Goal: Task Accomplishment & Management: Complete application form

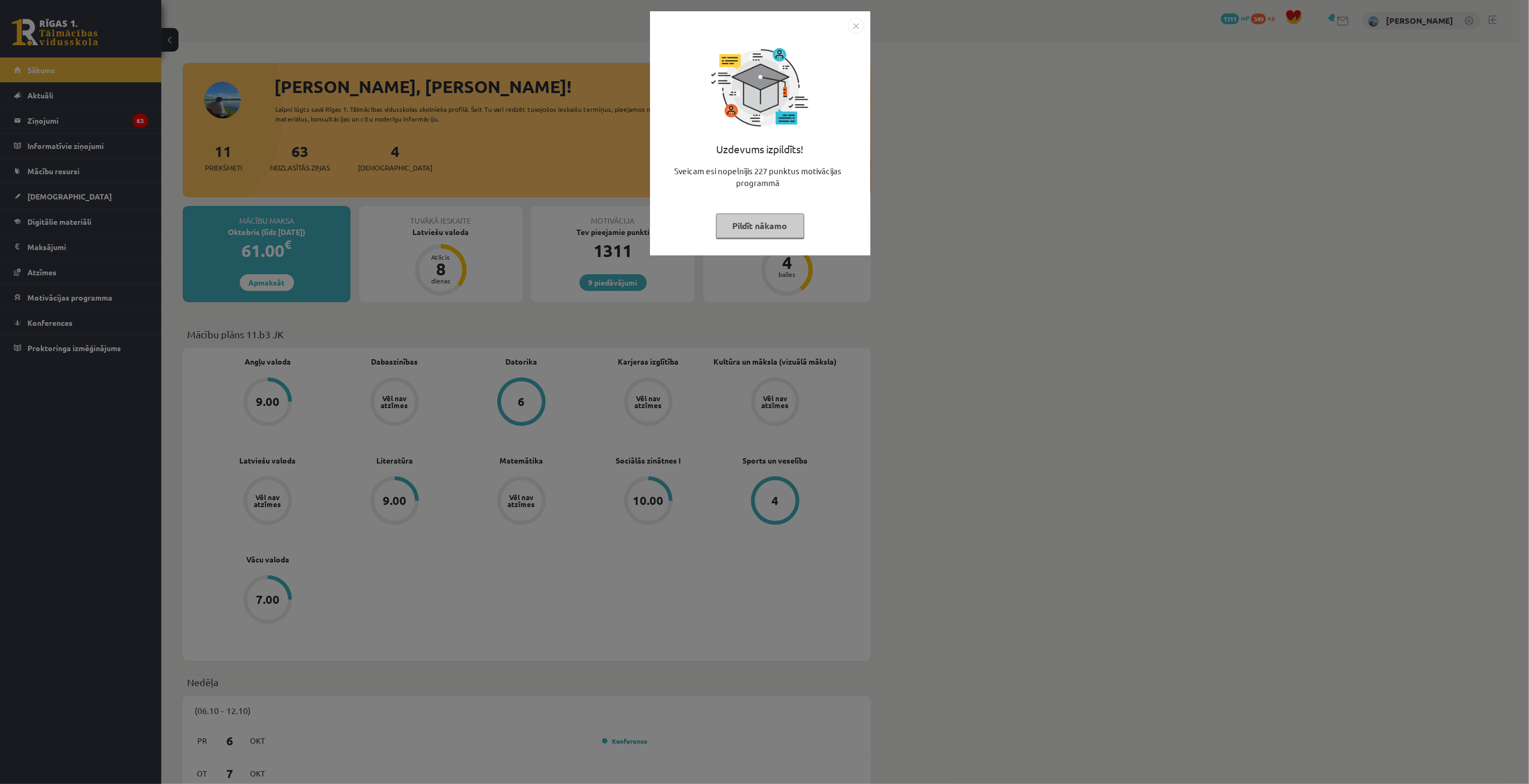
click at [533, 353] on div "Uzdevums izpildīts! Sveicam esi nopelnījis 227 punktus motivācijas programmā Pi…" at bounding box center [764, 392] width 1529 height 784
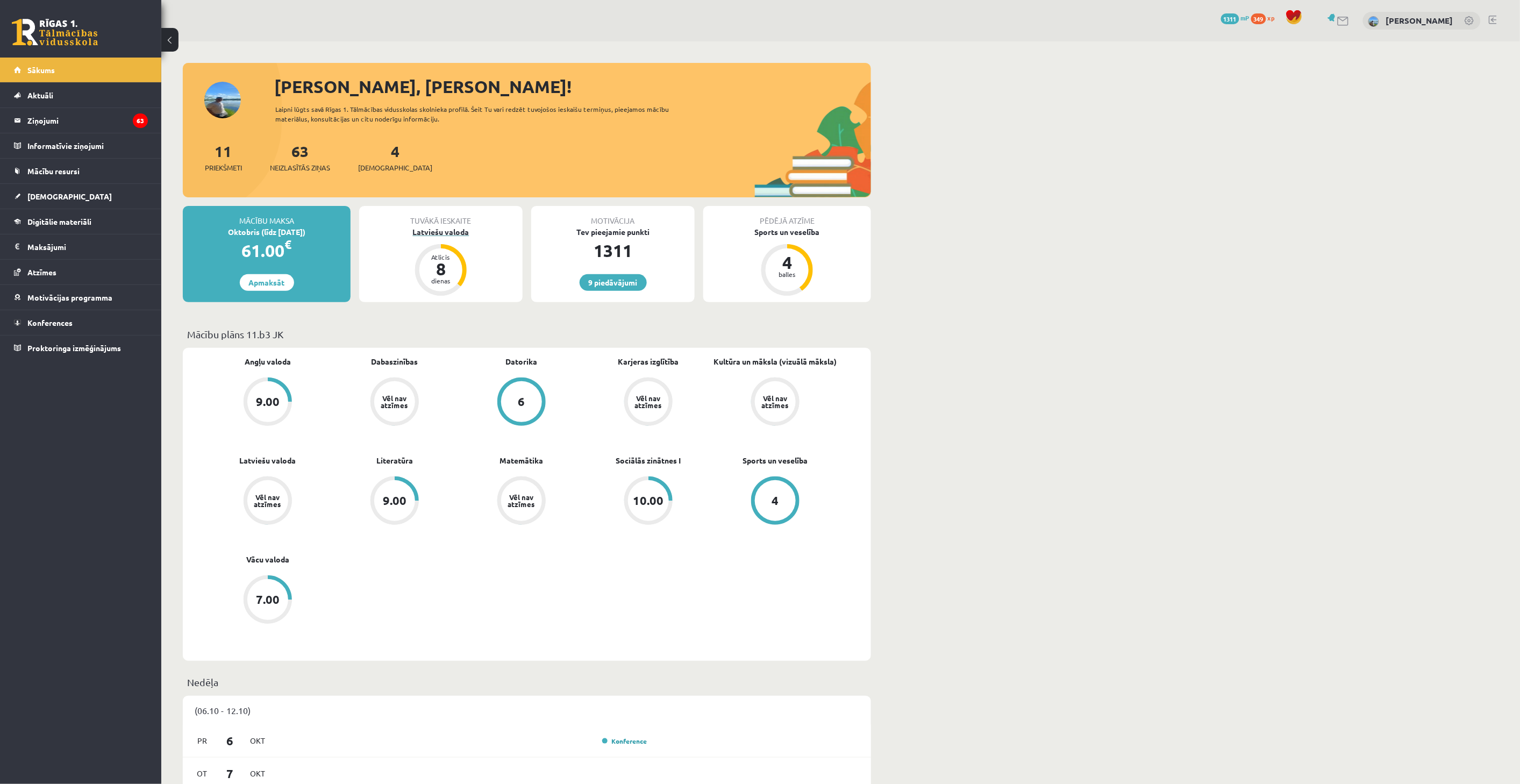
click at [468, 231] on div "Latviešu valoda" at bounding box center [441, 232] width 163 height 11
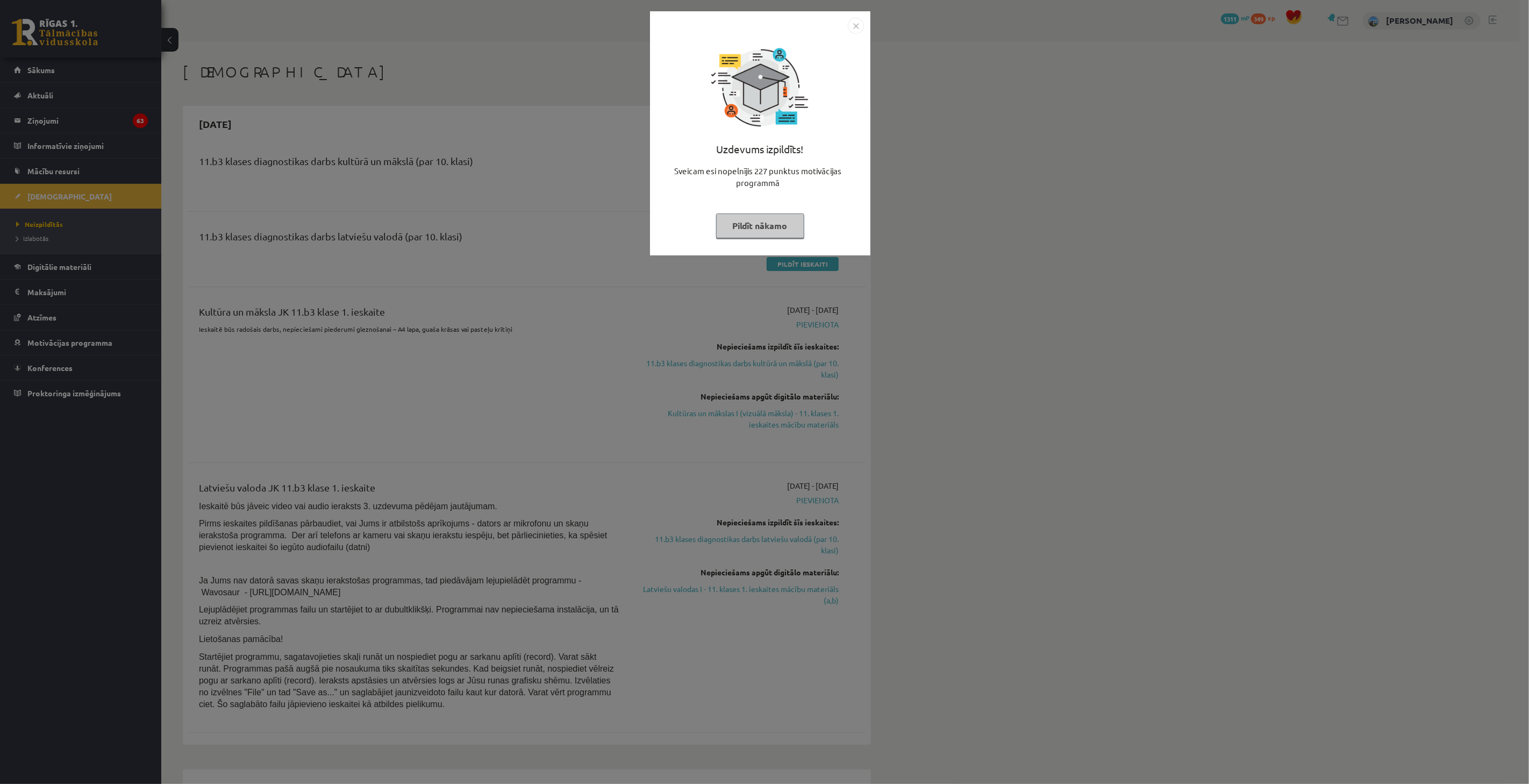
click at [692, 261] on div "Uzdevums izpildīts! Sveicam esi nopelnījis 227 punktus motivācijas programmā Pi…" at bounding box center [764, 392] width 1529 height 784
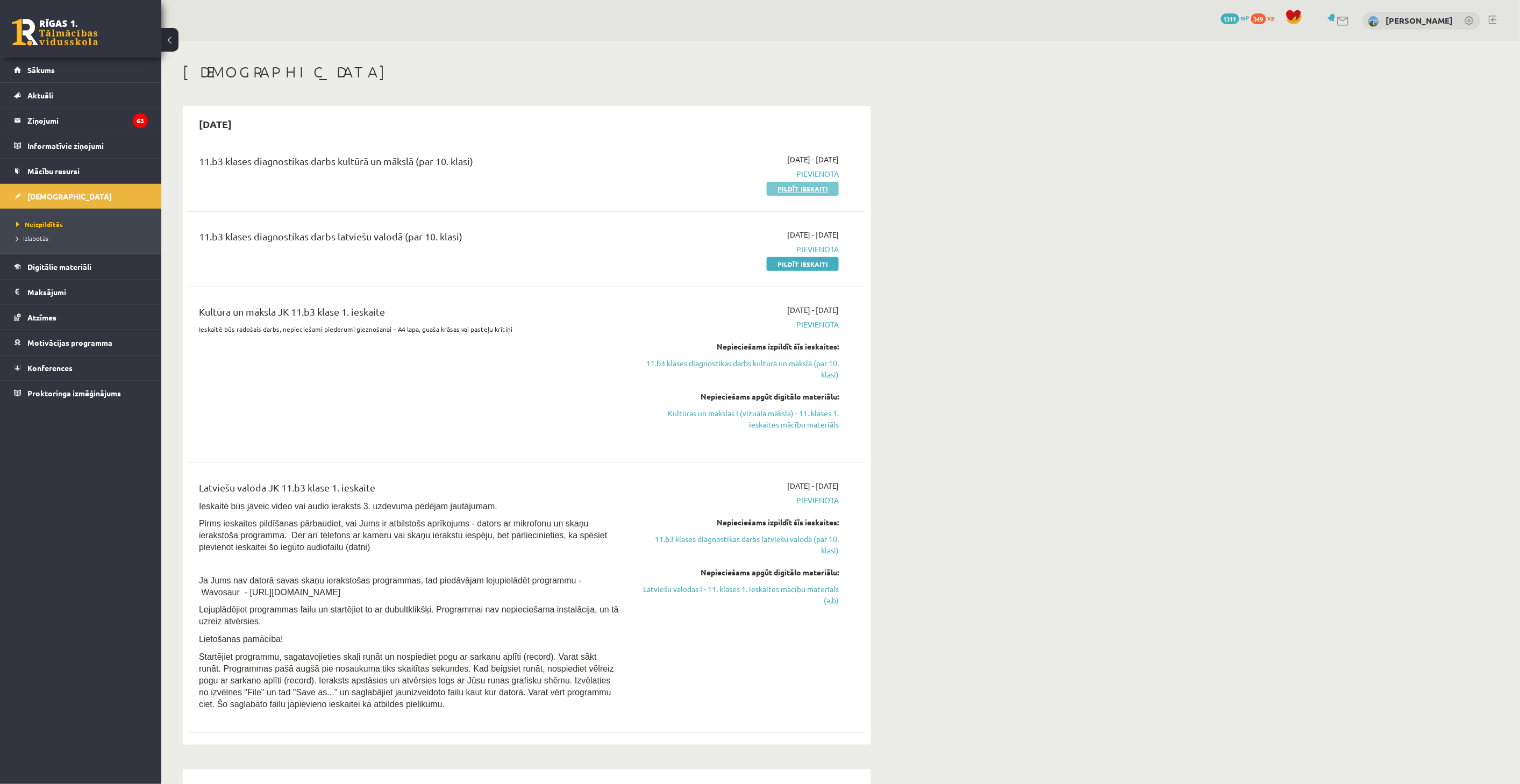
click at [804, 191] on link "Pildīt ieskaiti" at bounding box center [803, 189] width 72 height 14
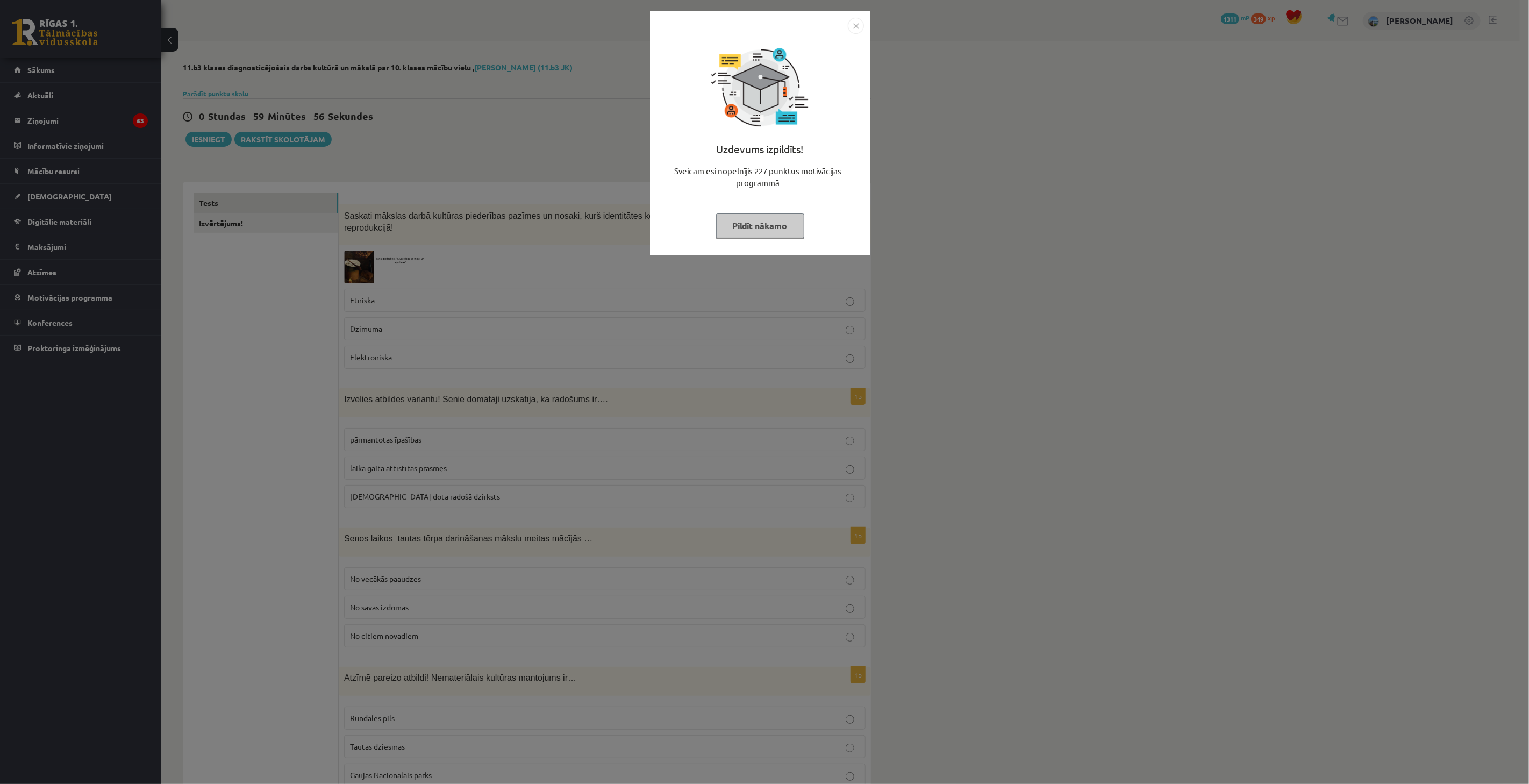
click at [823, 203] on div "Uzdevums izpildīts! Sveicam esi nopelnījis 227 punktus motivācijas programmā Pi…" at bounding box center [761, 141] width 208 height 215
click at [637, 270] on div "Uzdevums izpildīts! Sveicam esi nopelnījis 227 punktus motivācijas programmā Pi…" at bounding box center [764, 392] width 1529 height 784
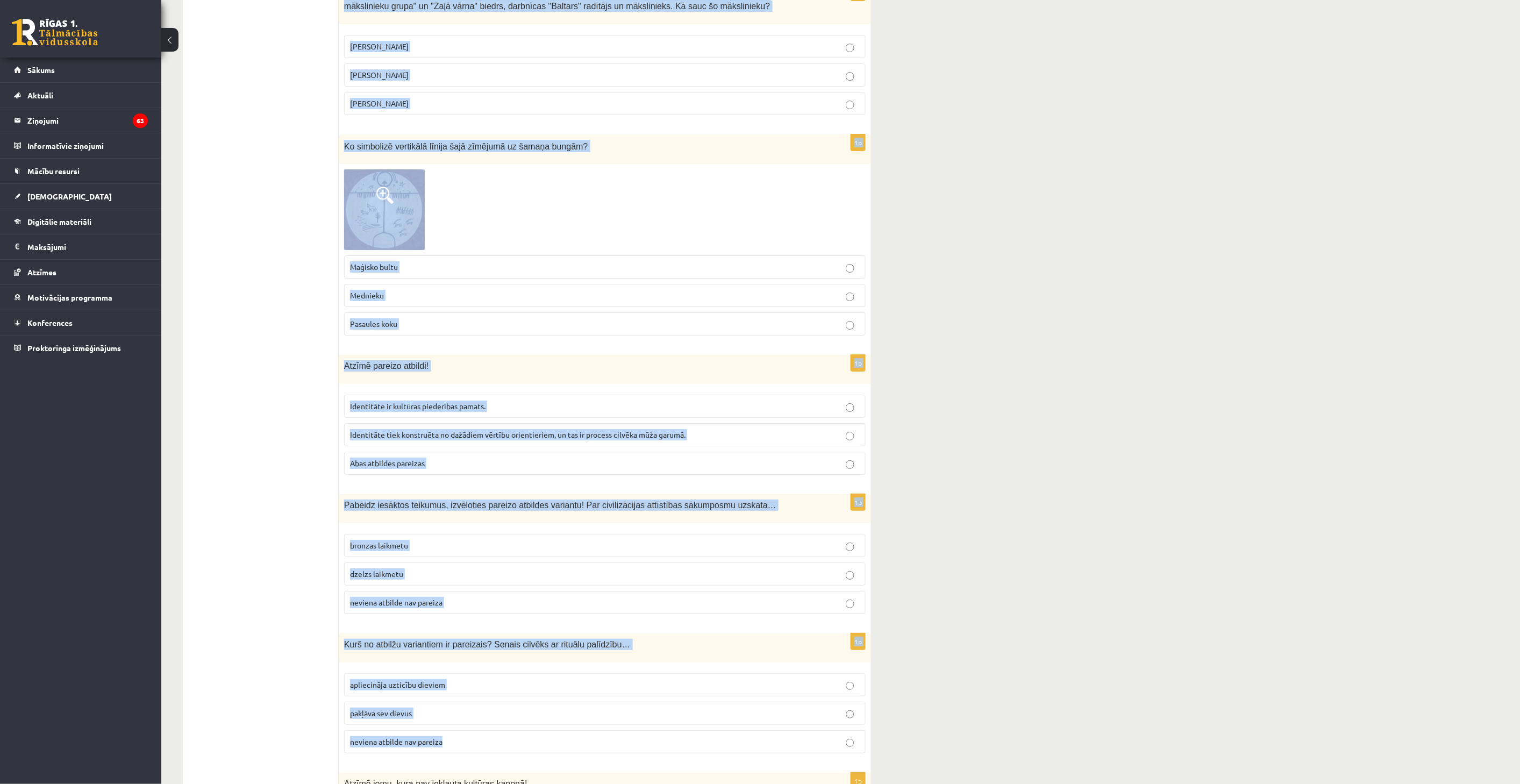
scroll to position [3941, 0]
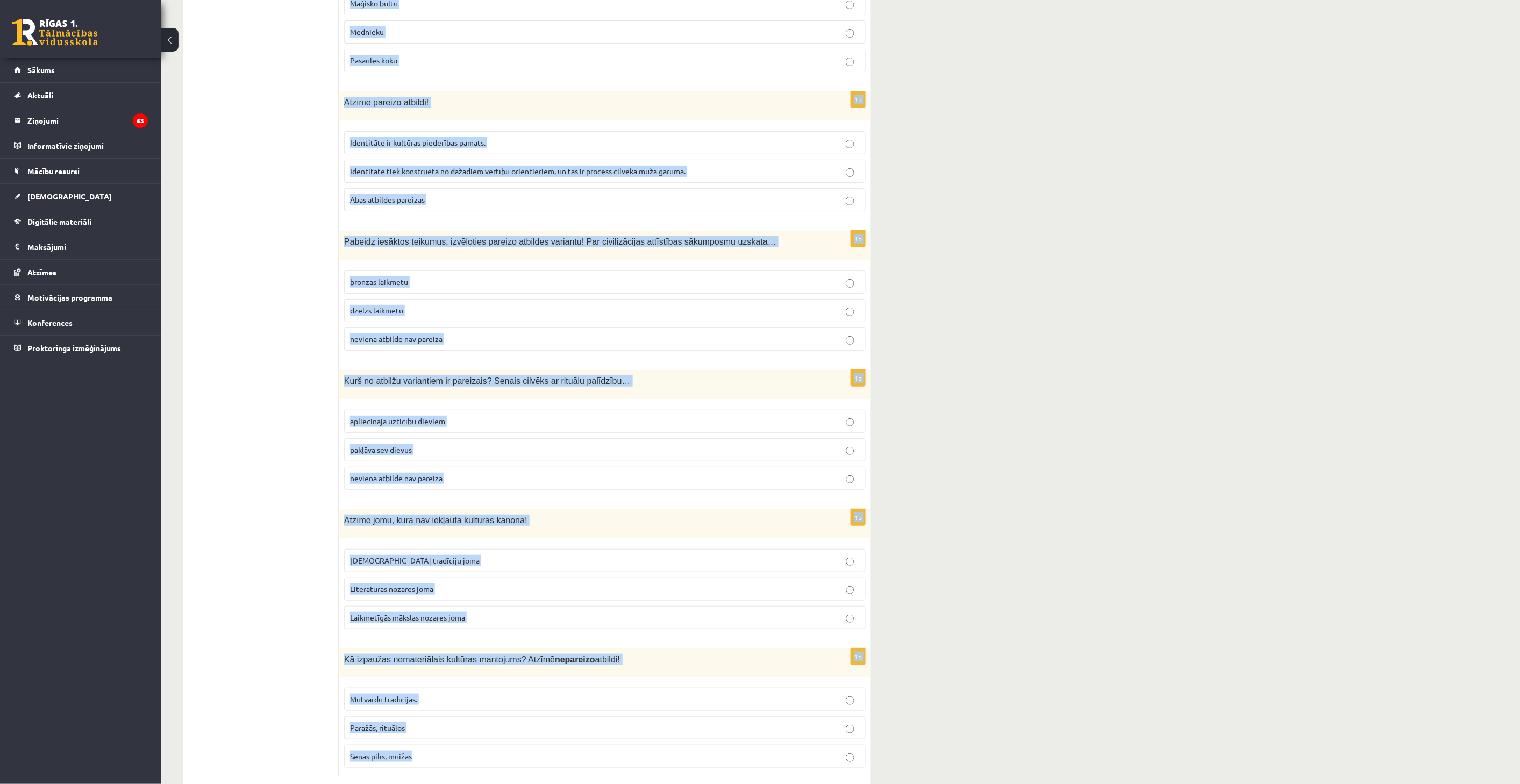
drag, startPoint x: 346, startPoint y: 222, endPoint x: 739, endPoint y: 733, distance: 644.6
copy form "Saskati mākslas darbā kultūras piederības pazīmes un nosaki, kurš identitātes k…"
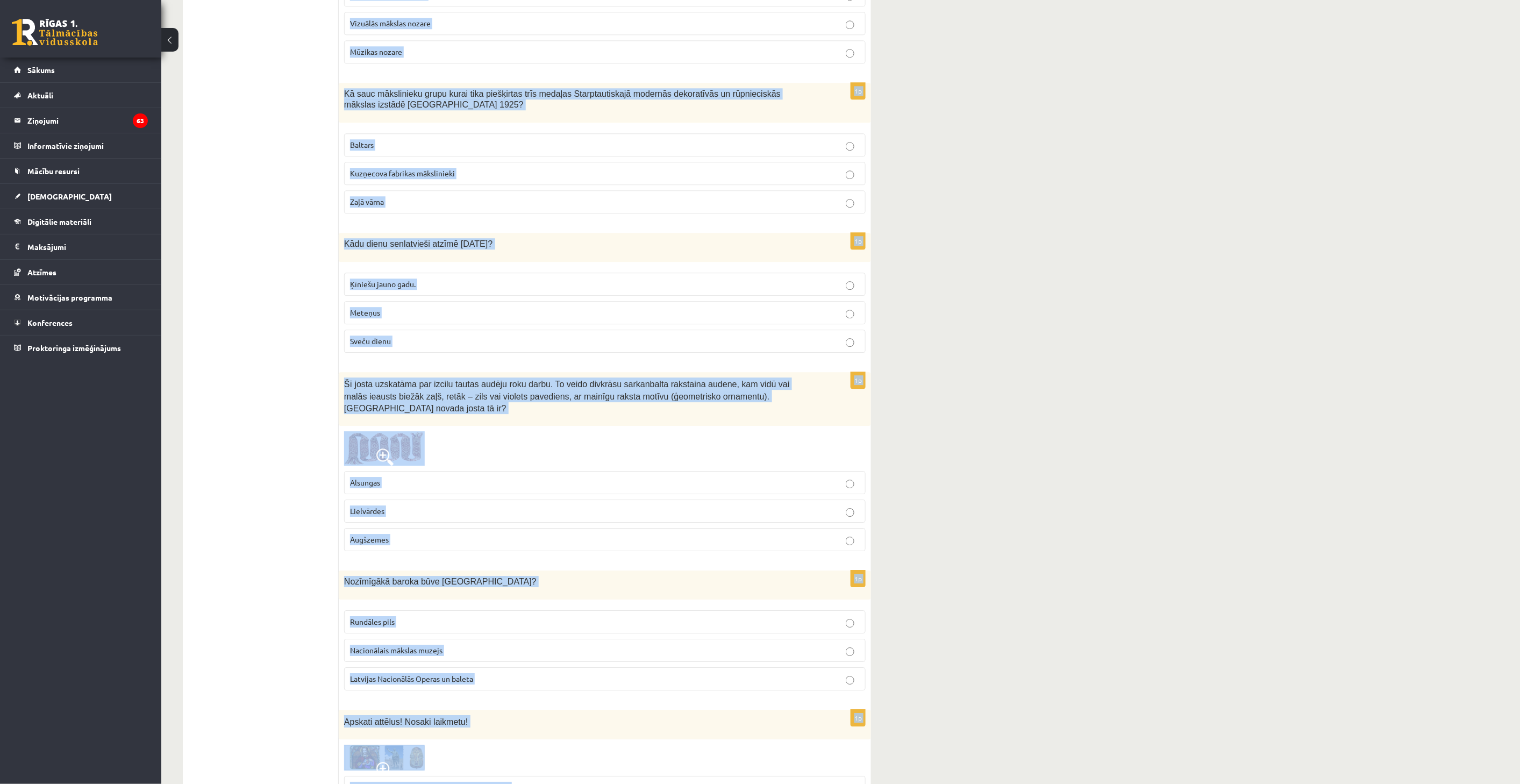
scroll to position [117, 0]
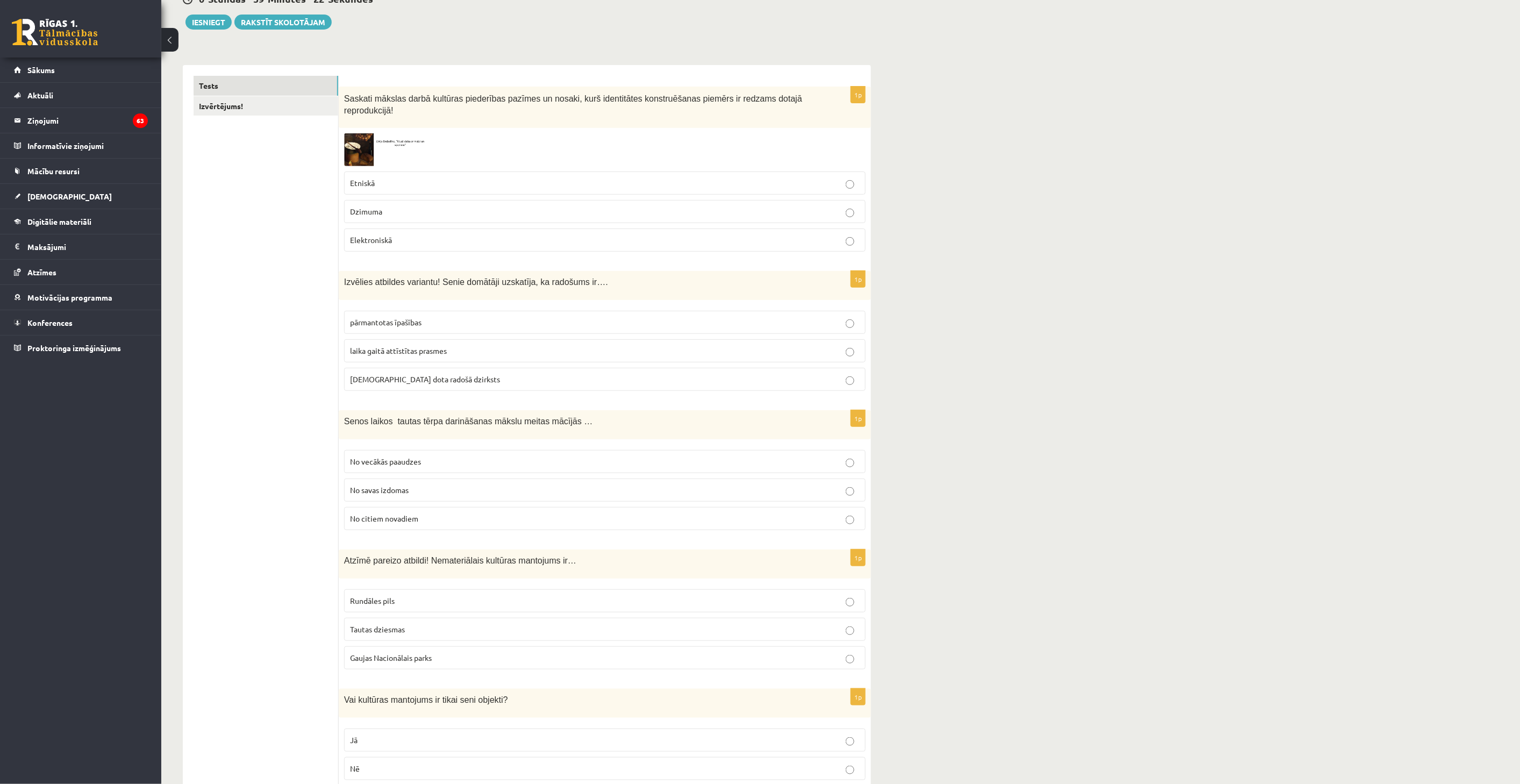
click at [402, 166] on fieldset "Etniskā Dzimuma Elektroniskā" at bounding box center [604, 210] width 521 height 89
click at [396, 172] on label "Etniskā" at bounding box center [604, 183] width 521 height 23
click at [439, 377] on label "dieva dota radošā dzirksts" at bounding box center [604, 379] width 521 height 23
click at [426, 456] on label "No vecākās paaudzes" at bounding box center [604, 462] width 521 height 23
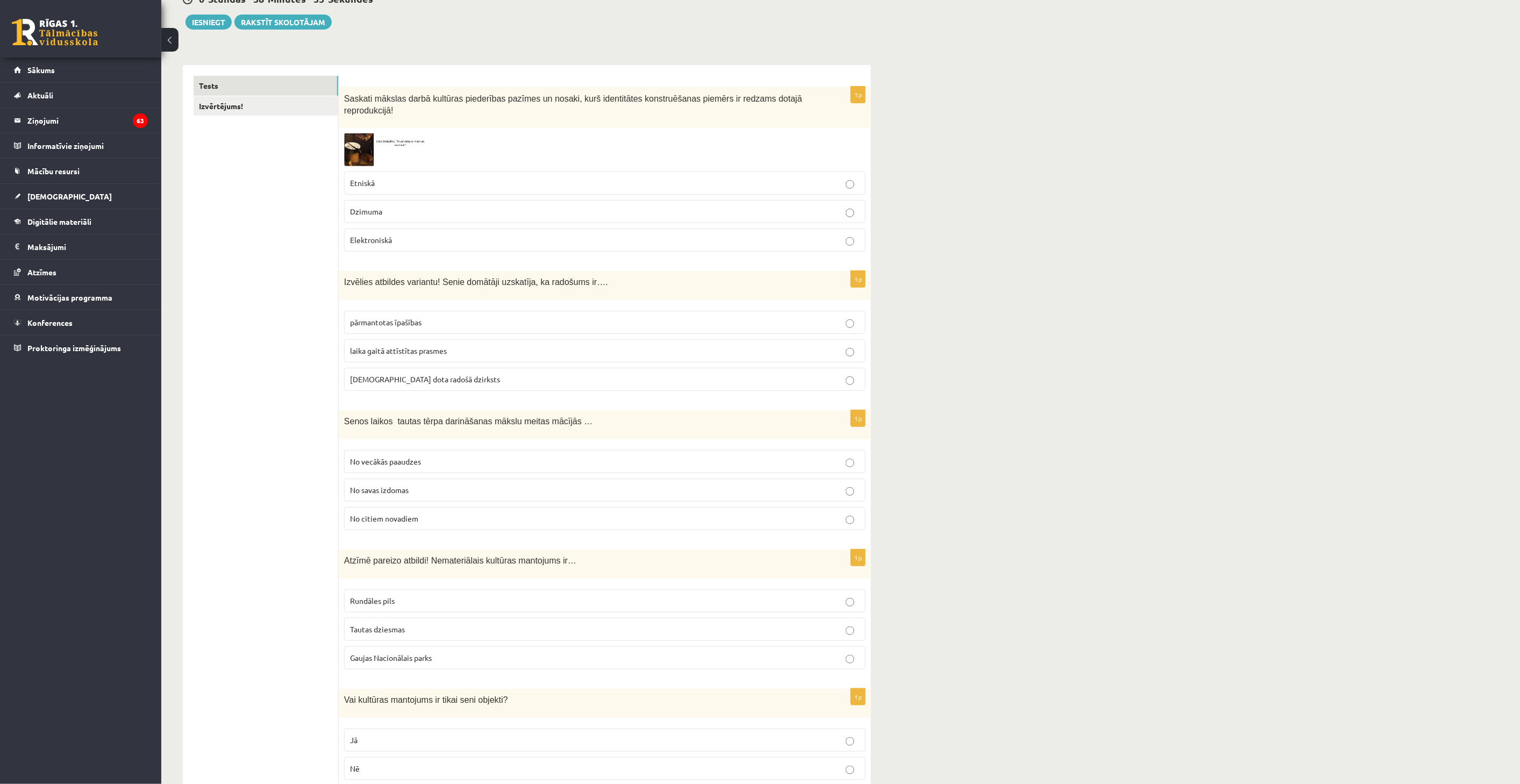
click at [411, 624] on label "Tautas dziesmas" at bounding box center [604, 629] width 521 height 23
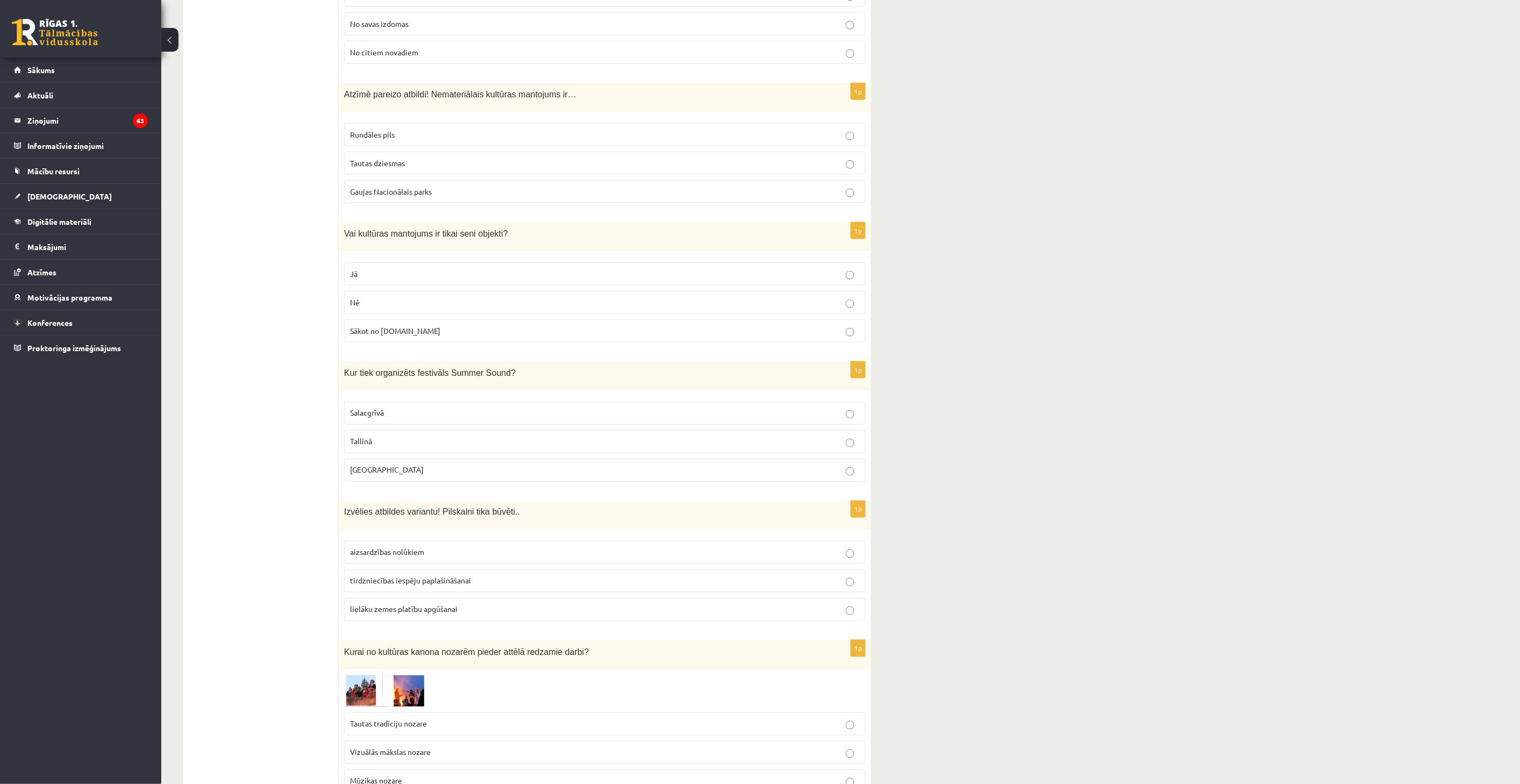
scroll to position [595, 0]
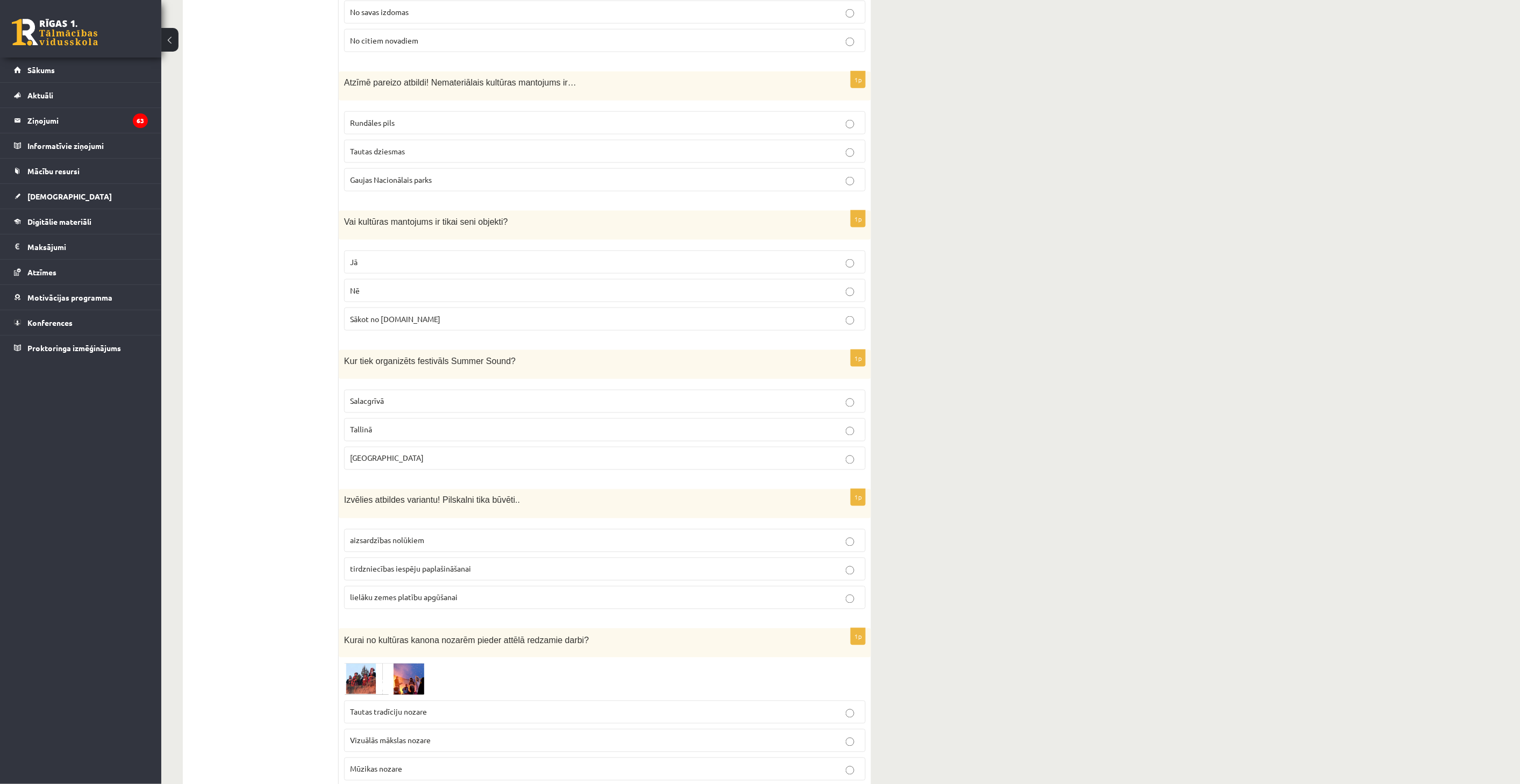
click at [408, 279] on label "Nē" at bounding box center [604, 291] width 521 height 23
click at [431, 429] on label "Tallinā" at bounding box center [604, 429] width 521 height 23
click at [441, 446] on label "Liepājā" at bounding box center [604, 458] width 521 height 23
click at [585, 679] on div at bounding box center [604, 679] width 521 height 32
click at [495, 557] on label "tirdzniecības iespēju paplašināšanai" at bounding box center [604, 569] width 521 height 23
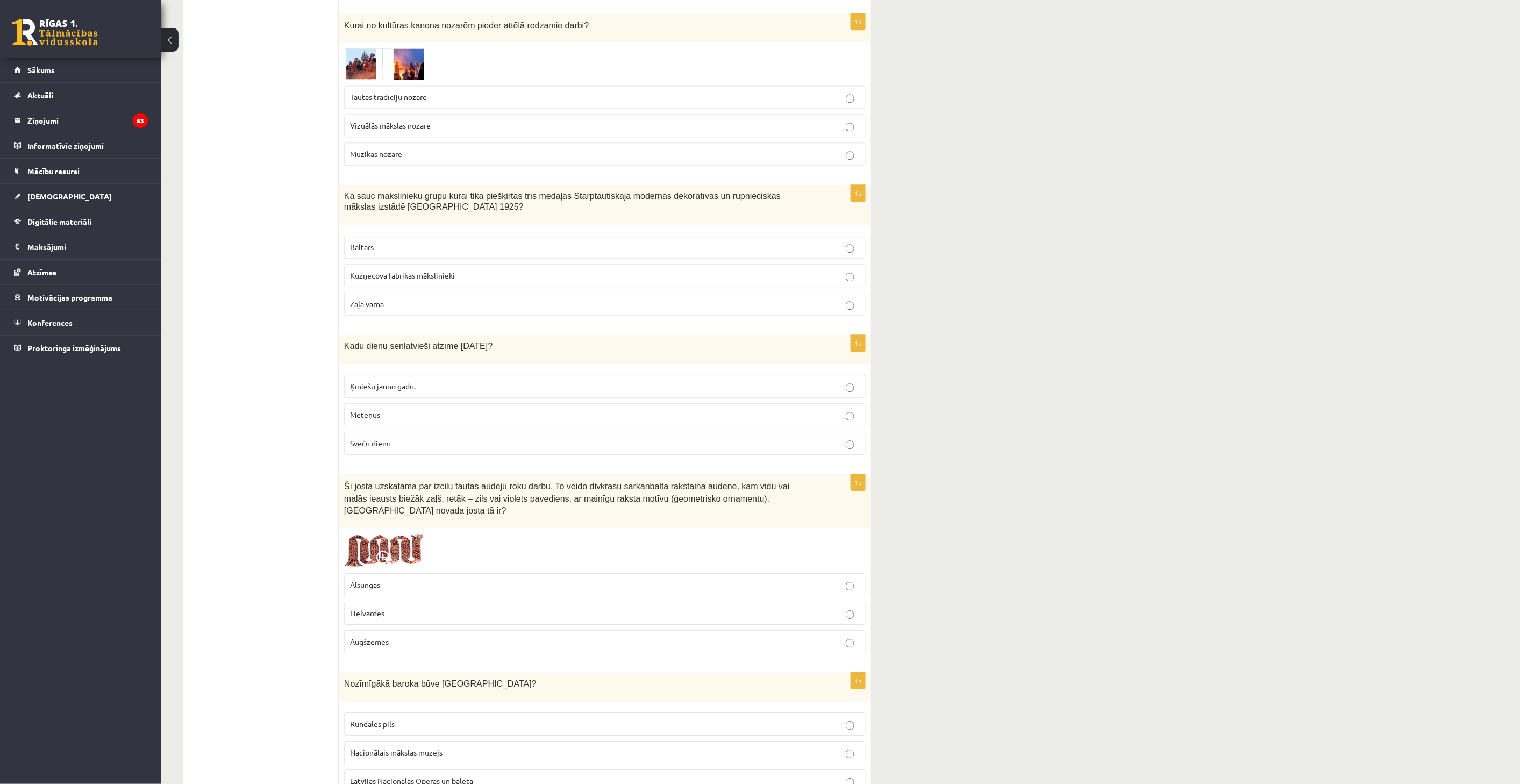
scroll to position [1195, 0]
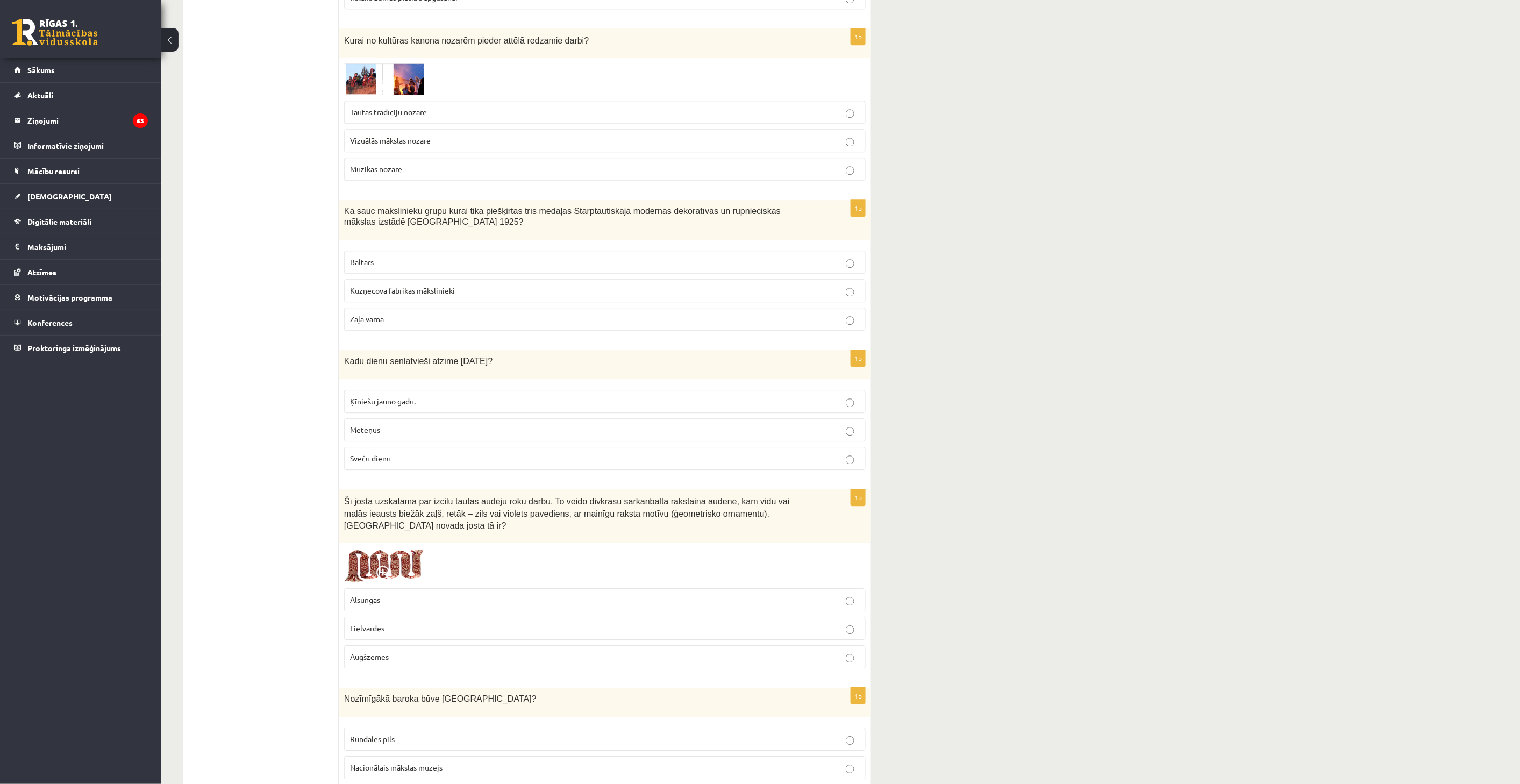
click at [460, 129] on label "Vizuālās mākslas nozare" at bounding box center [604, 141] width 521 height 23
click at [446, 256] on p "Baltars" at bounding box center [605, 262] width 510 height 11
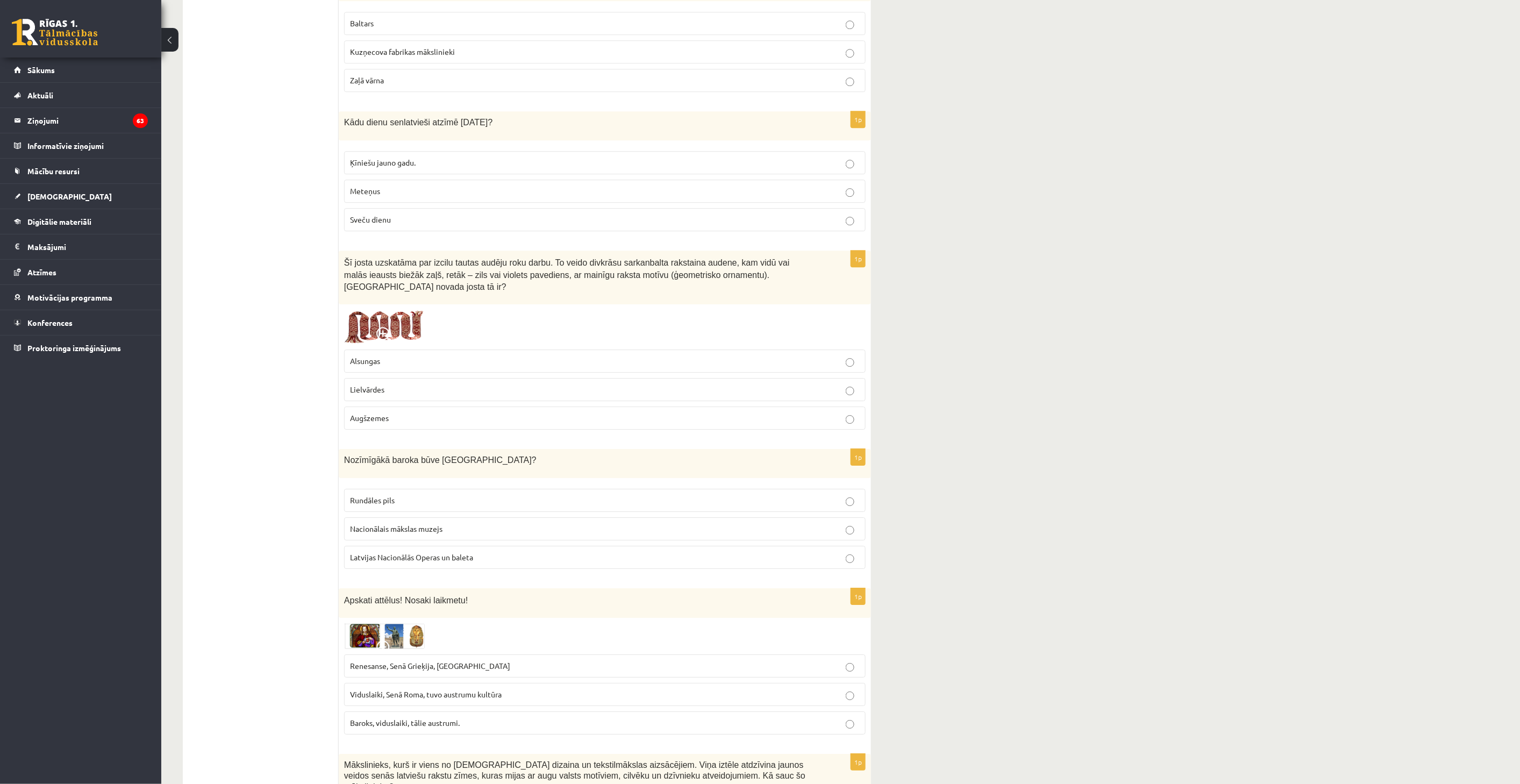
click at [491, 197] on fieldset "Ķīniešu jauno gadu. Meteņus Sveču dienu" at bounding box center [604, 190] width 521 height 89
click at [499, 214] on p "Sveču dienu" at bounding box center [605, 220] width 510 height 11
click at [464, 355] on fieldset "Alsungas Lielvārdes Augšzemes" at bounding box center [604, 388] width 521 height 89
click at [472, 378] on label "Lielvārdes" at bounding box center [604, 389] width 521 height 23
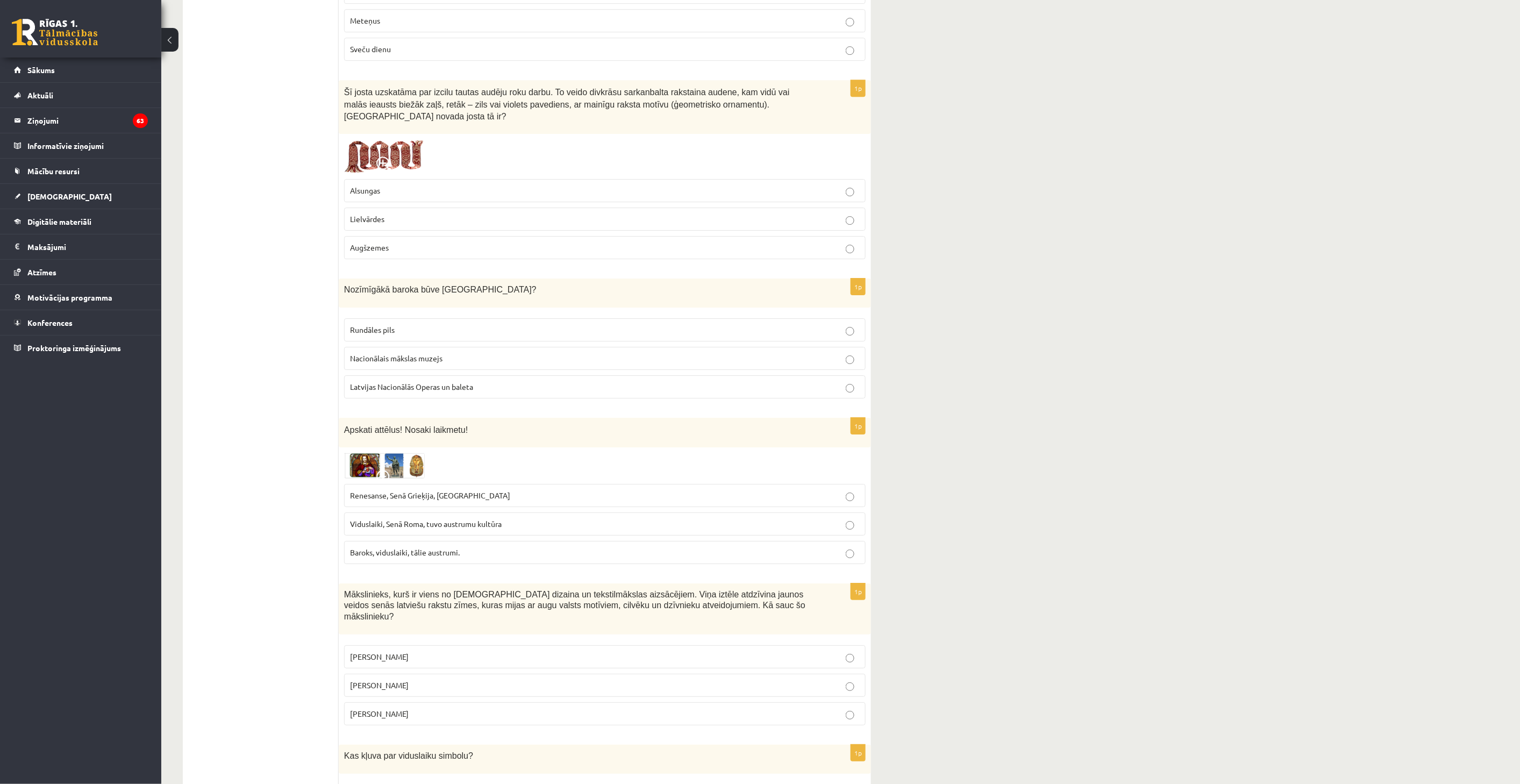
scroll to position [1551, 0]
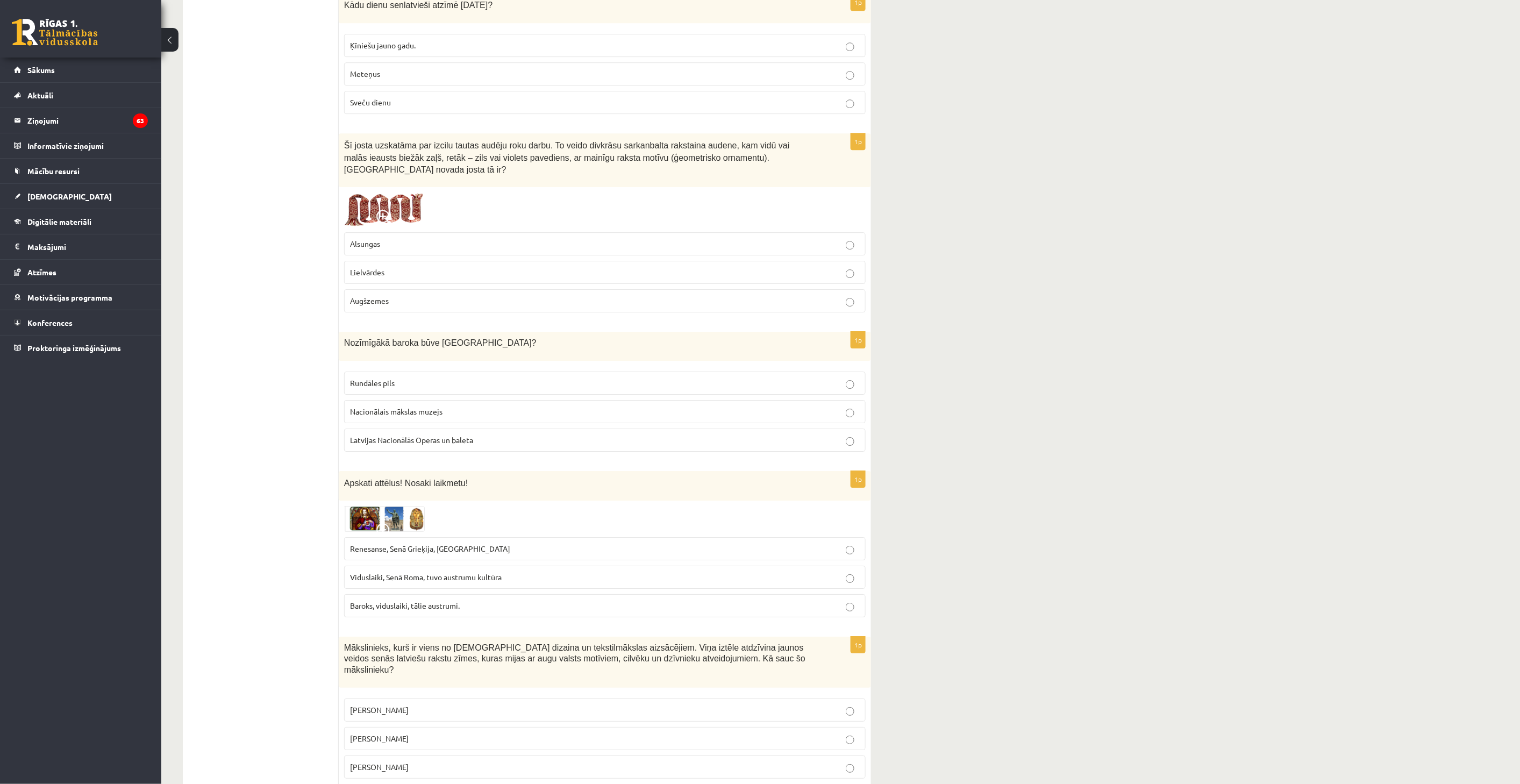
drag, startPoint x: 237, startPoint y: 347, endPoint x: 243, endPoint y: 347, distance: 6.0
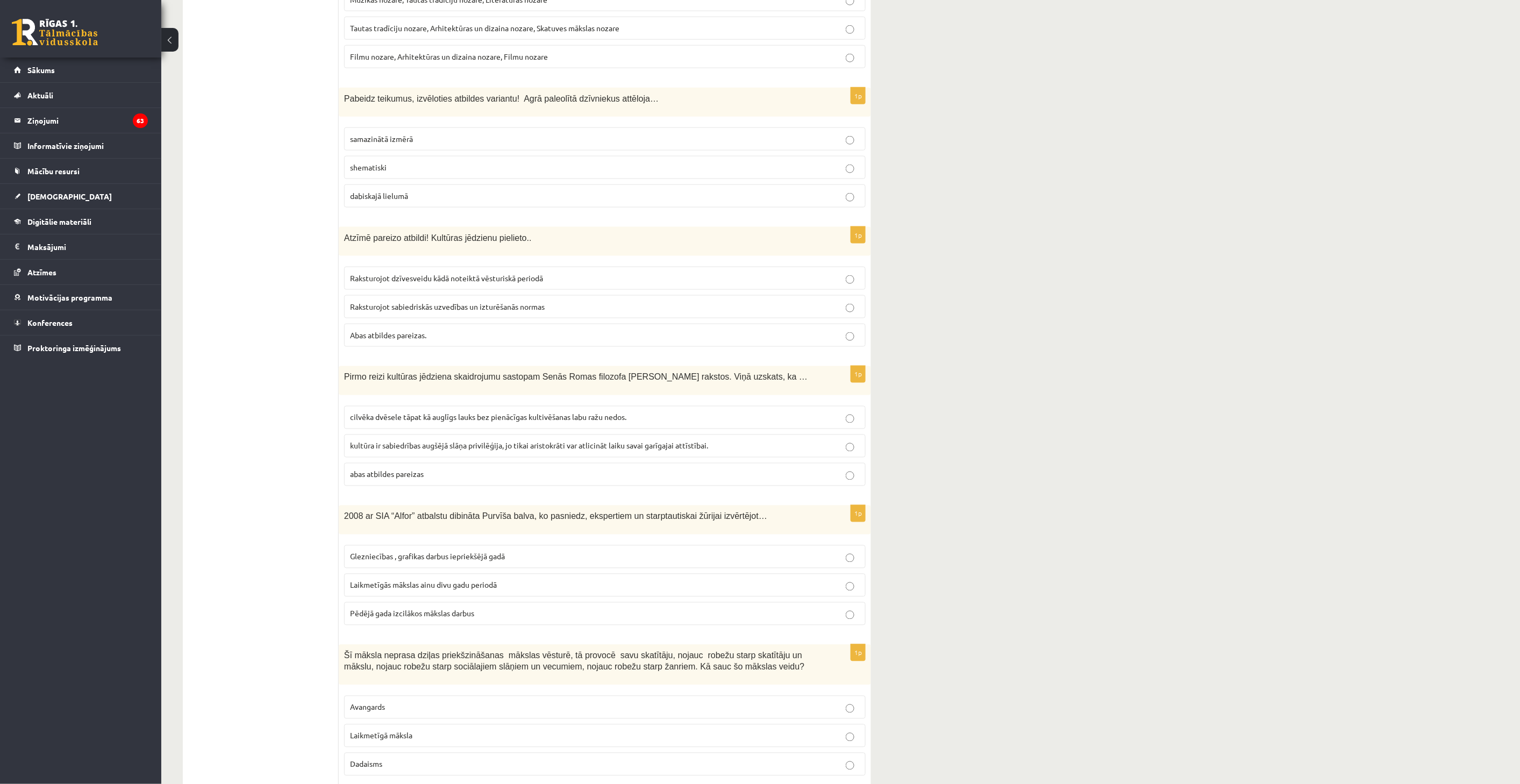
scroll to position [3941, 0]
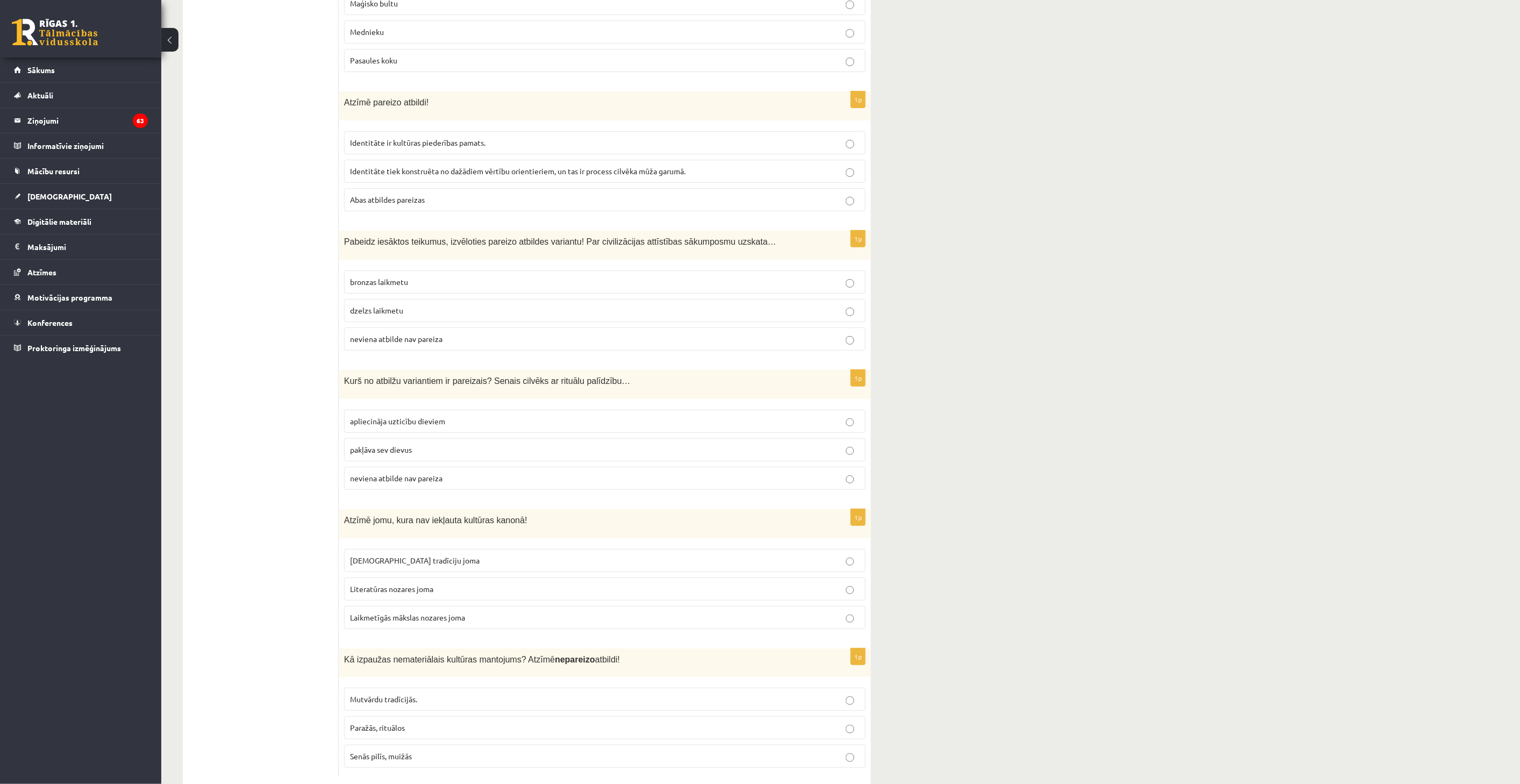
click at [440, 745] on label "Senās pilīs, muižās" at bounding box center [604, 756] width 521 height 23
click at [486, 612] on p "Laikmetīgās mākslas nozares joma" at bounding box center [605, 617] width 510 height 11
click at [440, 416] on span "apliecināja uzticību dieviem" at bounding box center [398, 420] width 95 height 9
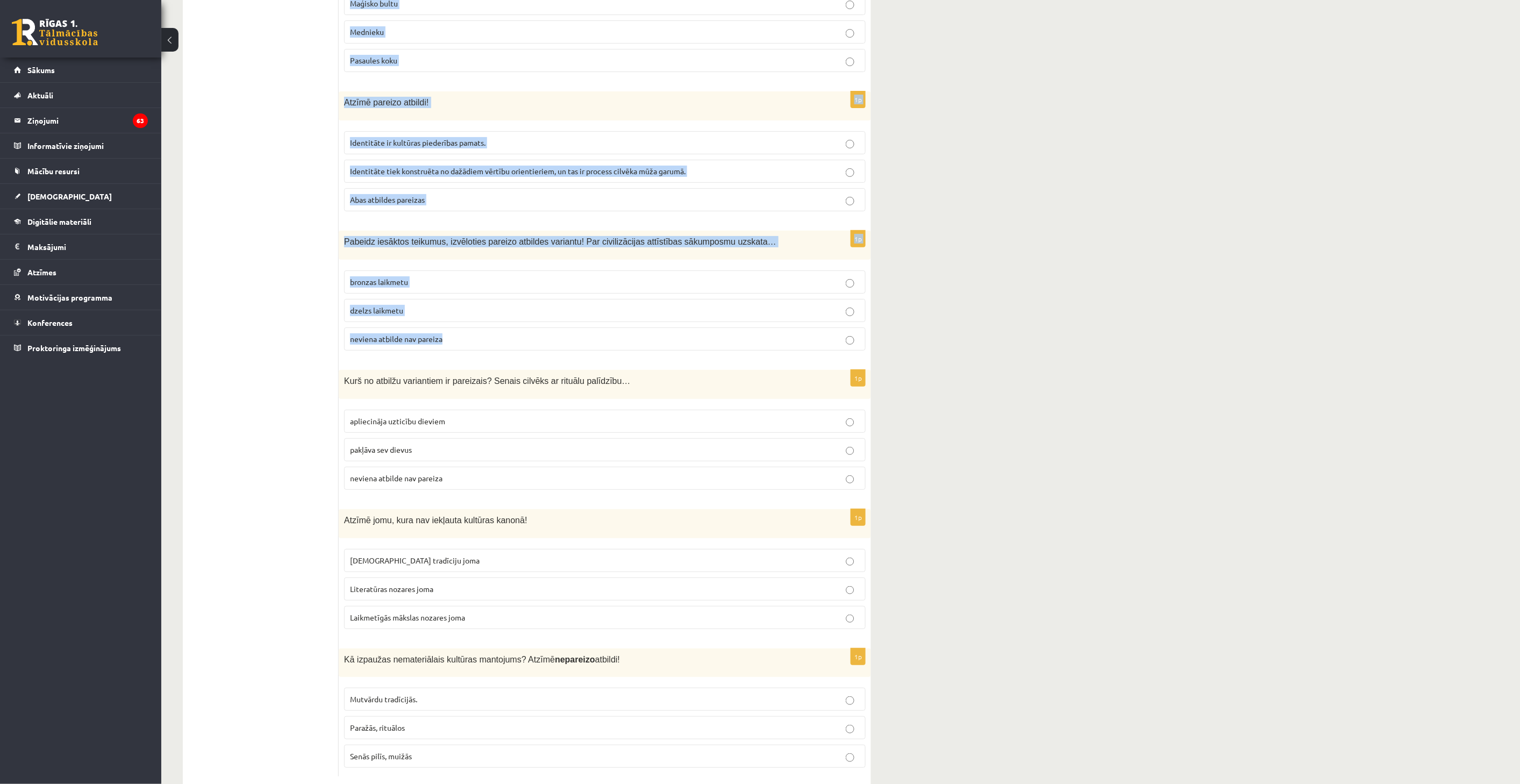
drag, startPoint x: 343, startPoint y: 318, endPoint x: 551, endPoint y: 310, distance: 208.2
copy form "Nozīmīgākā baroka būve Latvijā? Rundāles pils Nacionālais mākslas muzejs Latvij…"
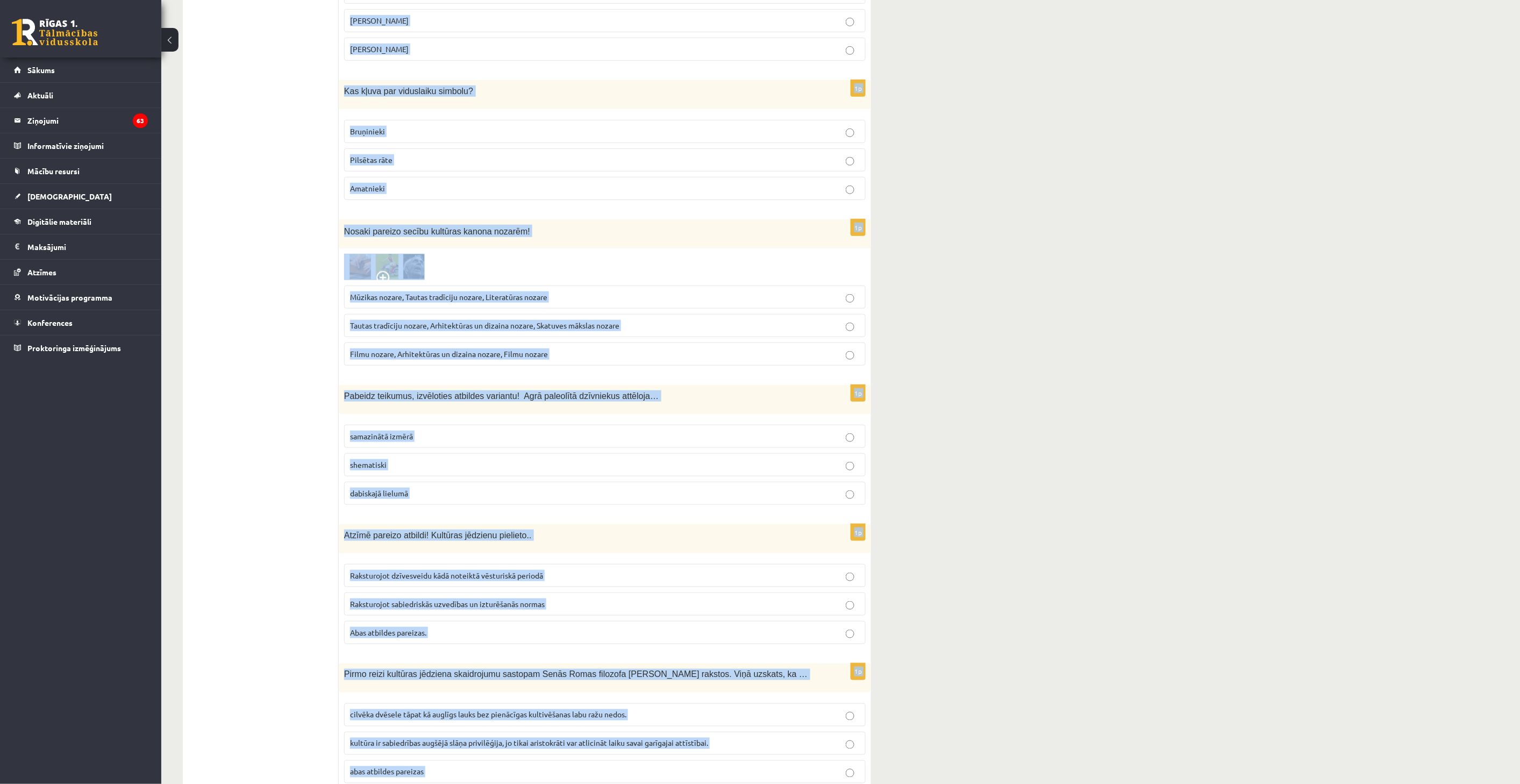
scroll to position [2268, 0]
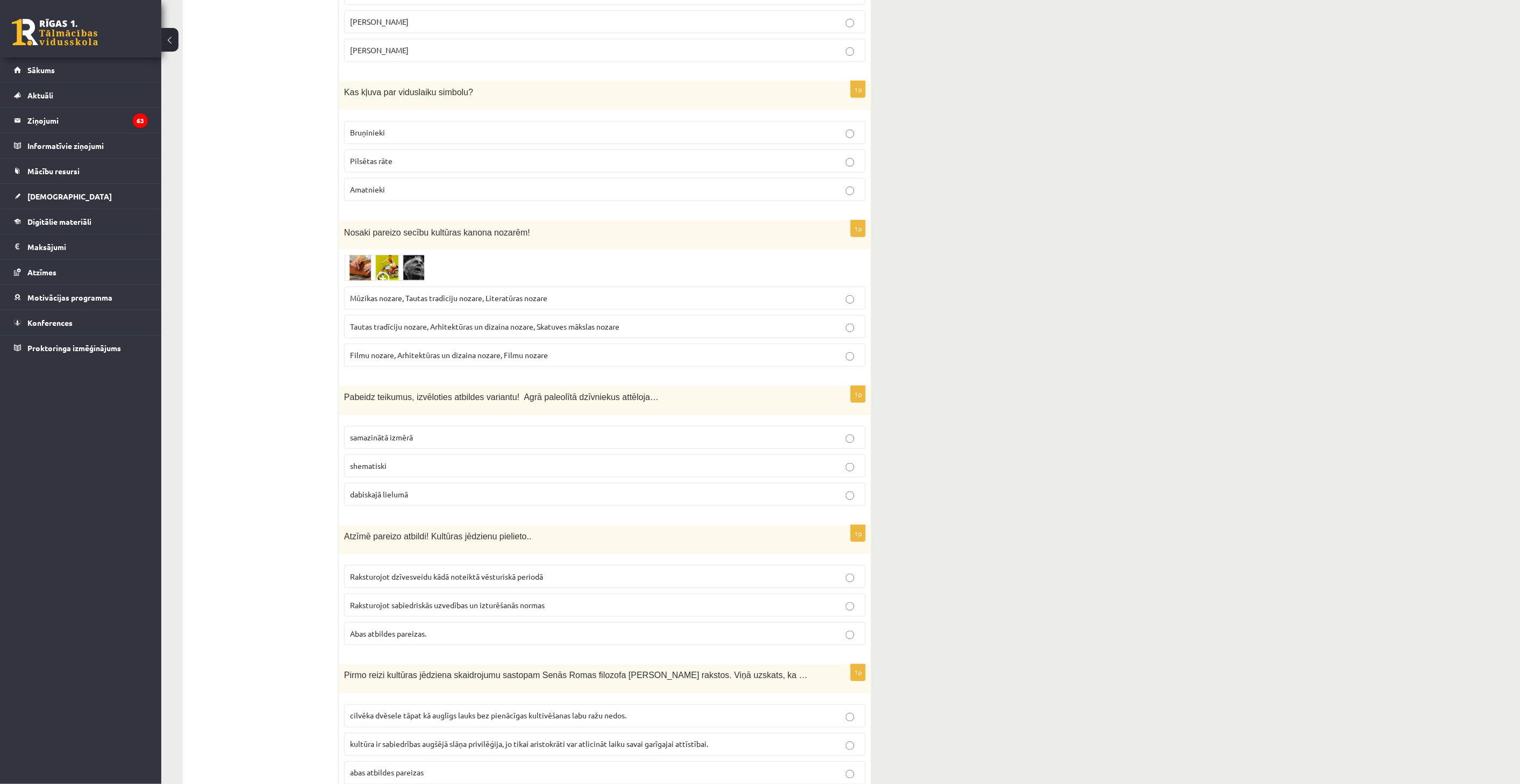
click at [237, 300] on ul "Tests Izvērtējums!" at bounding box center [266, 187] width 145 height 4525
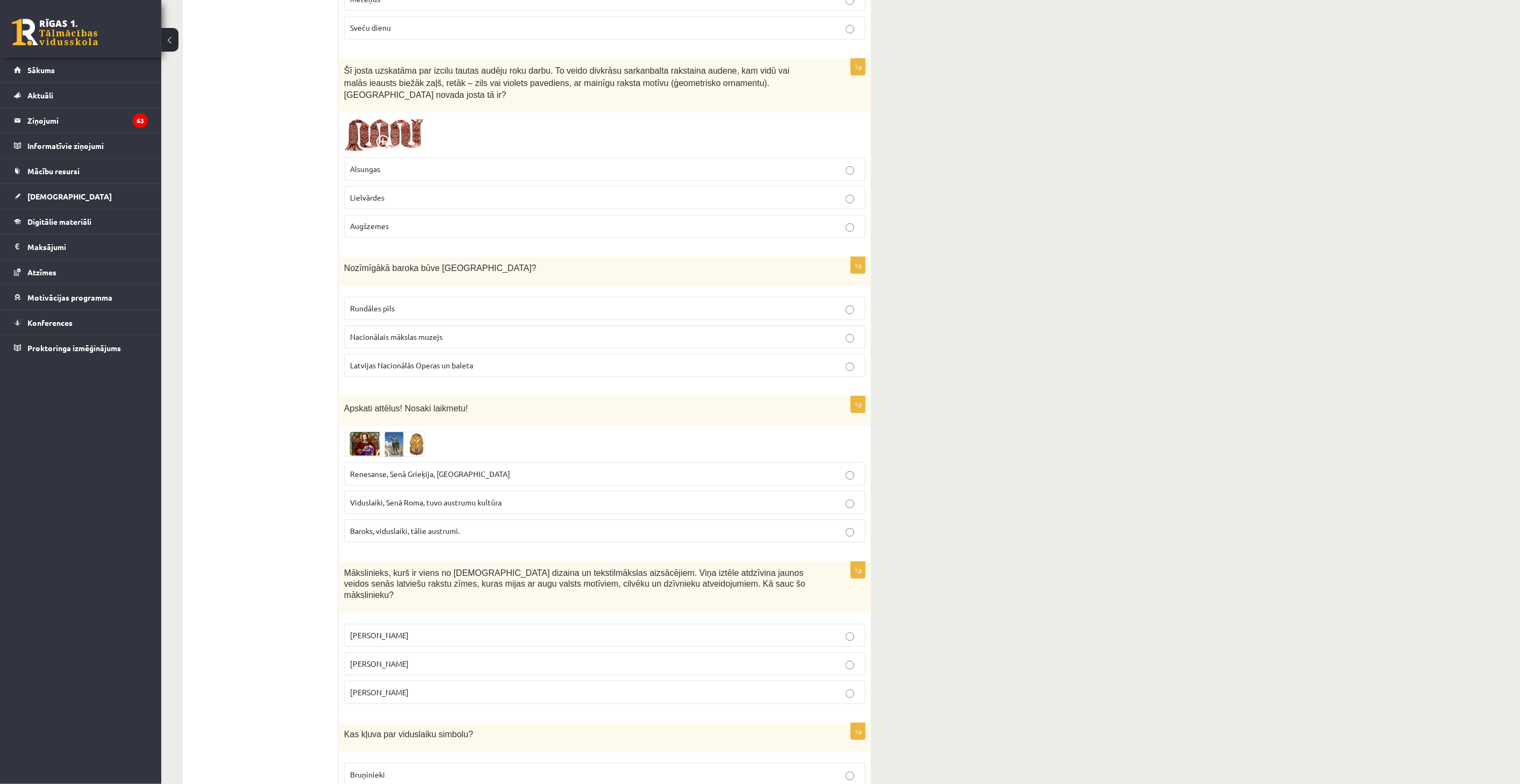
scroll to position [1790, 0]
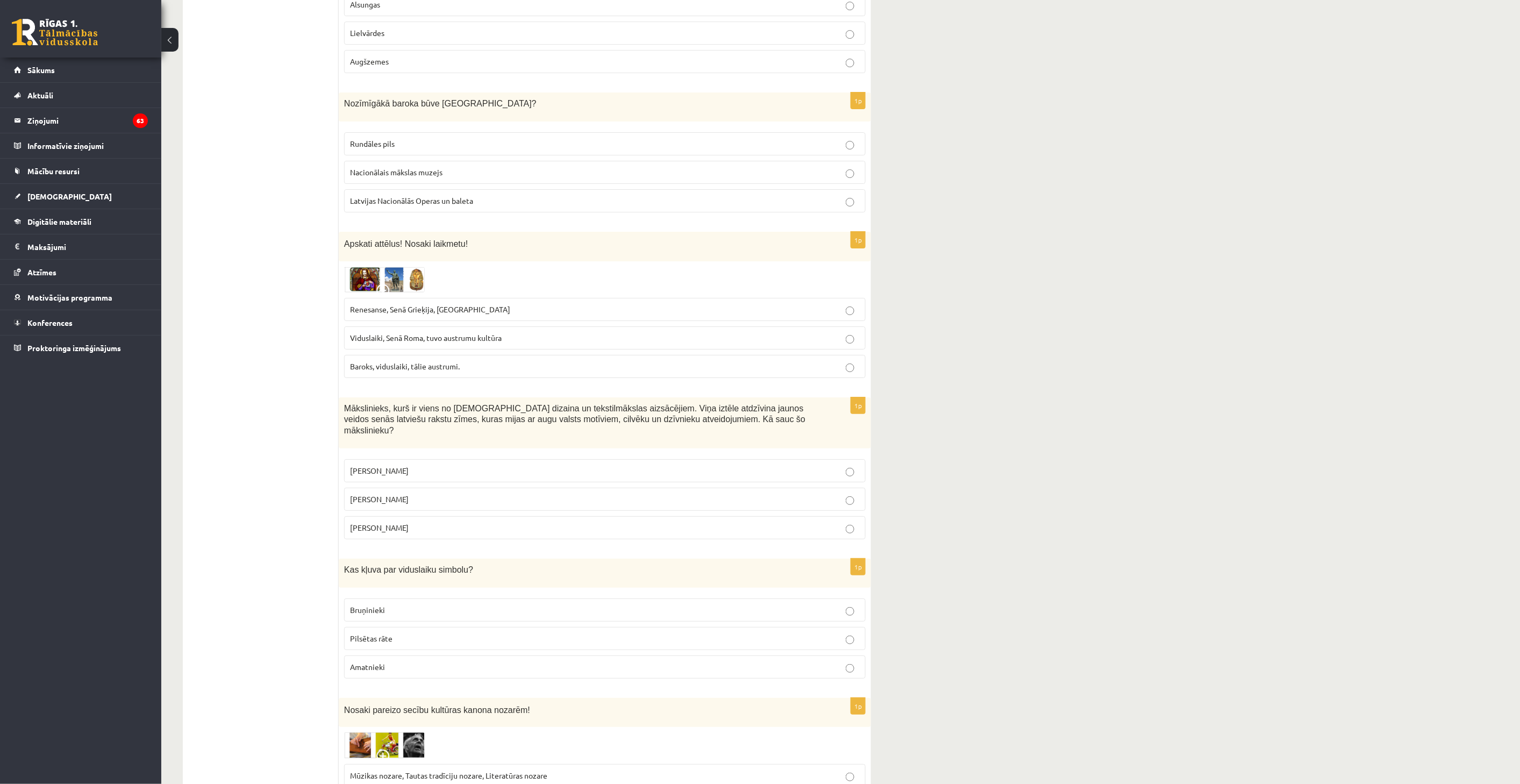
click at [455, 138] on p "Rundāles pils" at bounding box center [605, 144] width 510 height 11
click at [498, 298] on label "Renesanse, Senā Grieķija, Ēģipte" at bounding box center [604, 309] width 521 height 23
click at [447, 459] on label "Ansis Cīrulis" at bounding box center [604, 471] width 521 height 23
click at [433, 604] on p "Bruņinieki" at bounding box center [605, 610] width 510 height 11
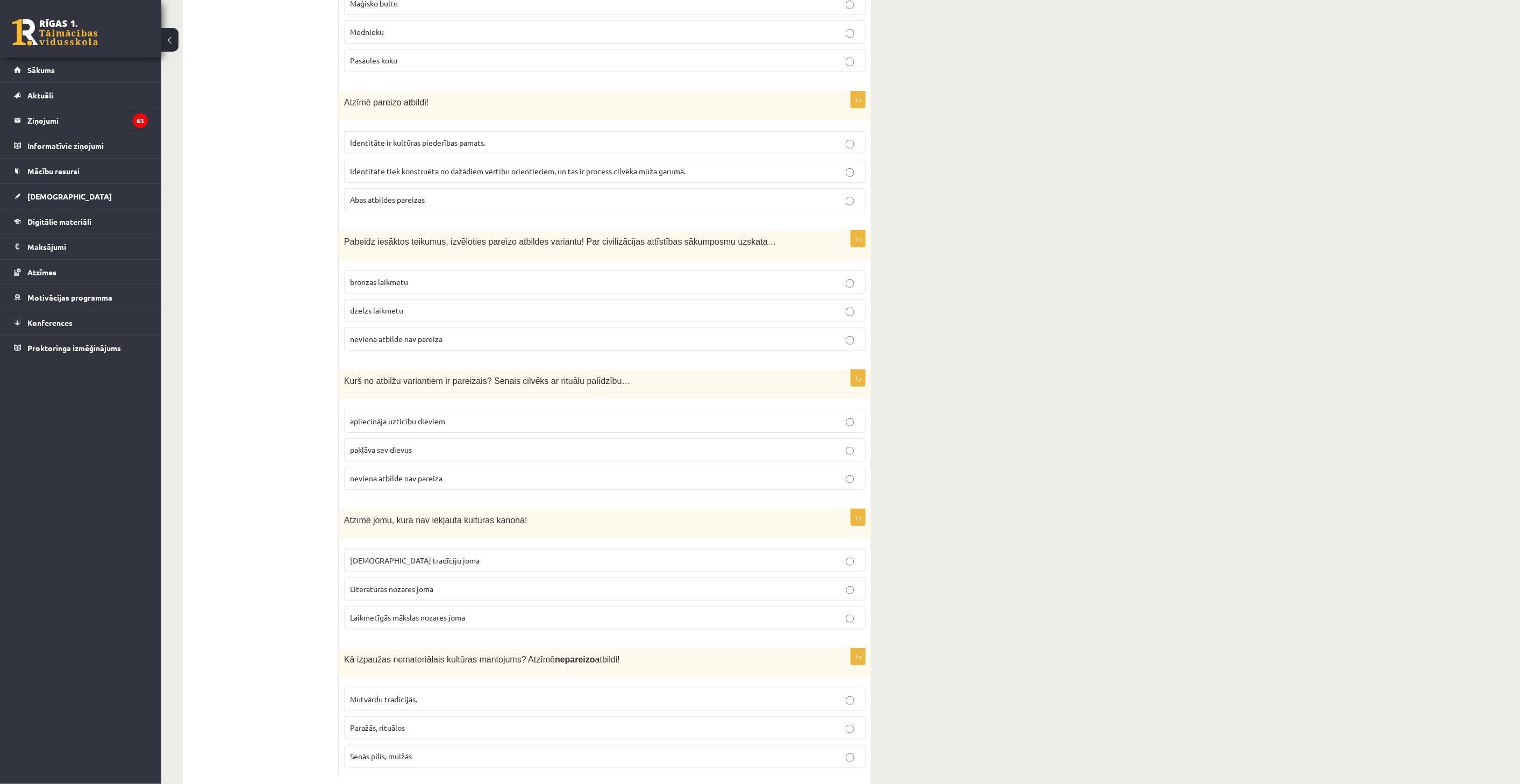
scroll to position [3463, 0]
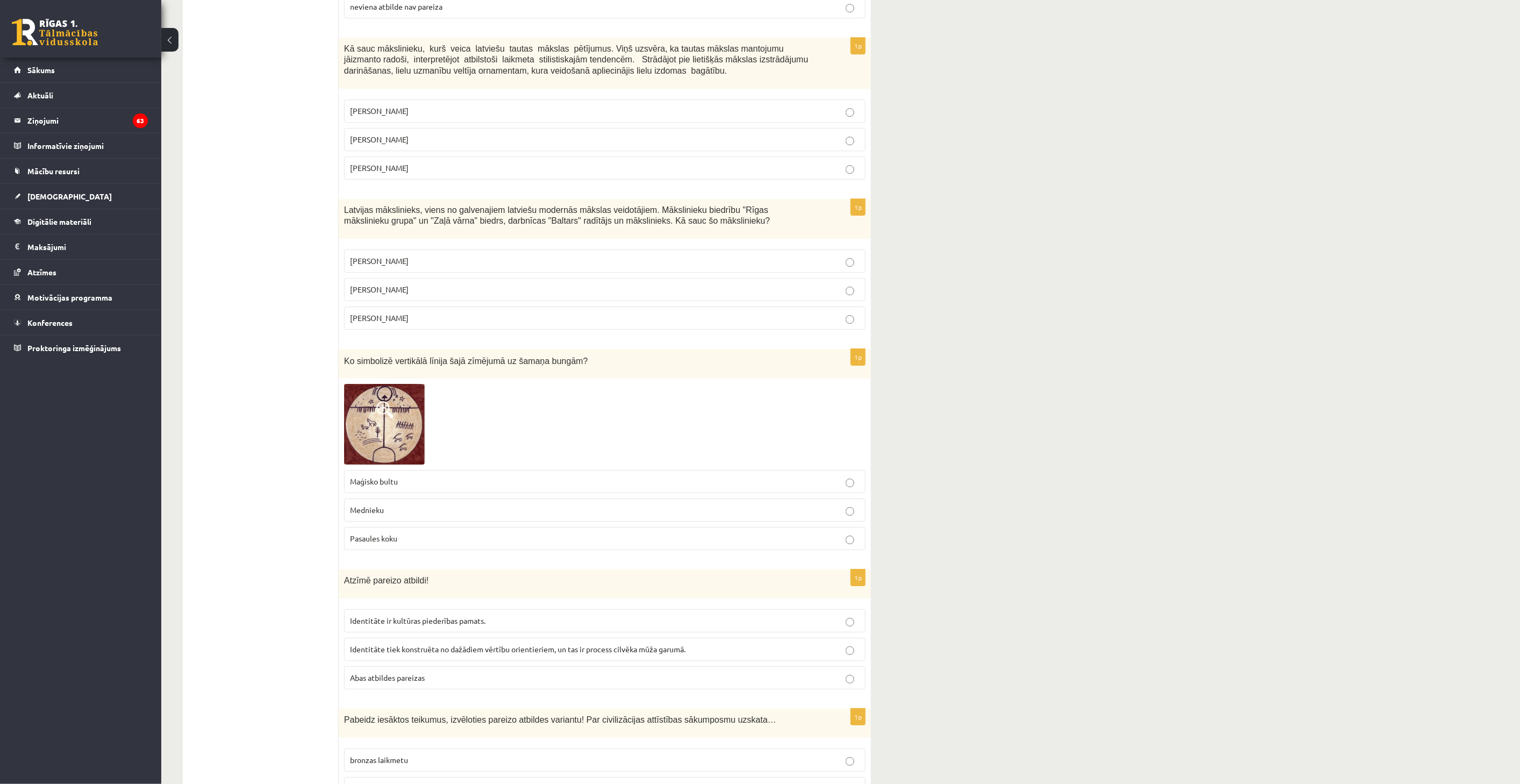
click at [515, 384] on div at bounding box center [604, 424] width 521 height 80
click at [517, 496] on fieldset "Maģisko bultu Mednieku Pasaules koku" at bounding box center [604, 509] width 521 height 89
click at [507, 470] on label "Maģisko bultu" at bounding box center [604, 481] width 521 height 23
click at [580, 278] on label "Romāns Suta" at bounding box center [604, 289] width 521 height 23
click at [588, 255] on p "Aleksandra Beļcova" at bounding box center [605, 261] width 510 height 11
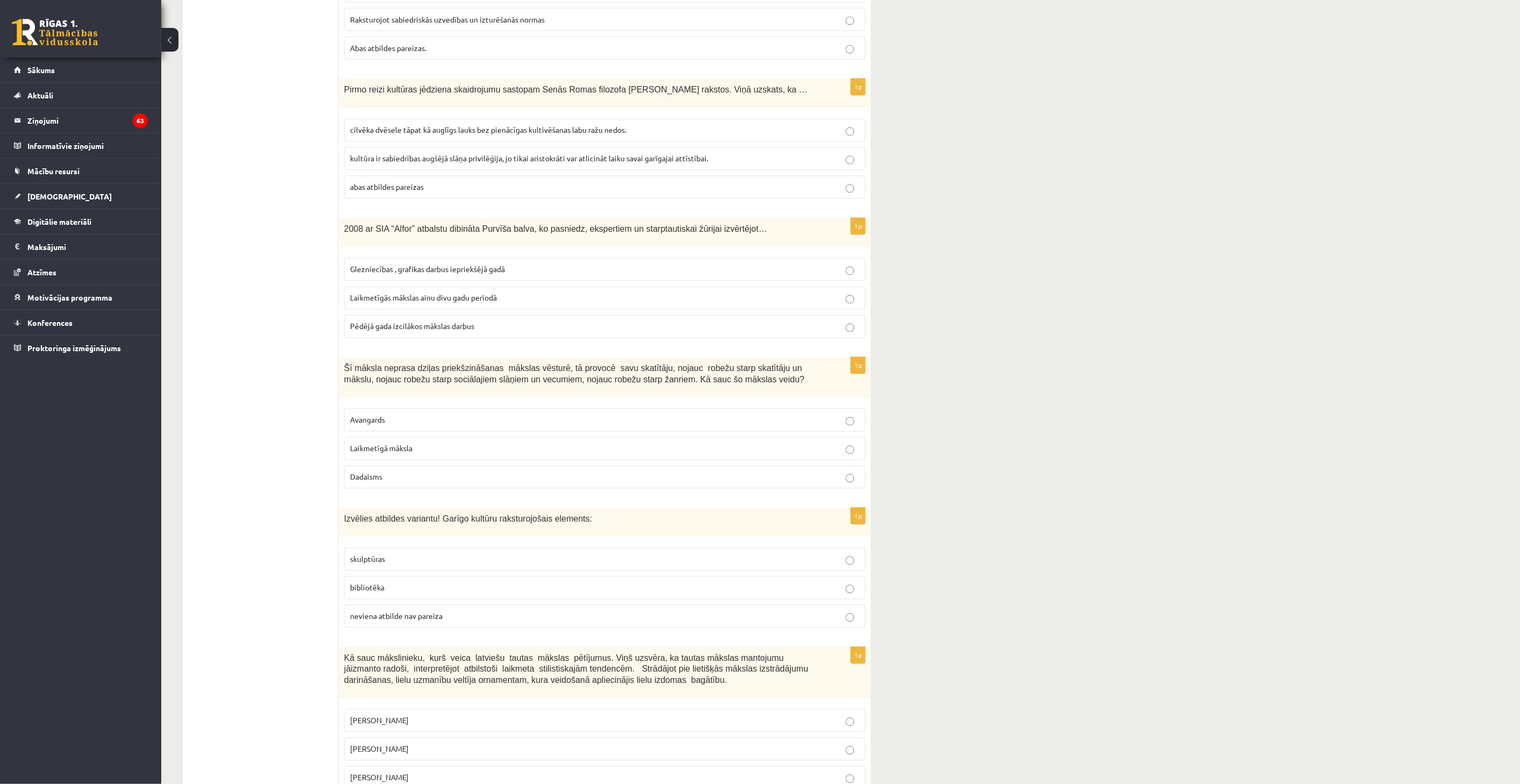
scroll to position [2507, 0]
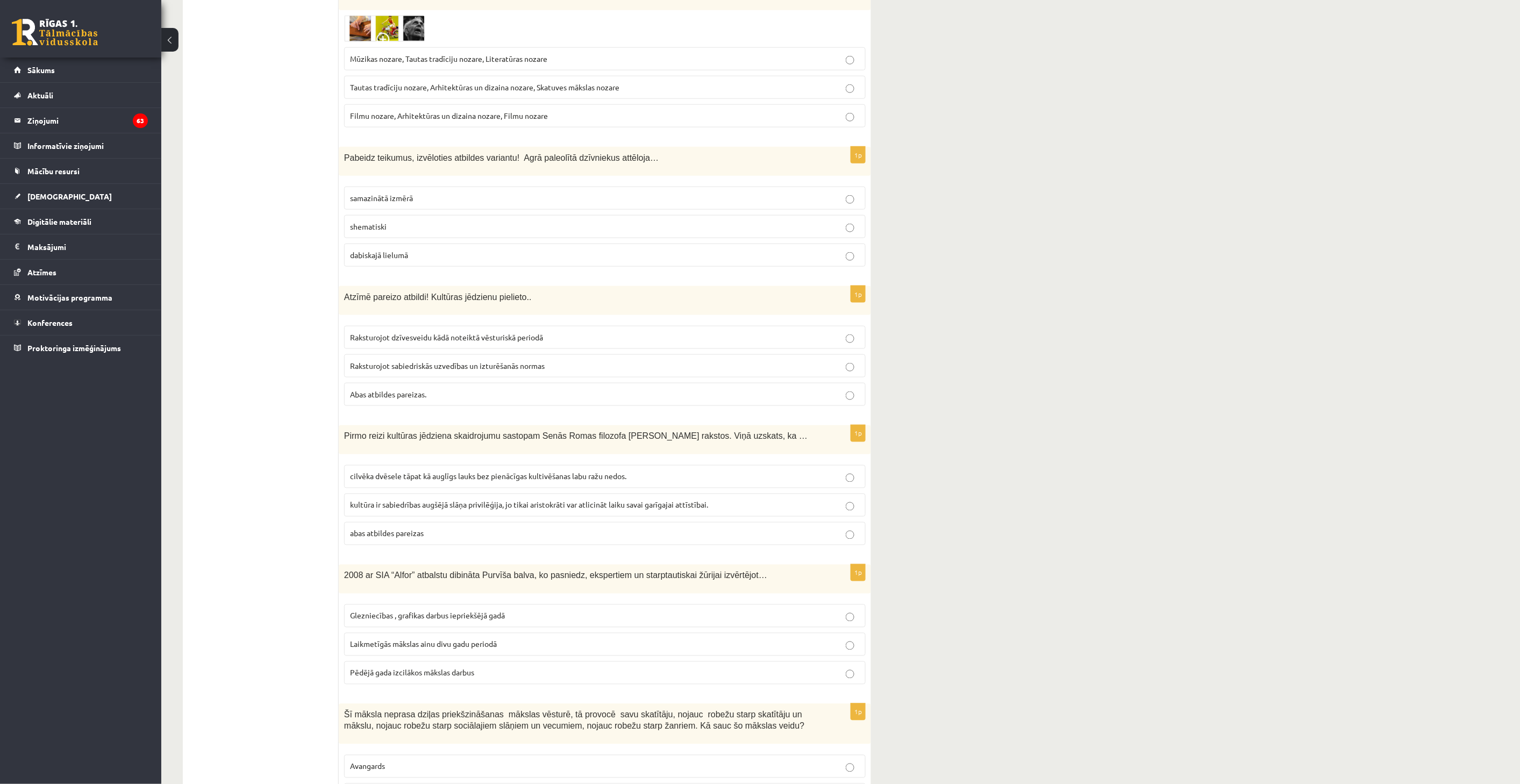
click at [608, 332] on p "Raksturojot dzīvesveidu kādā noteiktā vēsturiskā periodā" at bounding box center [605, 338] width 510 height 11
click at [618, 244] on label "dabiskajā lielumā" at bounding box center [604, 255] width 521 height 23
click at [638, 193] on p "samazinātā izmērā" at bounding box center [605, 198] width 510 height 11
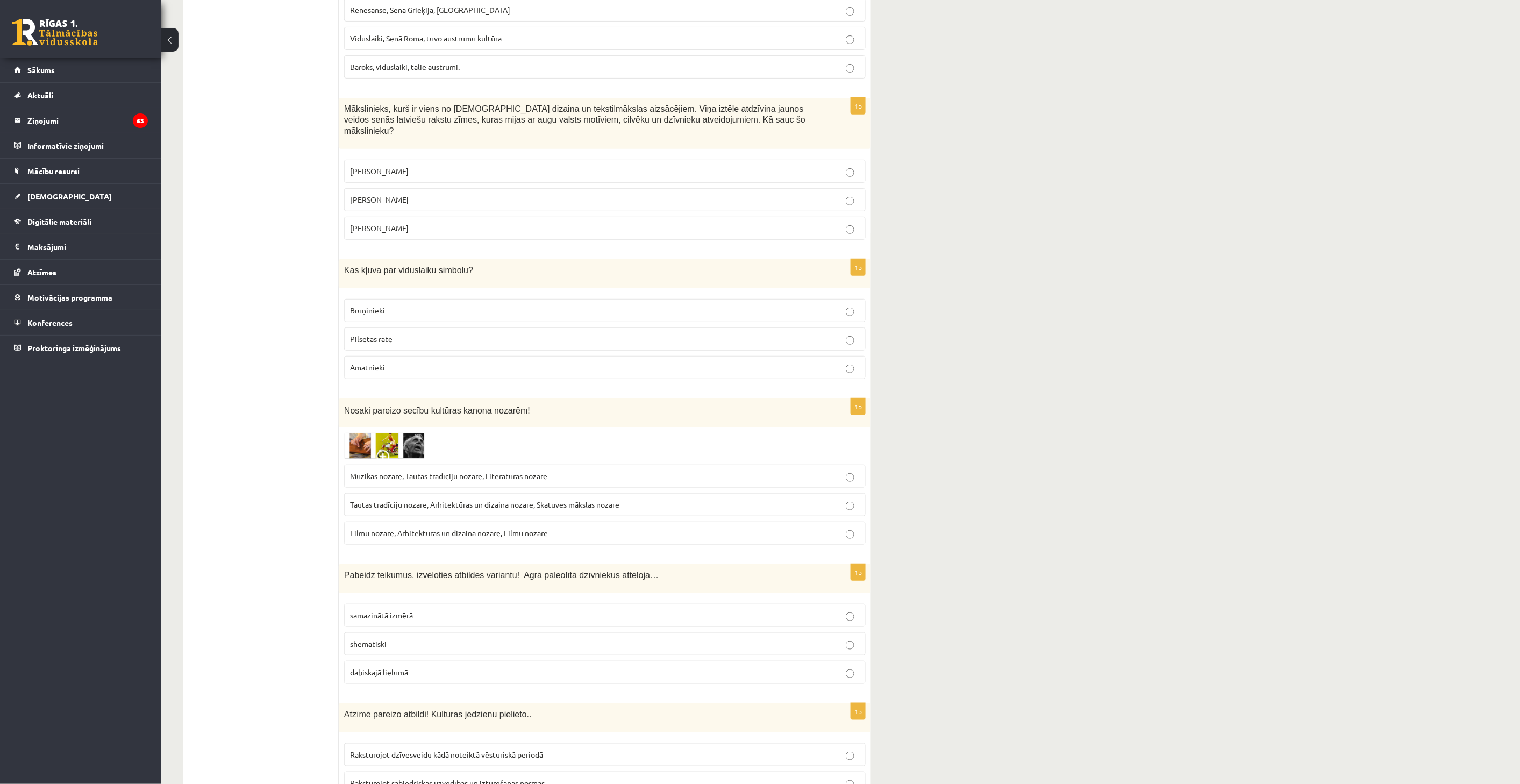
scroll to position [2029, 0]
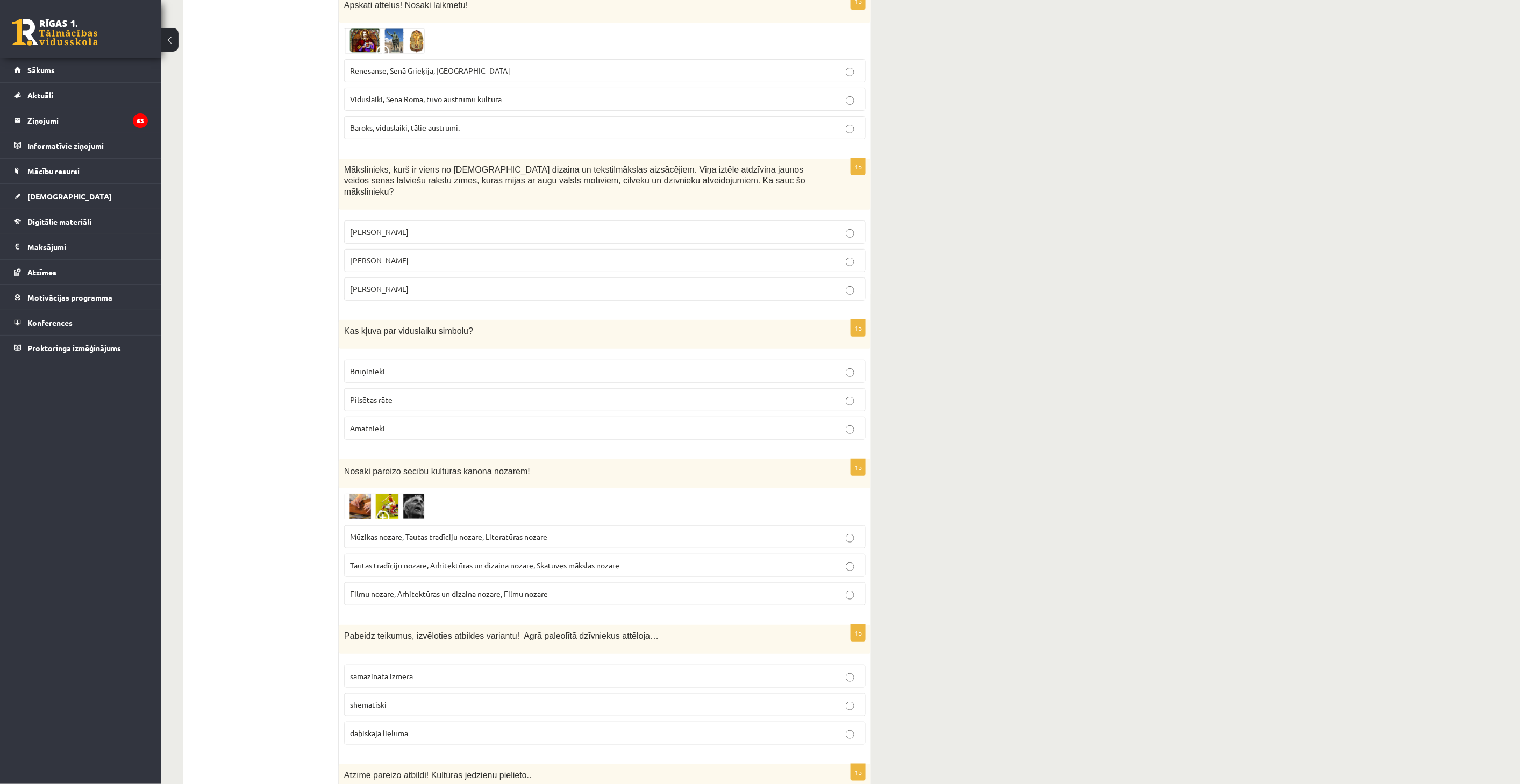
click at [638, 271] on fieldset "Ansis Cīrulis Niklāvs Strunke Rihards Zariņš" at bounding box center [604, 260] width 521 height 89
click at [624, 624] on div "Pabeidz teikumus, izvēloties atbildes variantu! Agrā paleolītā dzīvniekus attēl…" at bounding box center [605, 639] width 532 height 29
click at [621, 588] on p "Filmu nozare, Arhitektūras un dizaina nozare, Filmu nozare" at bounding box center [605, 594] width 510 height 11
click at [635, 525] on label "Mūzikas nozare, Tautas tradīciju nozare, Literatūras nozare" at bounding box center [604, 536] width 521 height 23
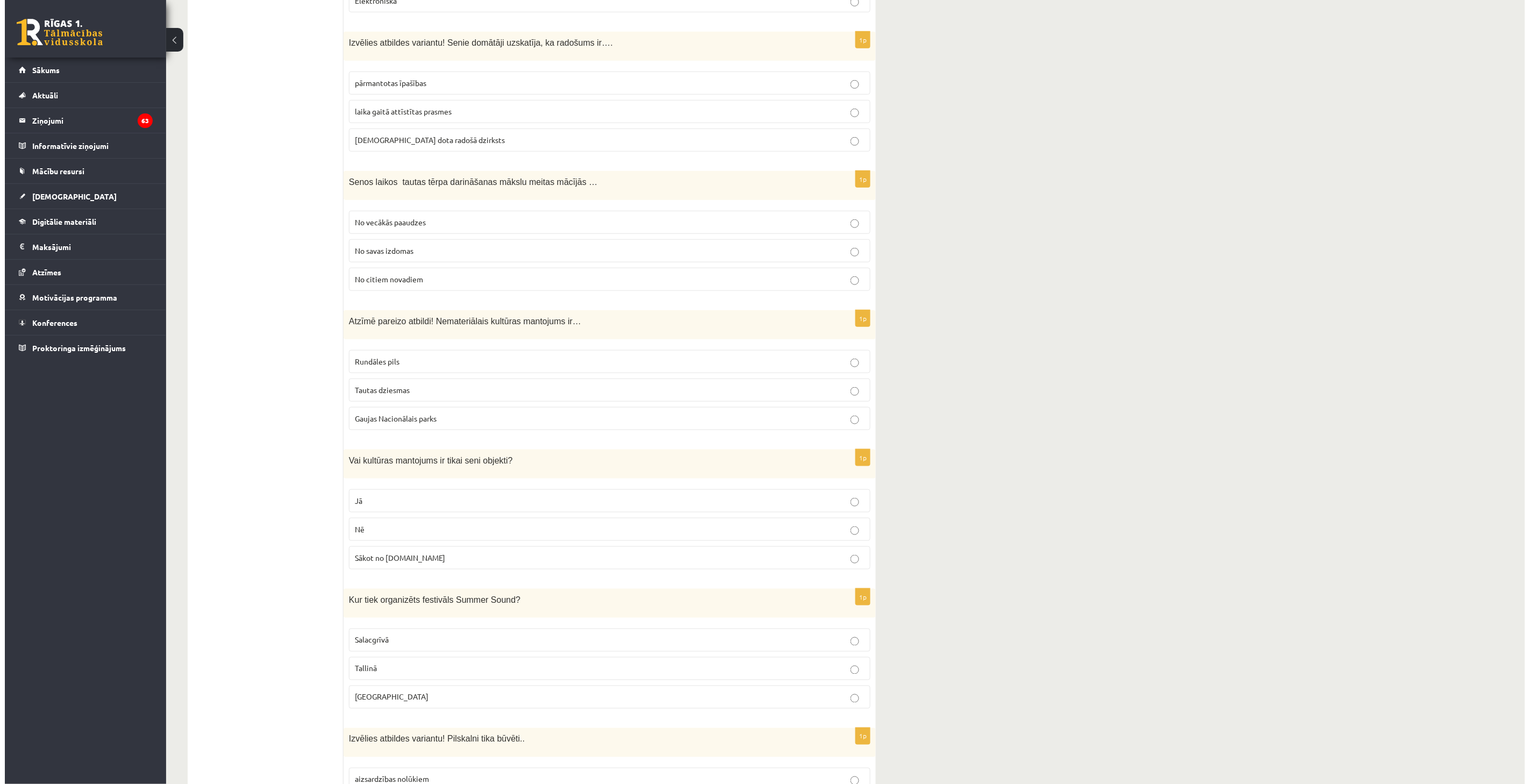
scroll to position [0, 0]
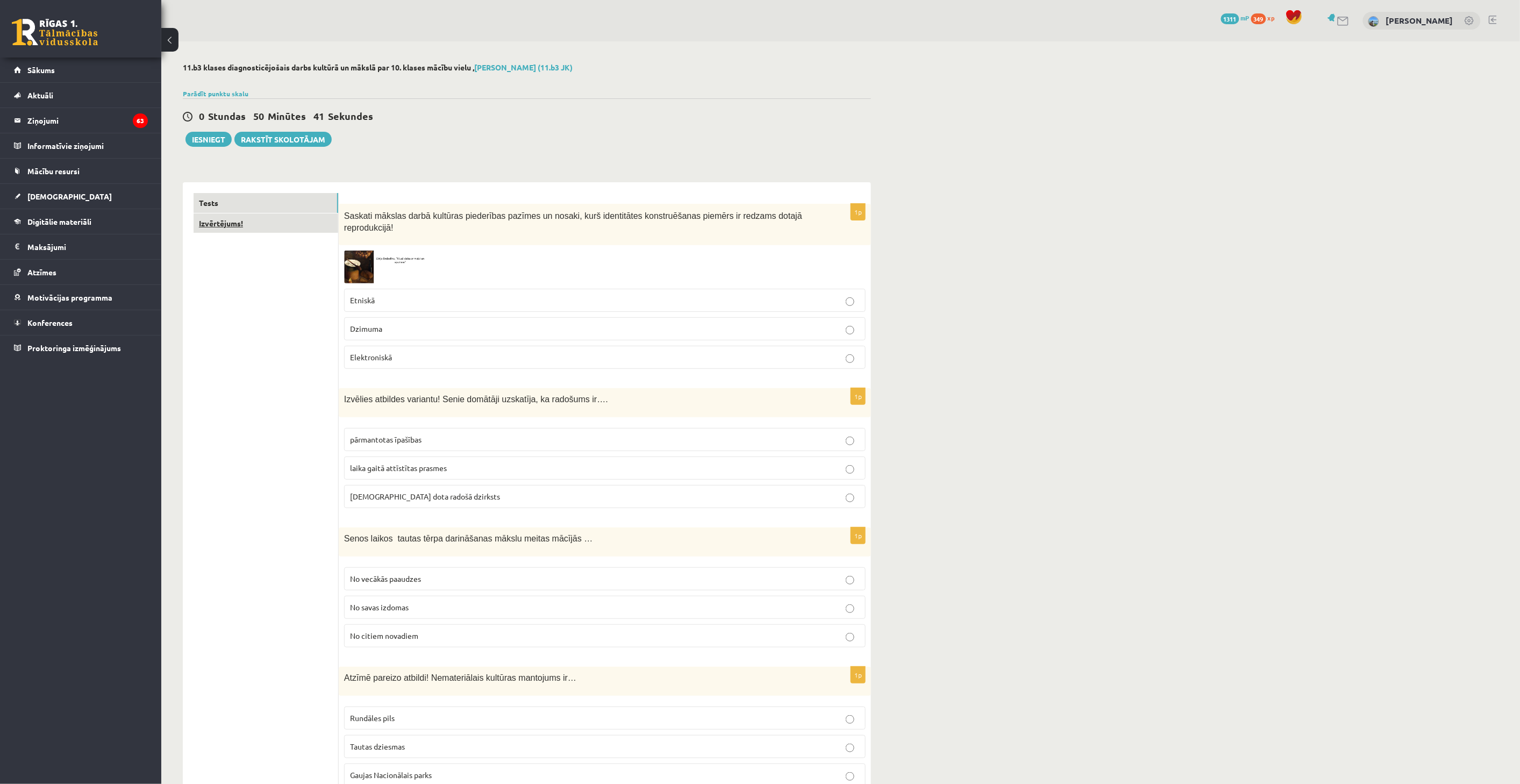
click at [253, 226] on link "Izvērtējums!" at bounding box center [266, 223] width 144 height 20
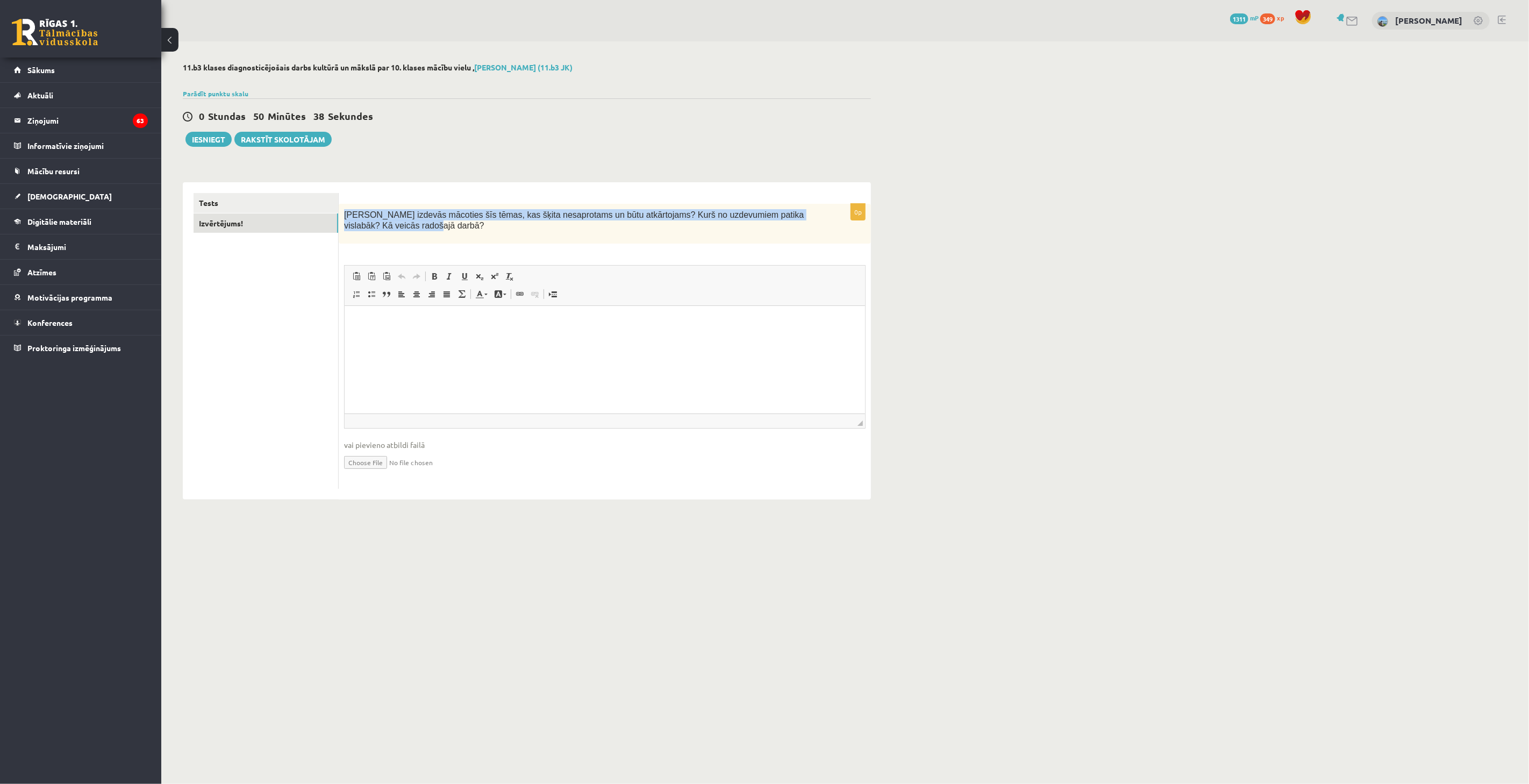
drag, startPoint x: 340, startPoint y: 210, endPoint x: 405, endPoint y: 240, distance: 71.6
click at [405, 240] on div "Kas izdevās mācoties šīs tēmas, kas šķita nesaprotams un būtu atkārtojams? Kurš…" at bounding box center [605, 224] width 532 height 41
copy span "Kas izdevās mācoties šīs tēmas, kas šķita nesaprotams un būtu atkārtojams? Kurš…"
click at [562, 339] on html at bounding box center [604, 322] width 521 height 33
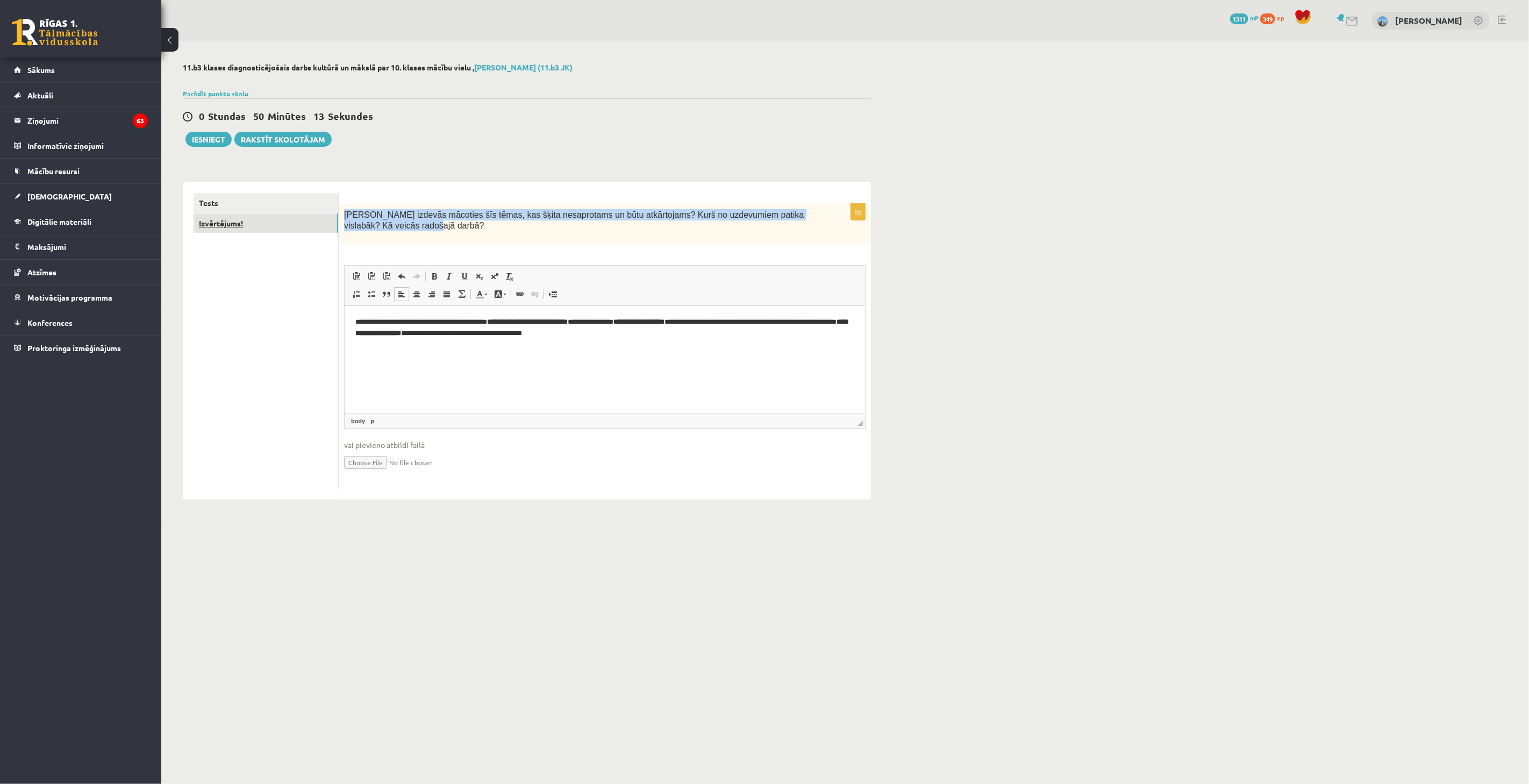
click at [248, 213] on link "Izvērtējums!" at bounding box center [266, 223] width 144 height 20
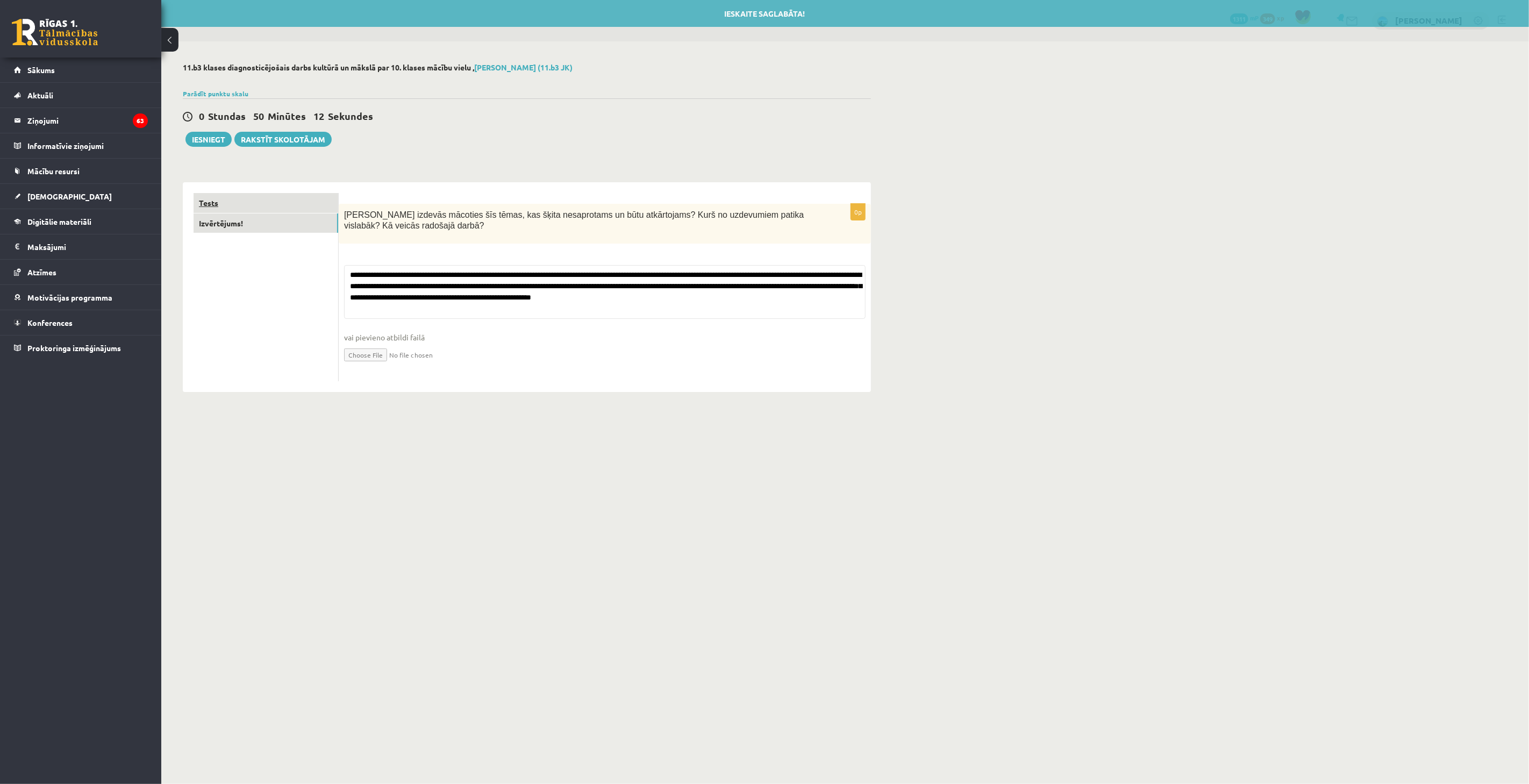
click at [246, 211] on link "Tests" at bounding box center [266, 203] width 144 height 20
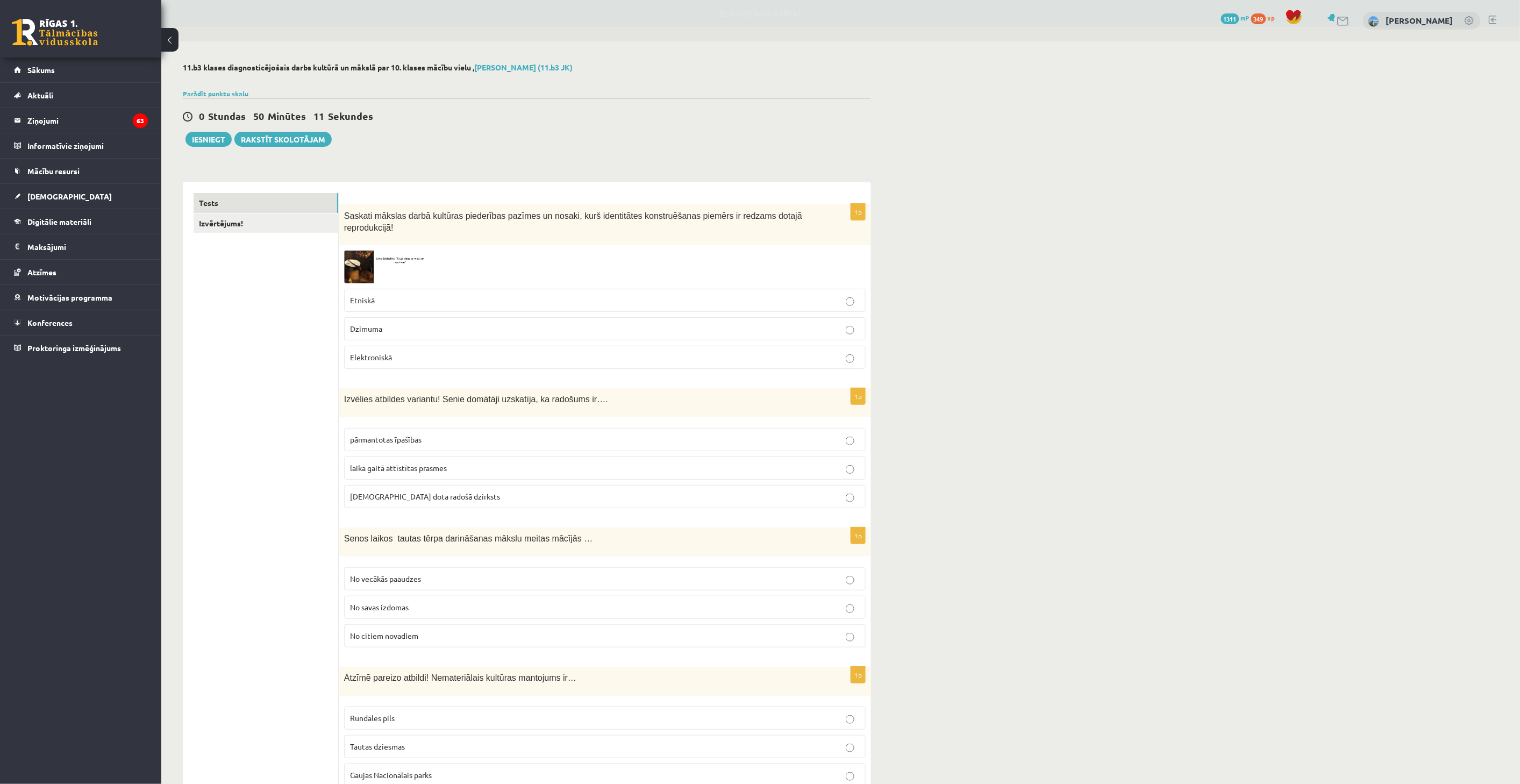
click at [802, 134] on div "0 Stundas 50 Minūtes 11 Sekundes Ieskaite saglabāta! Iesniegt Rakstīt skolotājam" at bounding box center [527, 122] width 688 height 48
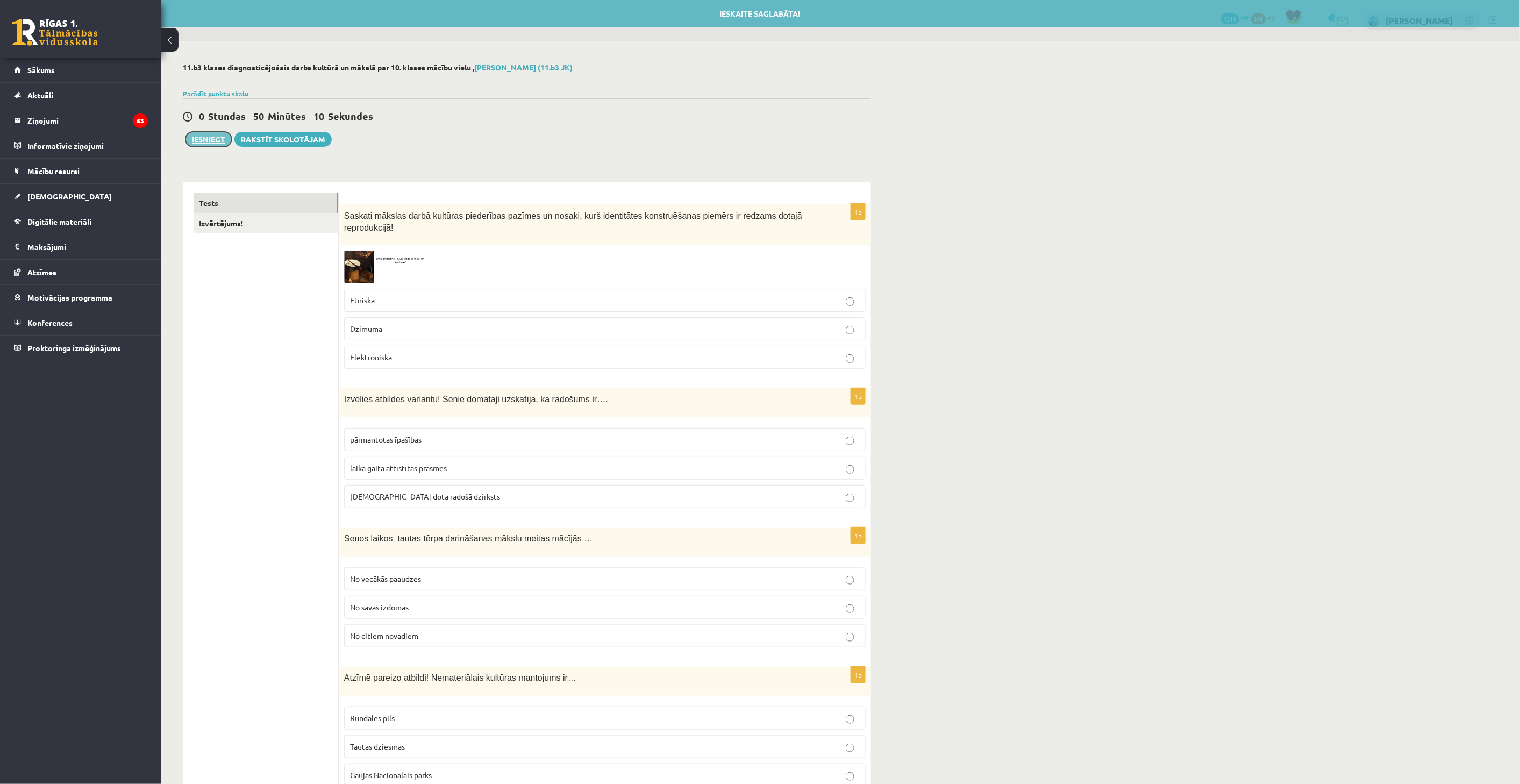
click at [205, 134] on button "Iesniegt" at bounding box center [208, 139] width 46 height 15
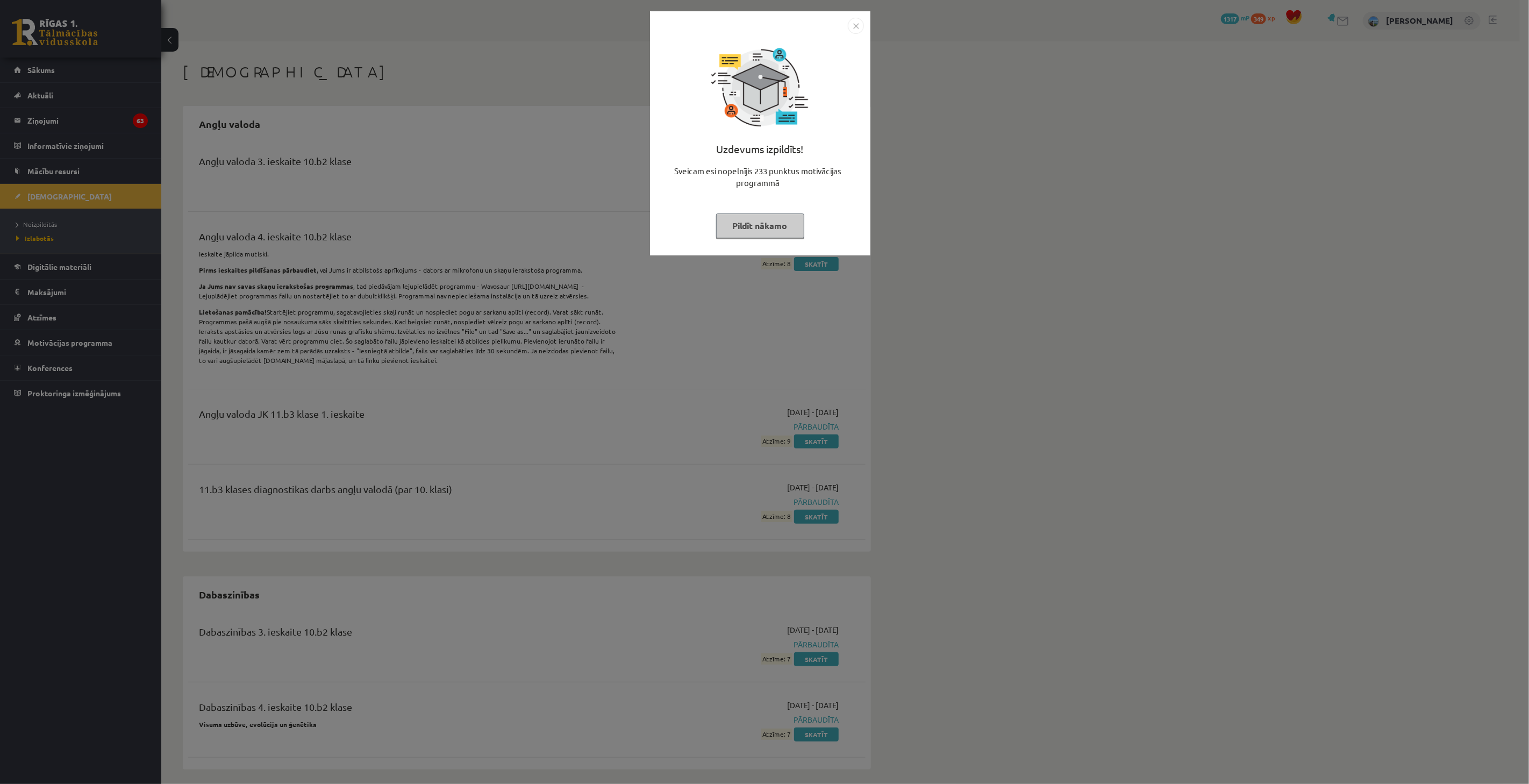
click at [701, 265] on div "Uzdevums izpildīts! Sveicam esi nopelnījis 233 punktus motivācijas programmā Pi…" at bounding box center [764, 392] width 1529 height 784
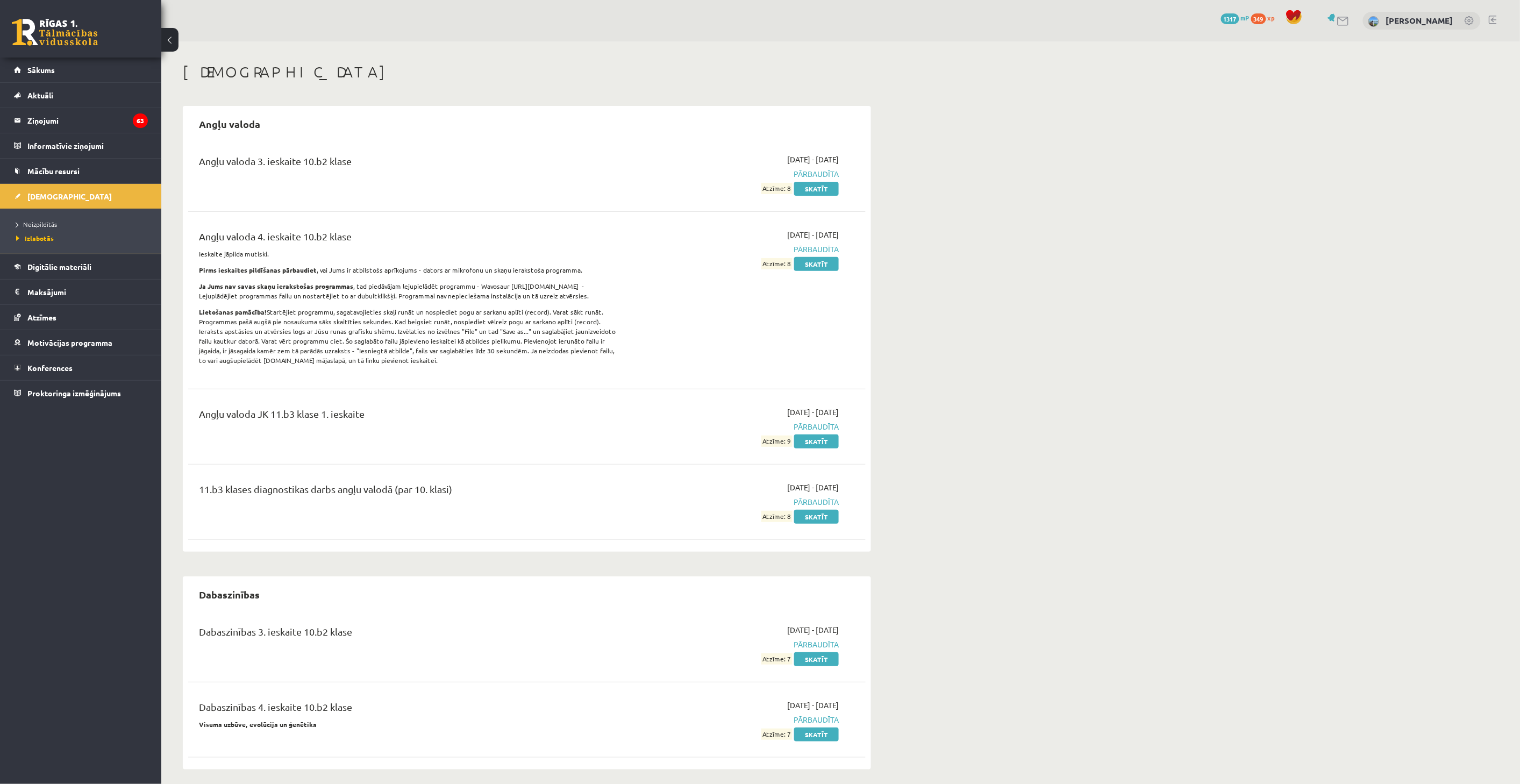
scroll to position [717, 0]
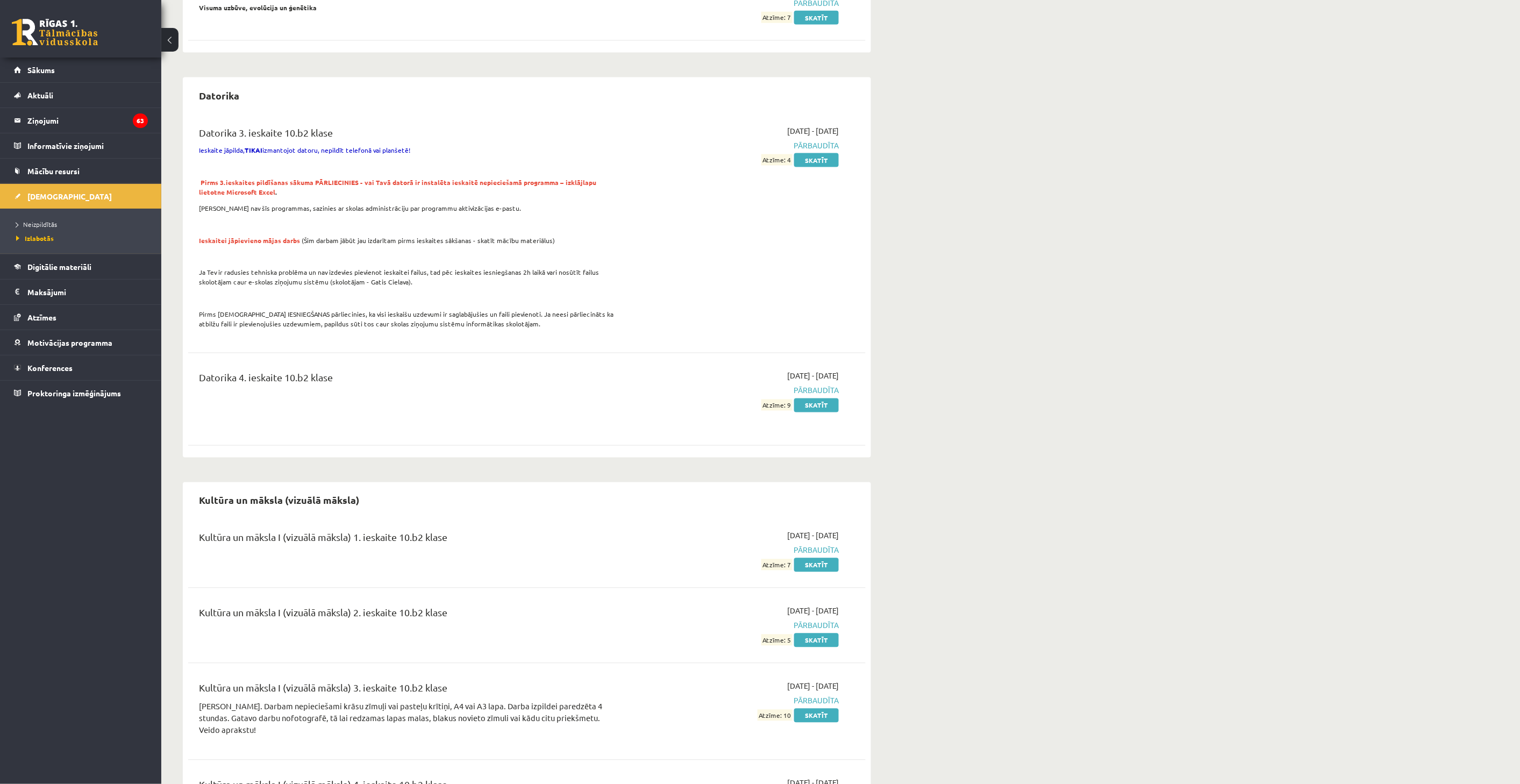
click at [41, 218] on li "Neizpildītās" at bounding box center [83, 224] width 134 height 14
click at [38, 223] on span "Neizpildītās" at bounding box center [39, 224] width 47 height 9
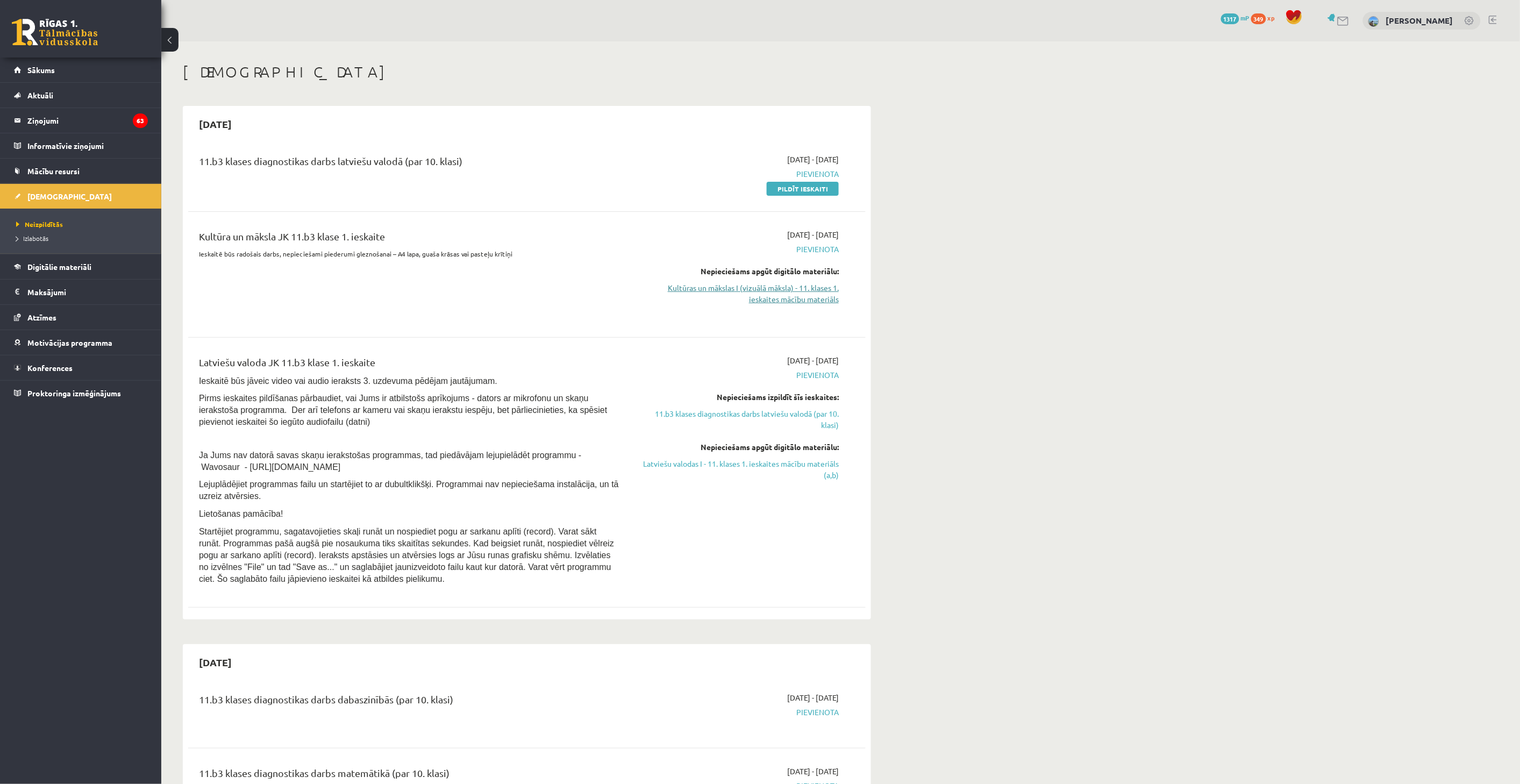
click at [792, 297] on link "Kultūras un mākslas I (vizuālā māksla) - 11. klases 1. ieskaites mācību materiā…" at bounding box center [737, 294] width 203 height 23
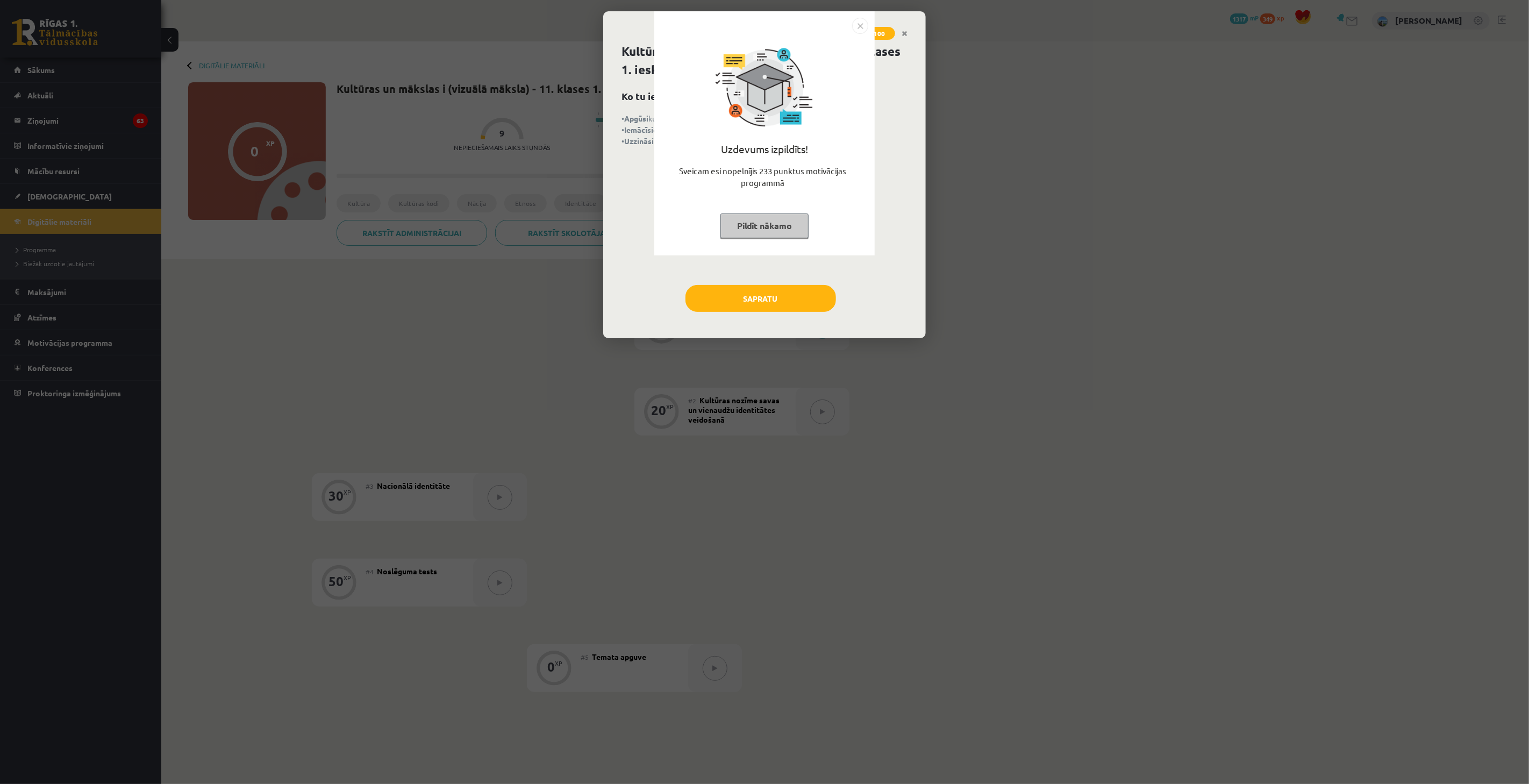
click at [787, 203] on div "Uzdevums izpildīts! Sveicam esi nopelnījis 233 punktus motivācijas programmā Pi…" at bounding box center [764, 141] width 208 height 215
click at [796, 221] on button "Pildīt nākamo" at bounding box center [764, 225] width 88 height 25
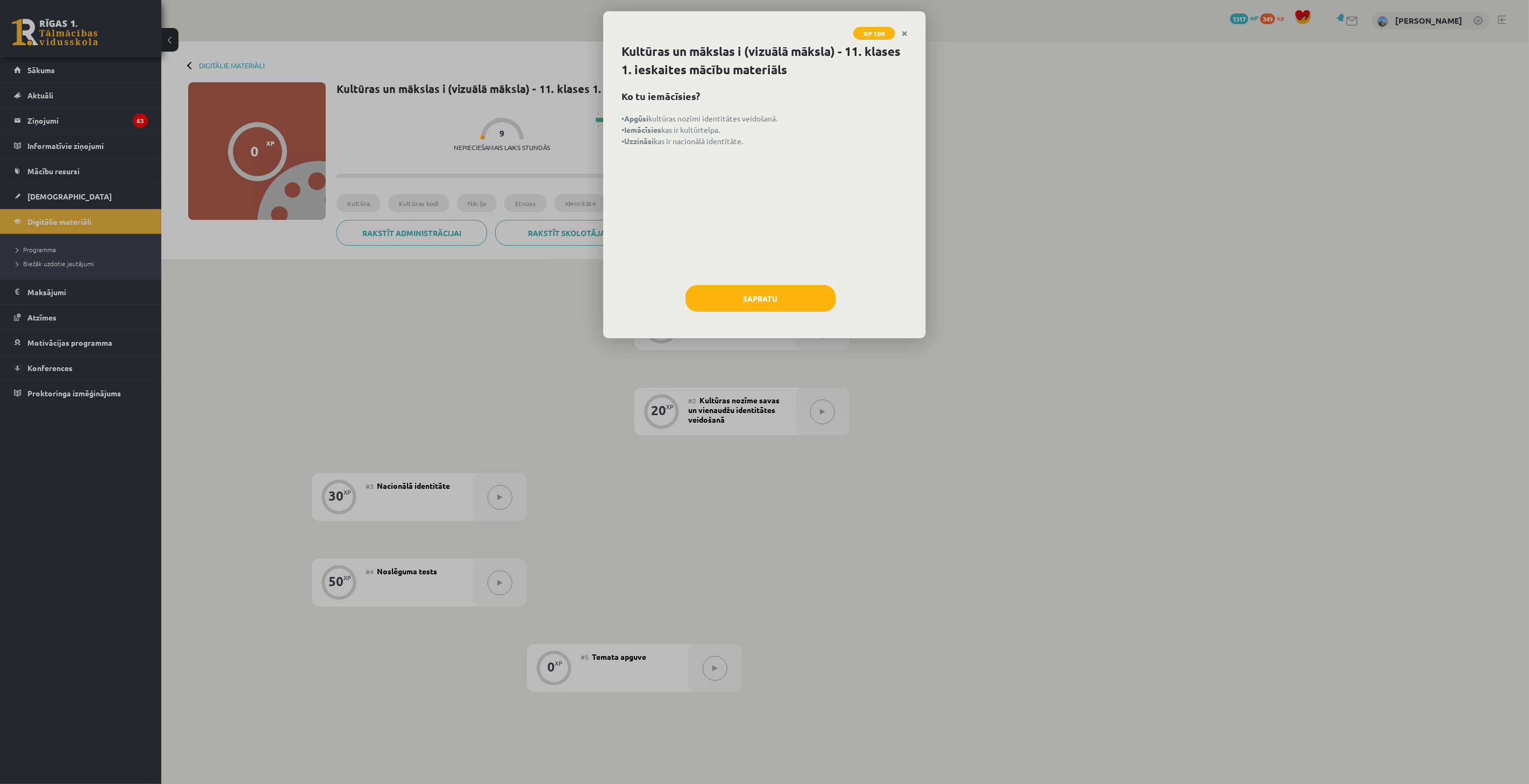
click at [768, 276] on div "Kultūras un mākslas i (vizuālā māksla) - 11. klases 1. ieskaites mācību materiā…" at bounding box center [764, 190] width 322 height 296
click at [767, 282] on div "Kultūras un mākslas i (vizuālā māksla) - 11. klases 1. ieskaites mācību materiā…" at bounding box center [764, 190] width 322 height 296
click at [769, 289] on button "Sapratu" at bounding box center [761, 298] width 151 height 27
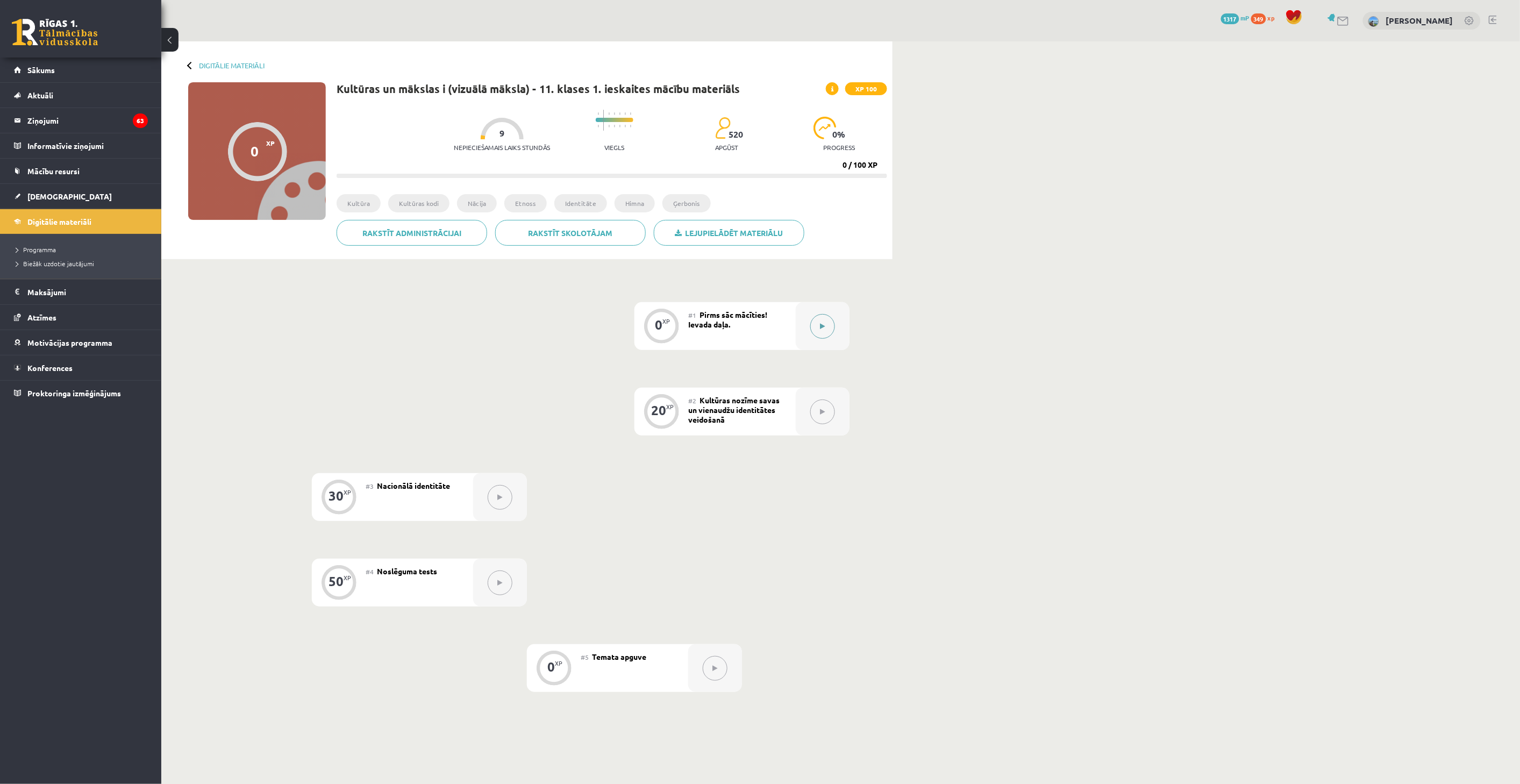
click at [818, 326] on button at bounding box center [822, 326] width 25 height 25
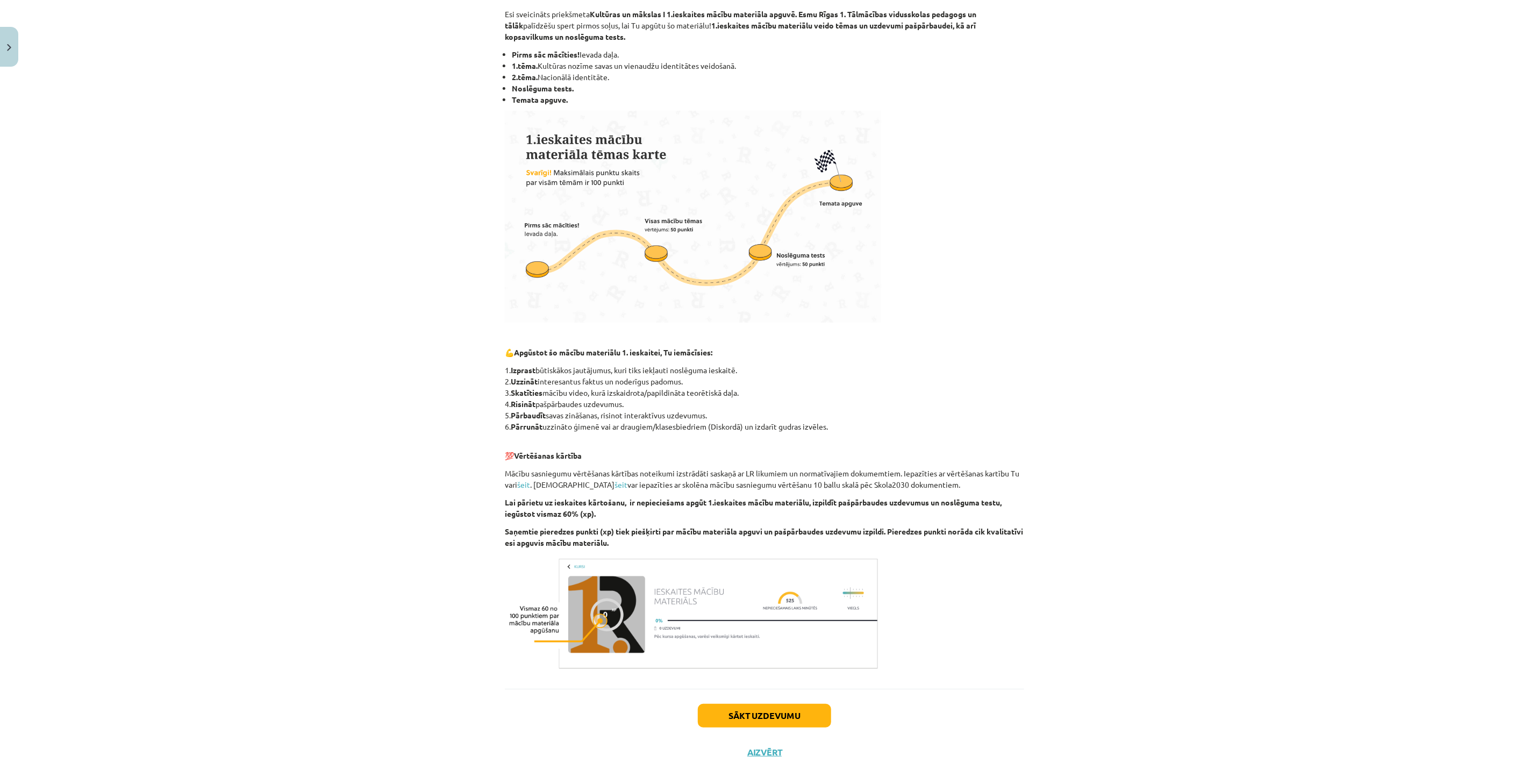
scroll to position [196, 0]
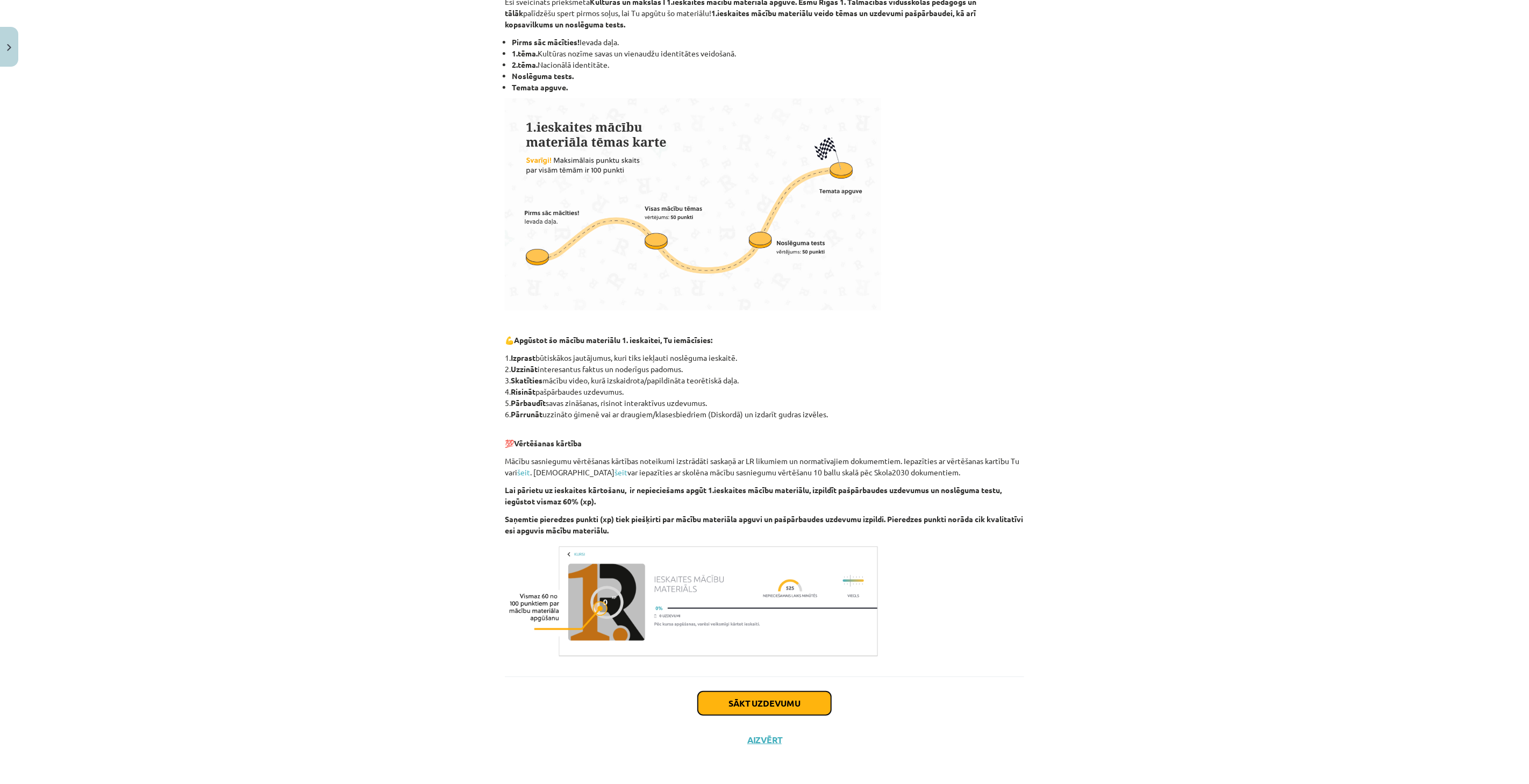
click at [800, 700] on button "Sākt uzdevumu" at bounding box center [764, 703] width 134 height 23
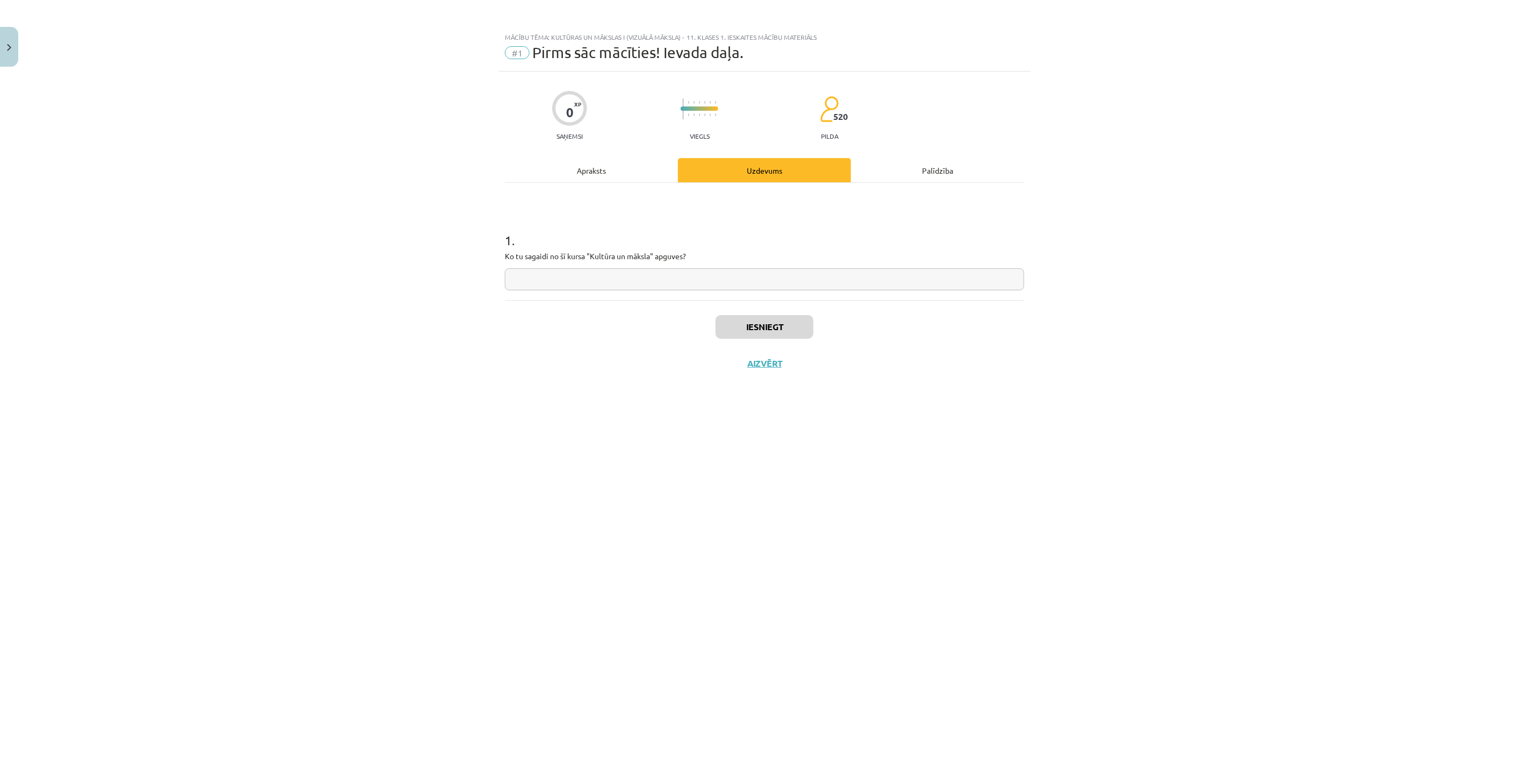
click at [589, 271] on input "text" at bounding box center [764, 279] width 519 height 22
drag, startPoint x: 486, startPoint y: 260, endPoint x: 741, endPoint y: 265, distance: 255.0
click at [741, 265] on div "Mācību tēma: Kultūras un mākslas i (vizuālā māksla) - 11. klases 1. ieskaites m…" at bounding box center [764, 392] width 1529 height 784
copy p
click at [617, 279] on input "text" at bounding box center [764, 279] width 519 height 22
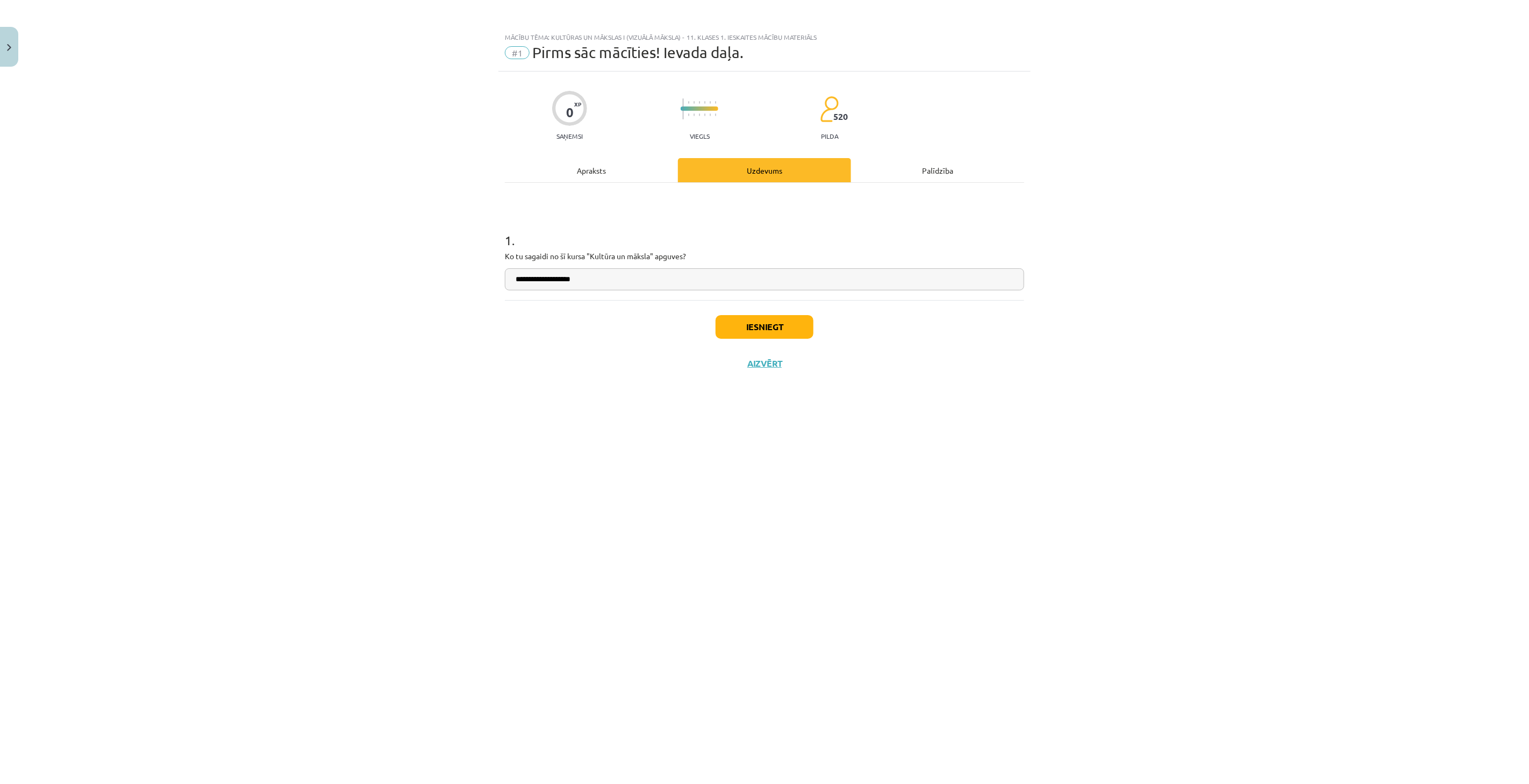
type input "**********"
click at [748, 321] on button "Iesniegt" at bounding box center [764, 326] width 98 height 23
click at [767, 379] on button "Nākamā nodarbība" at bounding box center [764, 370] width 105 height 25
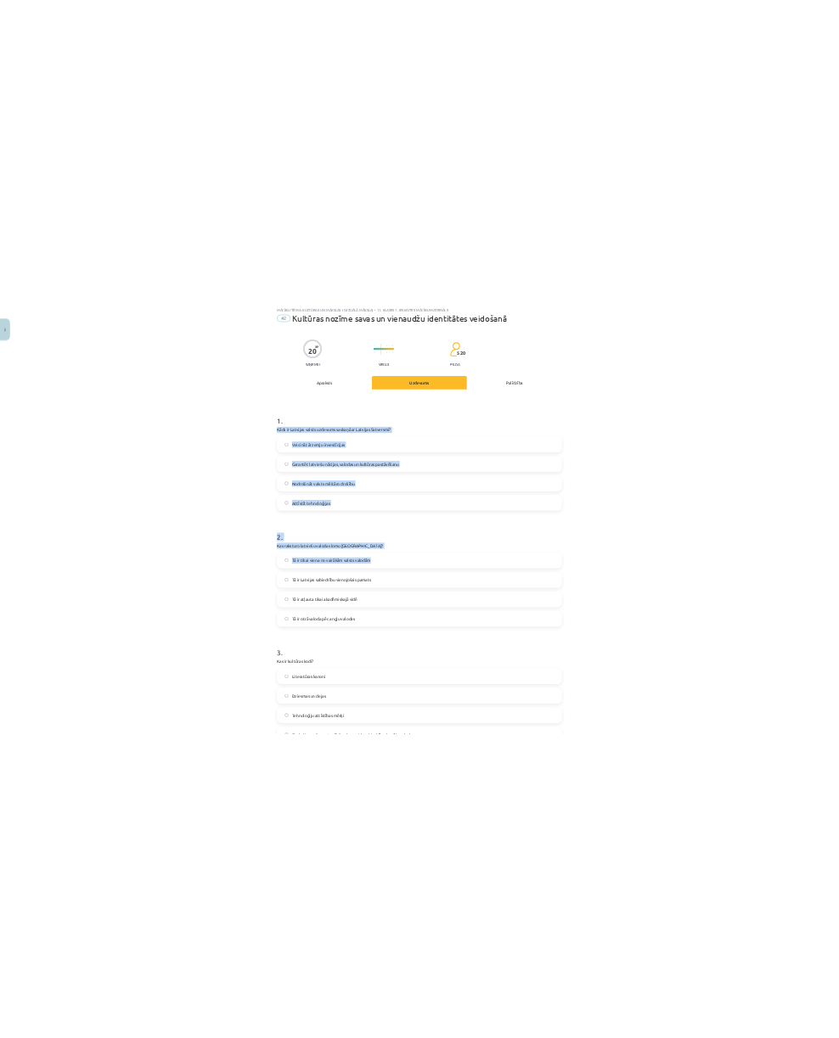
scroll to position [597, 0]
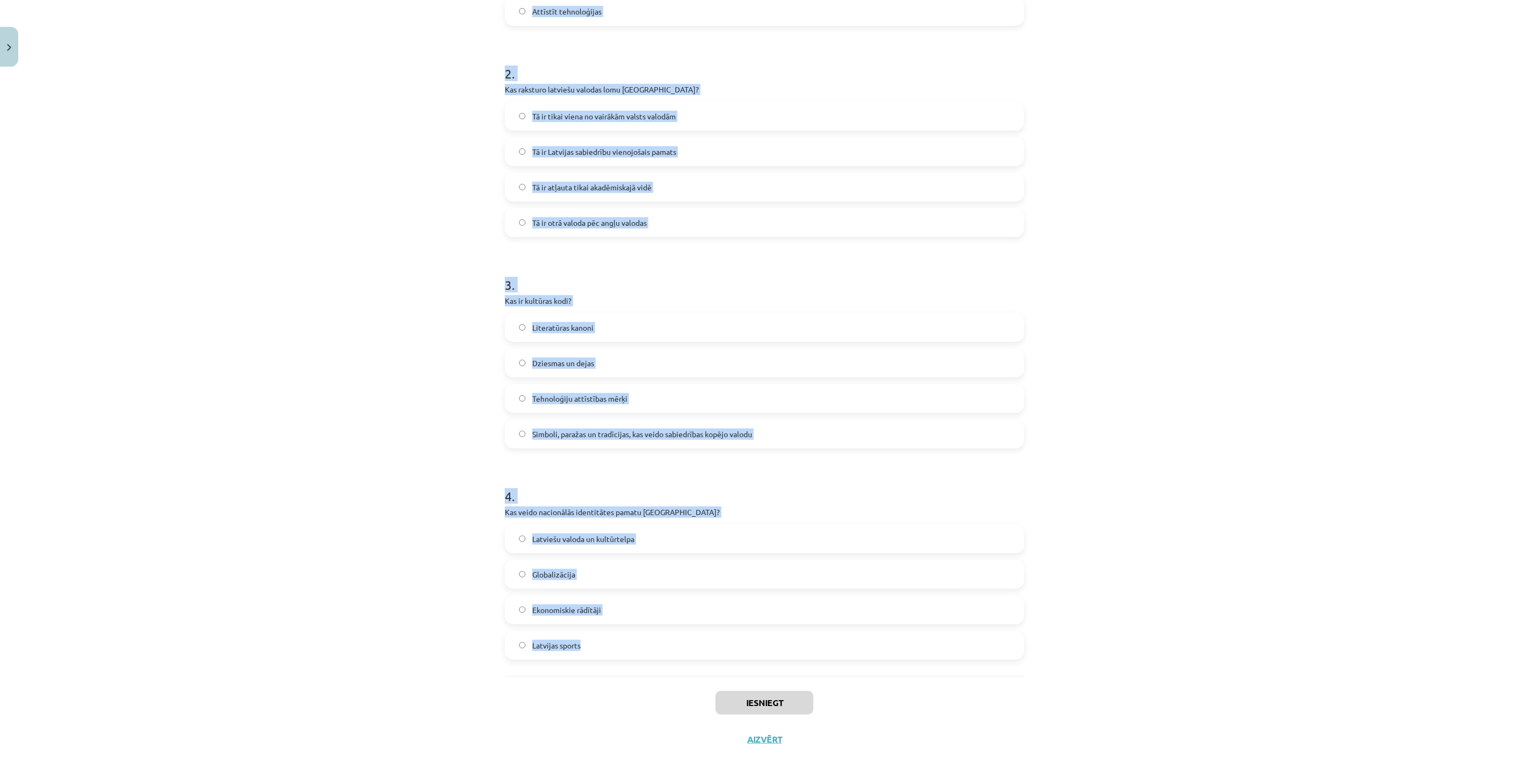
drag, startPoint x: 491, startPoint y: 222, endPoint x: 722, endPoint y: 673, distance: 506.7
click at [722, 673] on div "Mācību tēma: Kultūras un mākslas i (vizuālā māksla) - 11. klases 1. ieskaites m…" at bounding box center [764, 392] width 1529 height 784
copy form "Kāds ir Latvijas valsts uzdevums saskaņā ar Latvijas Satversmi? Veicināt ārzemj…"
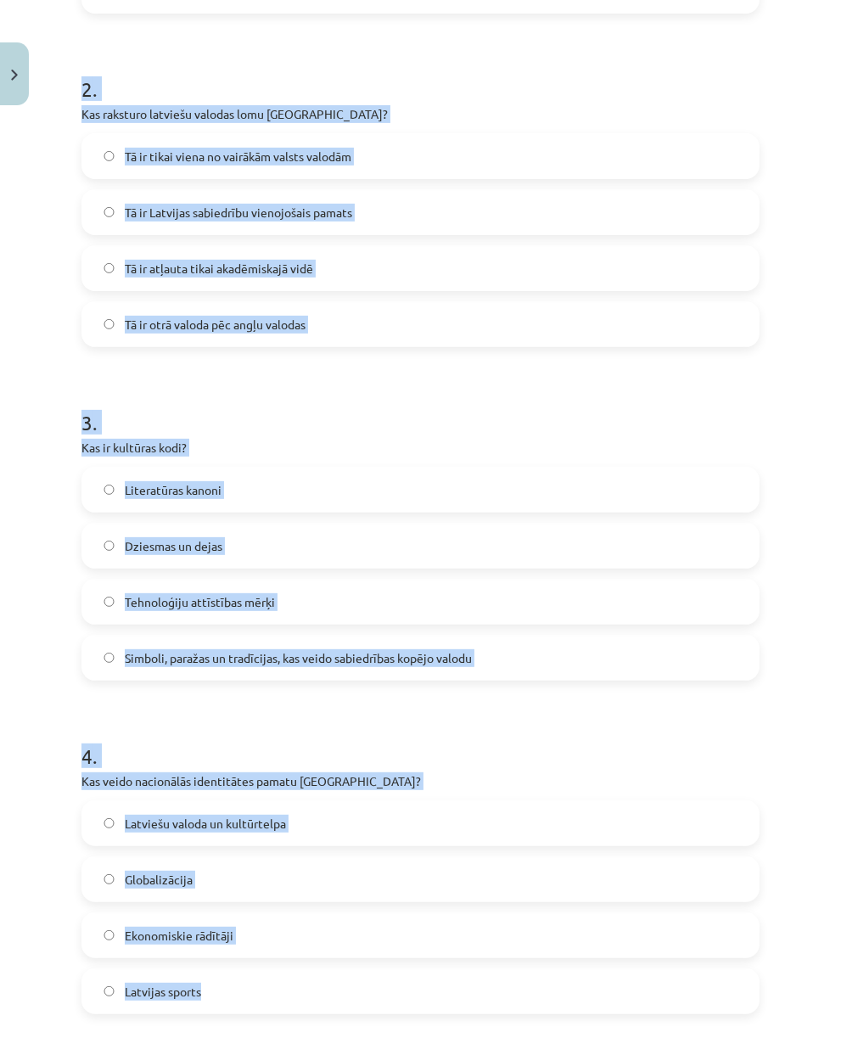
scroll to position [0, 0]
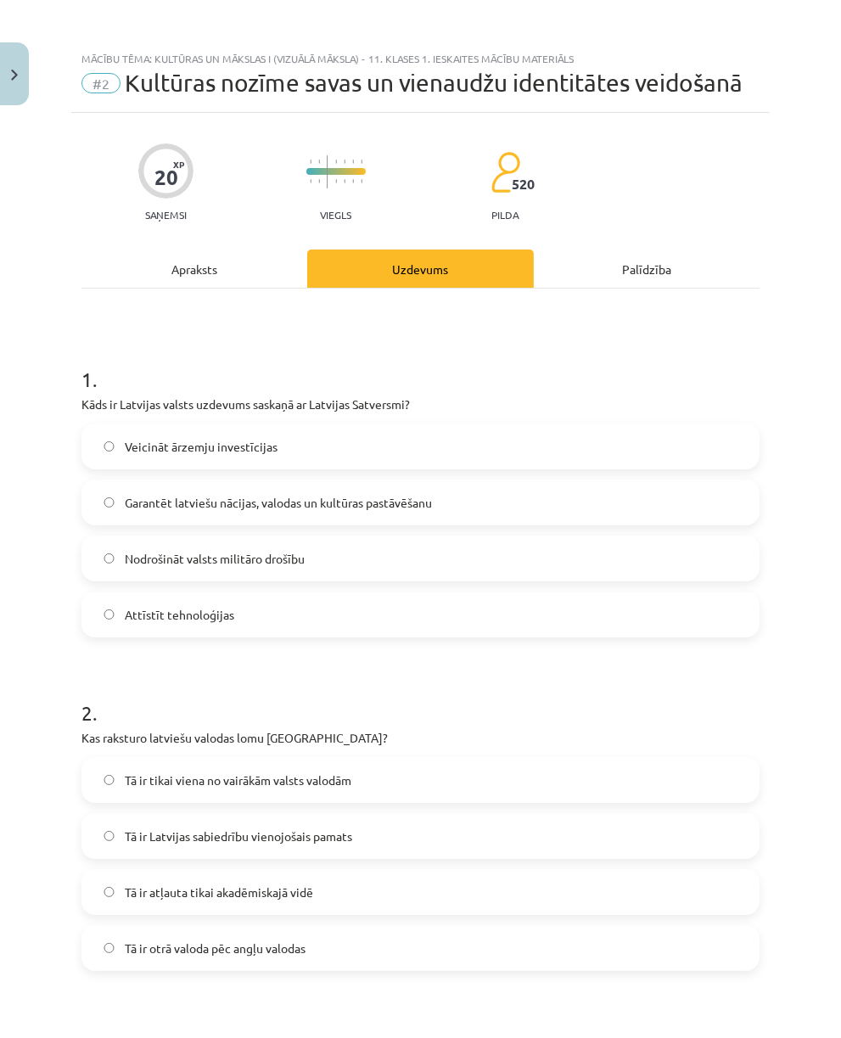
click at [722, 377] on h1 "1 ." at bounding box center [420, 364] width 678 height 53
click at [341, 468] on label "Veicināt ārzemju investīcijas" at bounding box center [420, 446] width 675 height 42
click at [351, 524] on label "Garantēt latviešu nācijas, valodas un kultūras pastāvēšanu" at bounding box center [420, 502] width 675 height 42
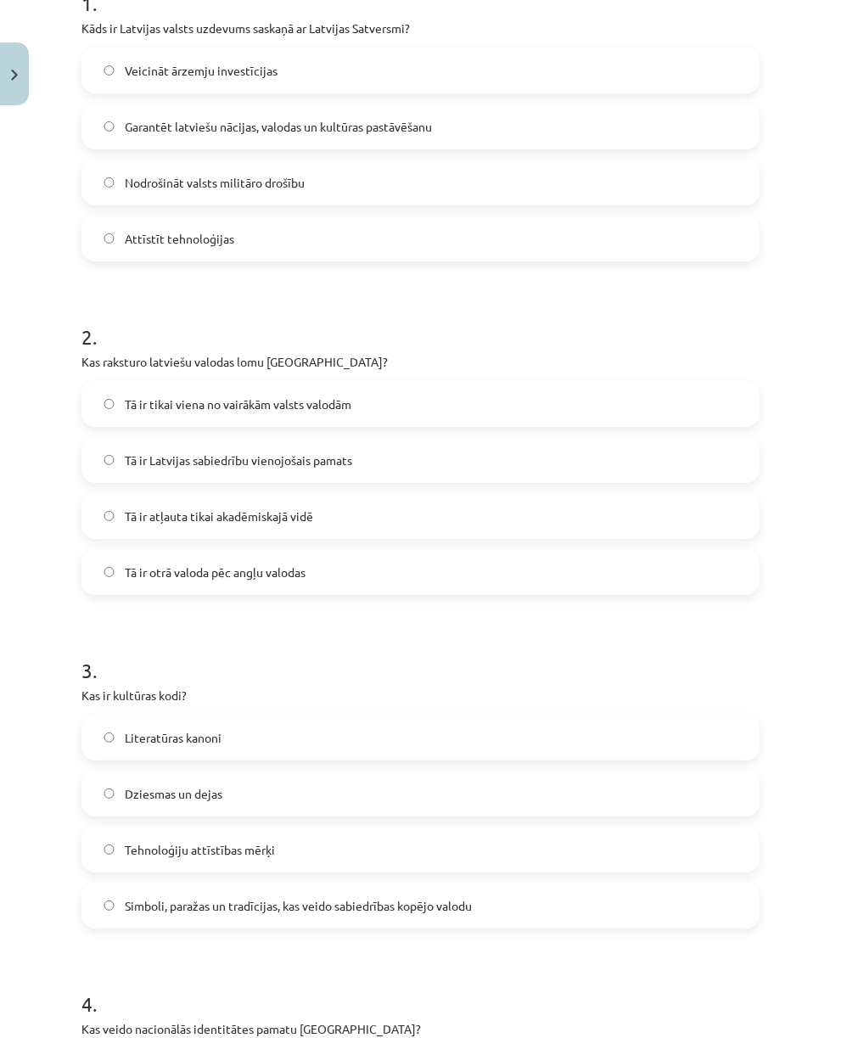
scroll to position [377, 0]
click at [369, 481] on label "Tā ir Latvijas sabiedrību vienojošais pamats" at bounding box center [420, 459] width 675 height 42
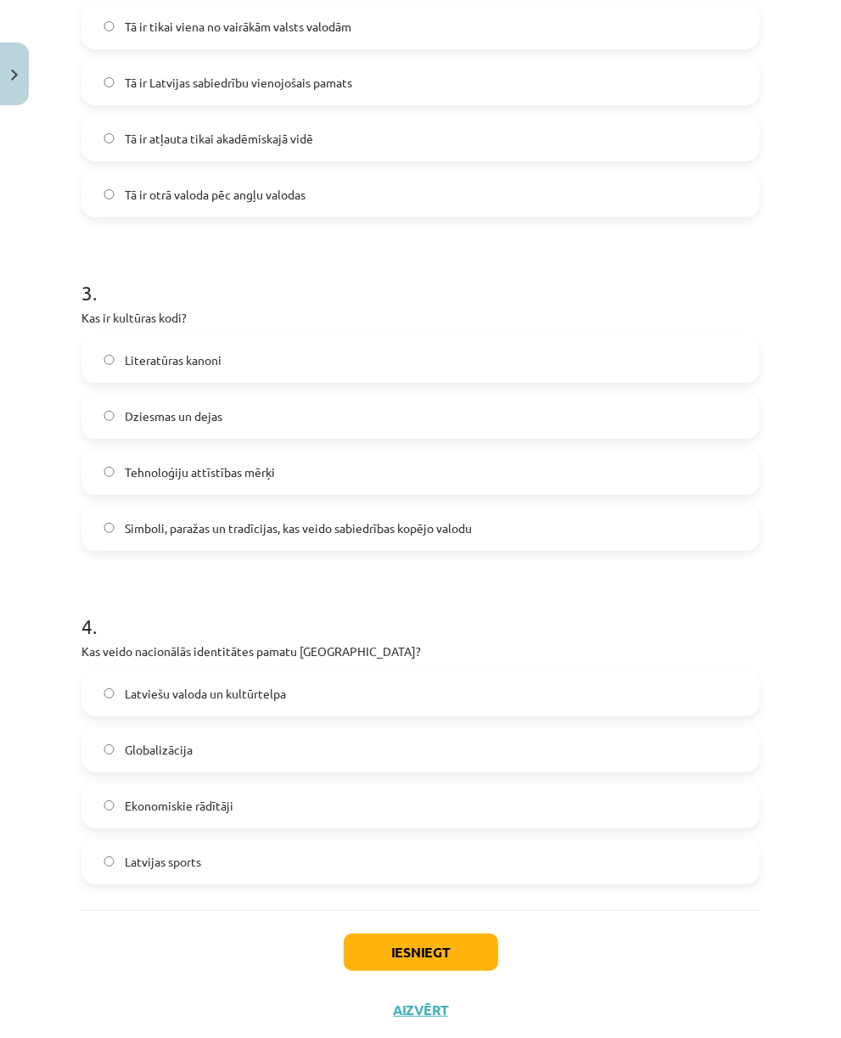
click at [358, 549] on label "Simboli, paražas un tradīcijas, kas veido sabiedrības kopējo valodu" at bounding box center [420, 528] width 675 height 42
click at [343, 715] on label "Latviešu valoda un kultūrtelpa" at bounding box center [420, 693] width 675 height 42
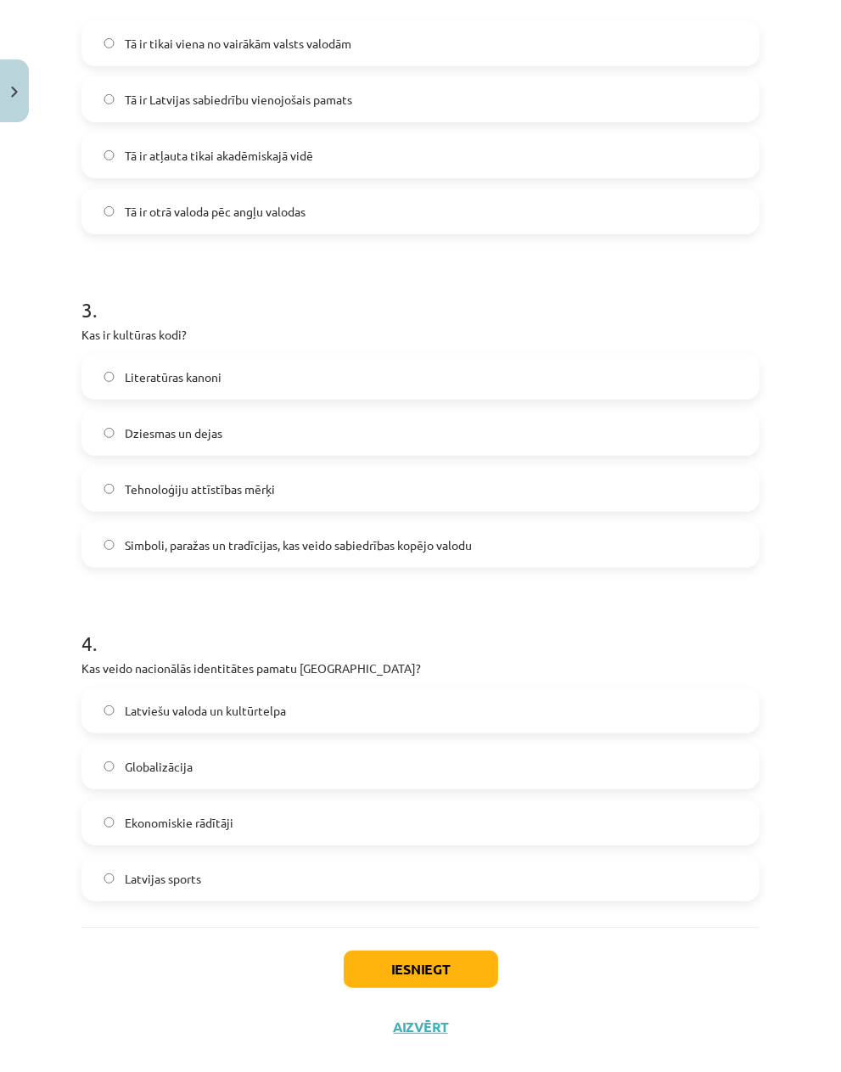
scroll to position [823, 0]
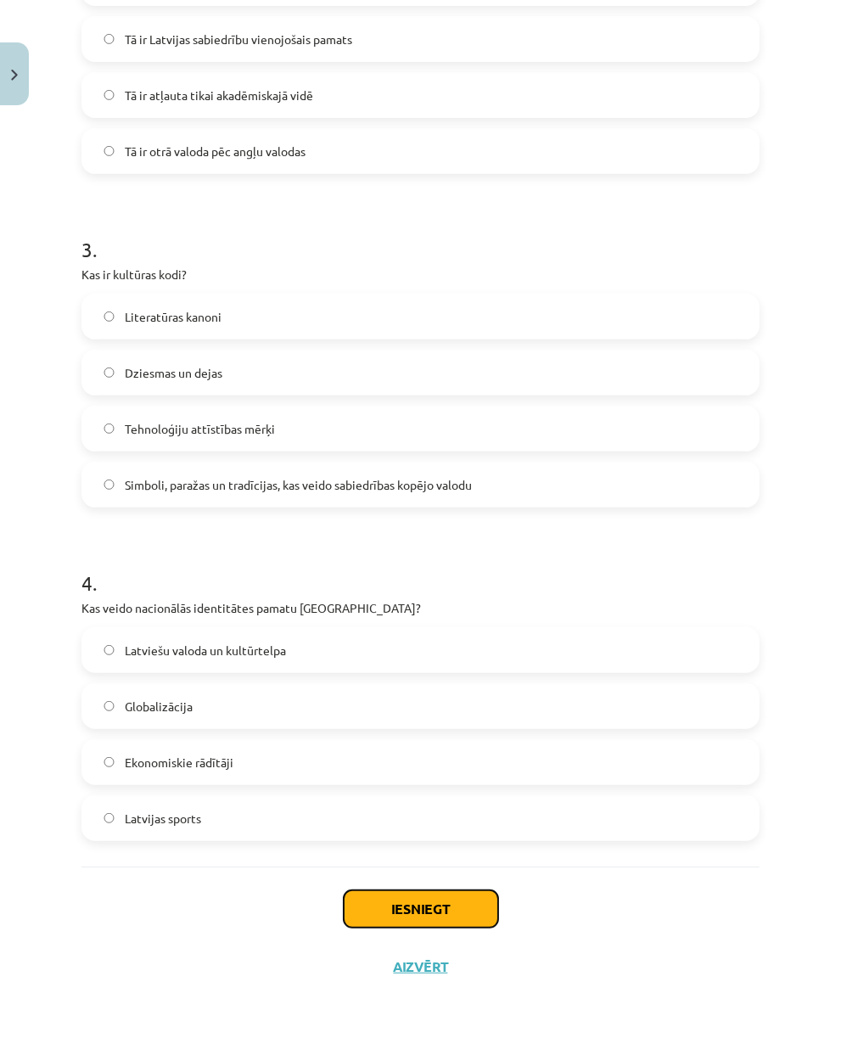
click at [388, 911] on button "Iesniegt" at bounding box center [421, 909] width 155 height 37
click at [686, 1031] on div "Mācību tēma: Kultūras un mākslas i (vizuālā māksla) - 11. klases 1. ieskaites m…" at bounding box center [420, 519] width 841 height 1038
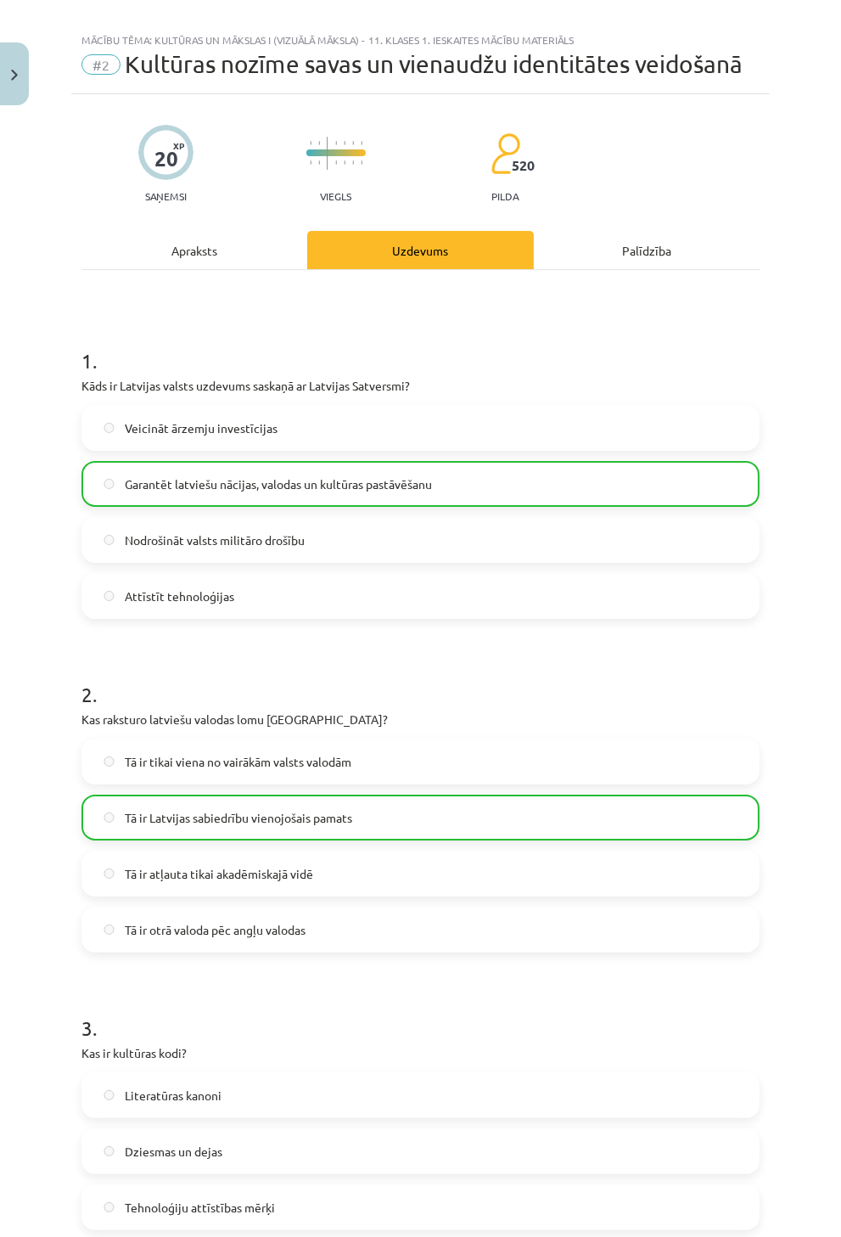
scroll to position [0, 0]
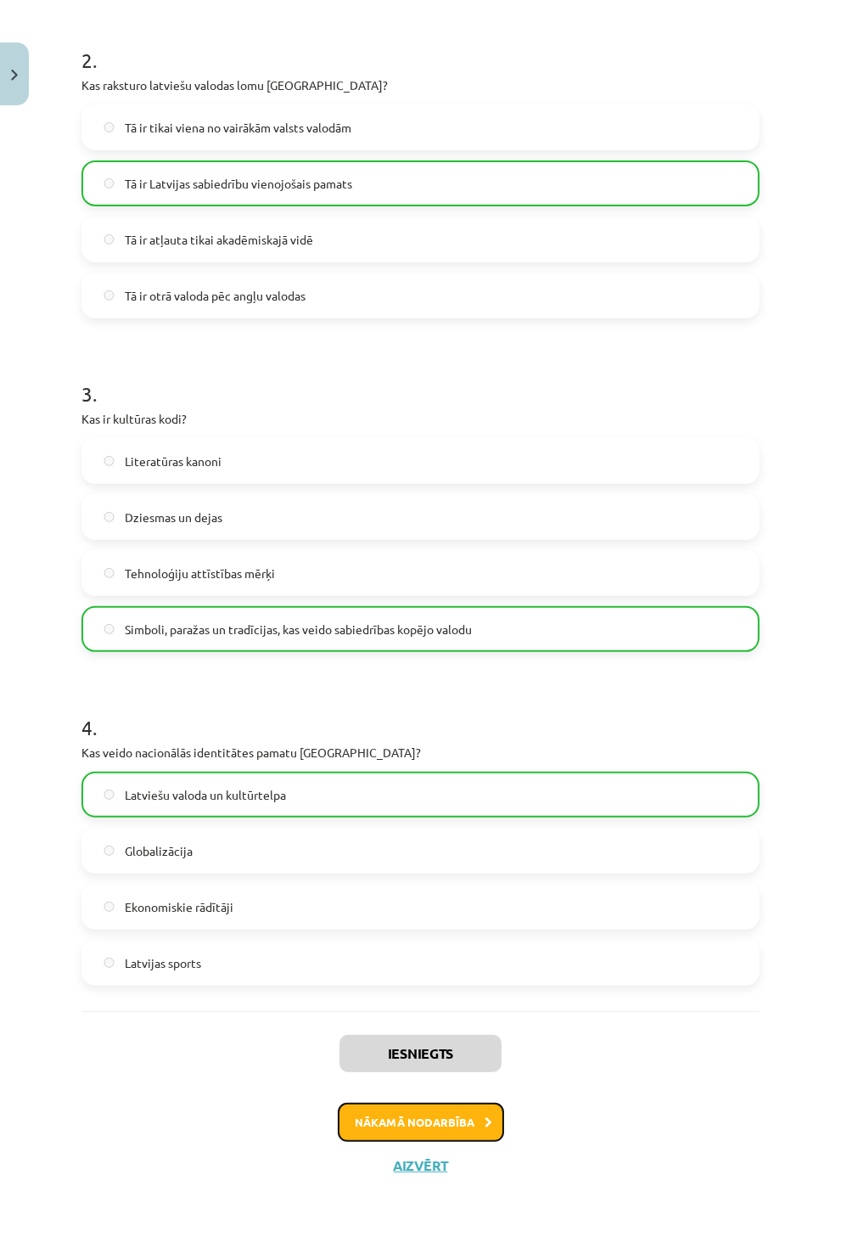
click at [447, 1122] on button "Nākamā nodarbība" at bounding box center [421, 1122] width 166 height 39
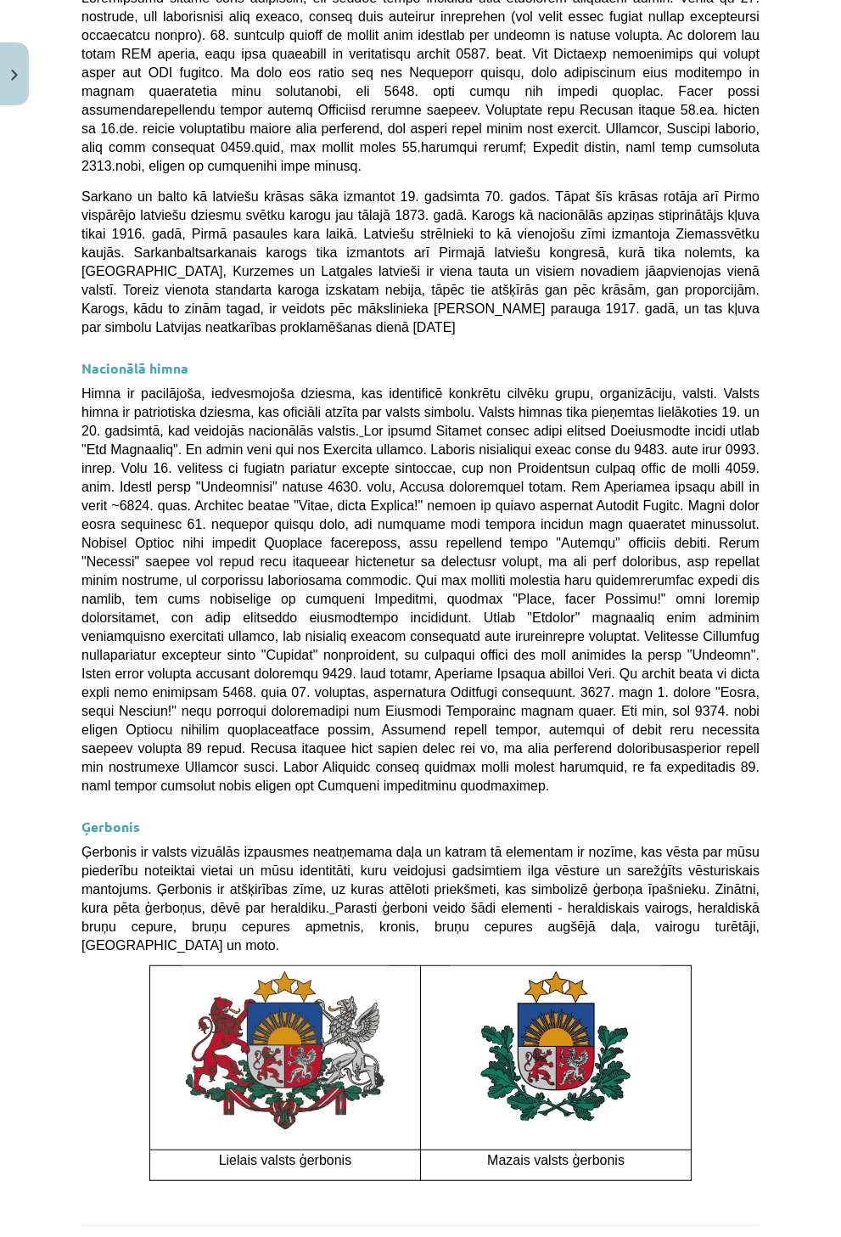
scroll to position [819, 0]
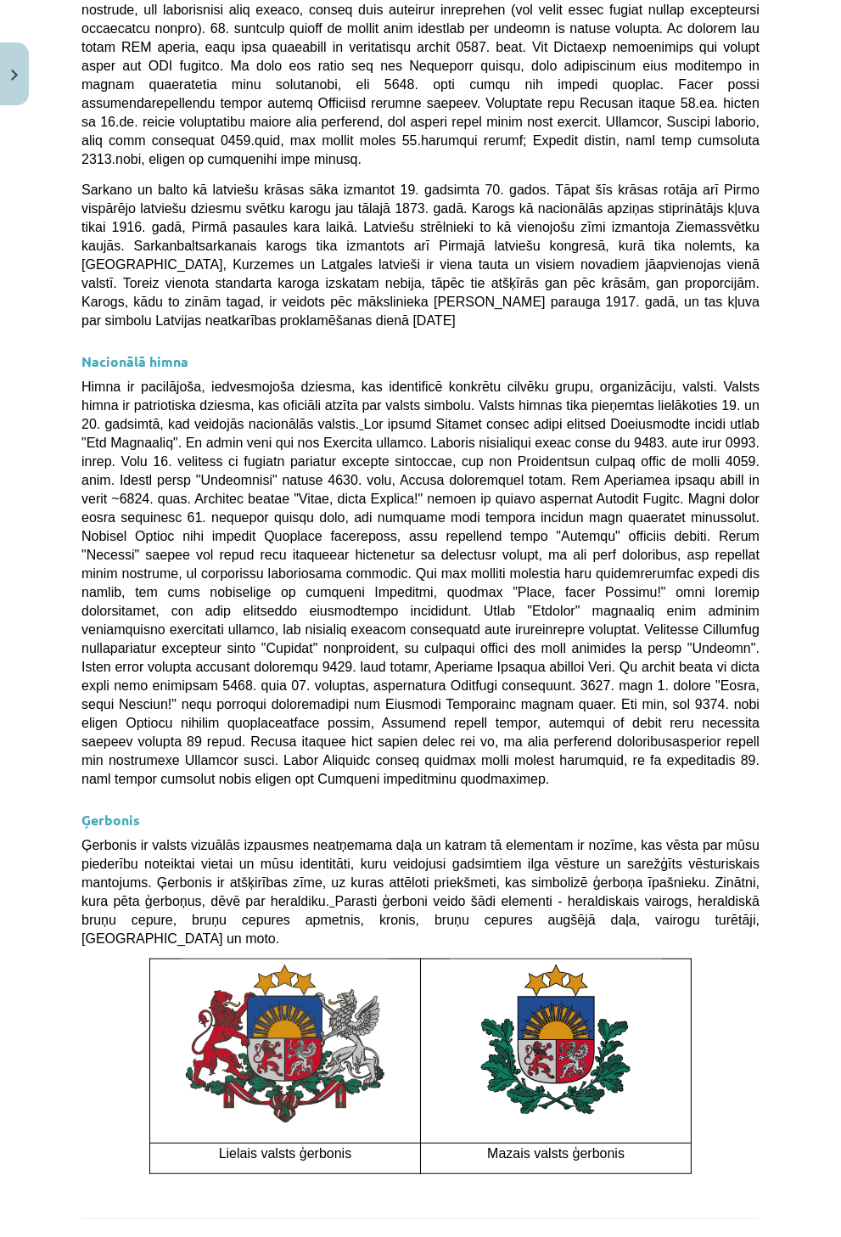
click at [406, 1237] on button "Sākt uzdevumu" at bounding box center [421, 1260] width 211 height 37
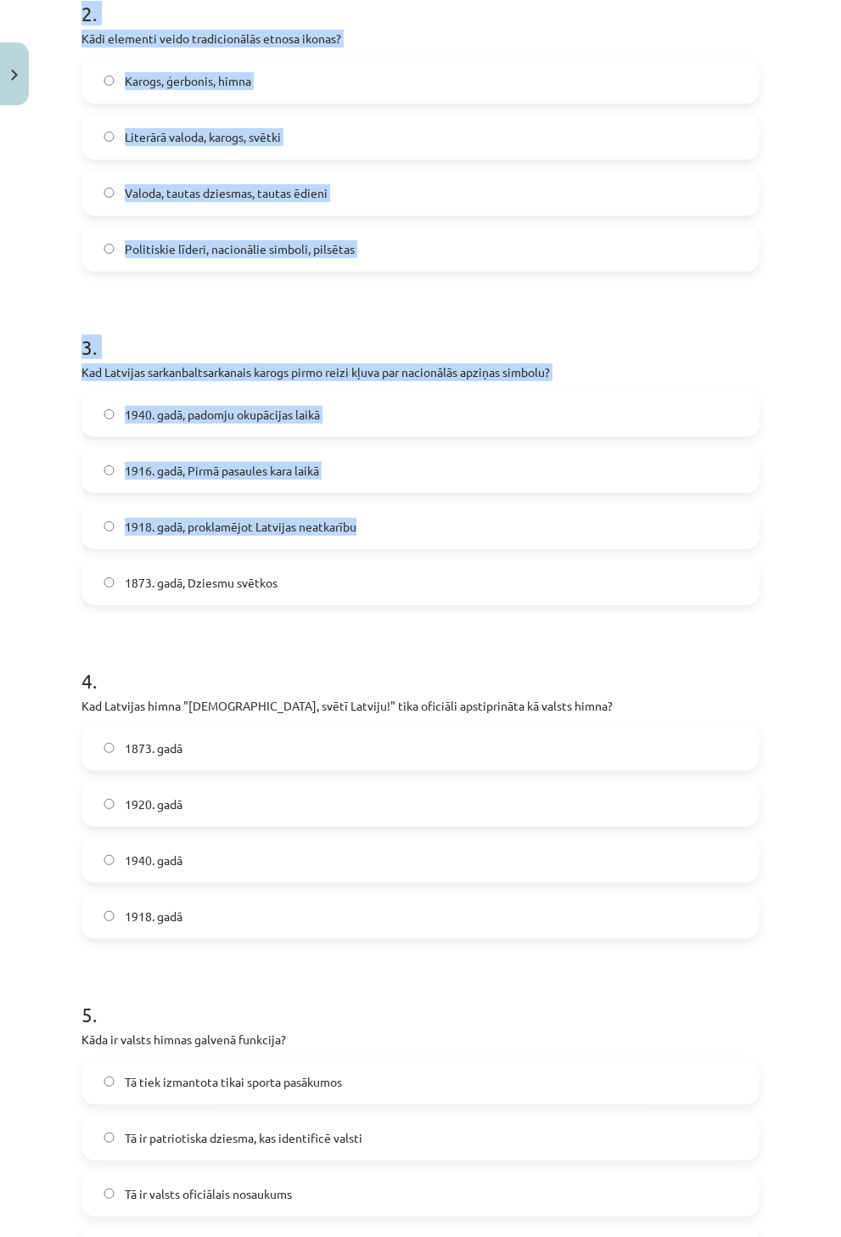
scroll to position [1265, 0]
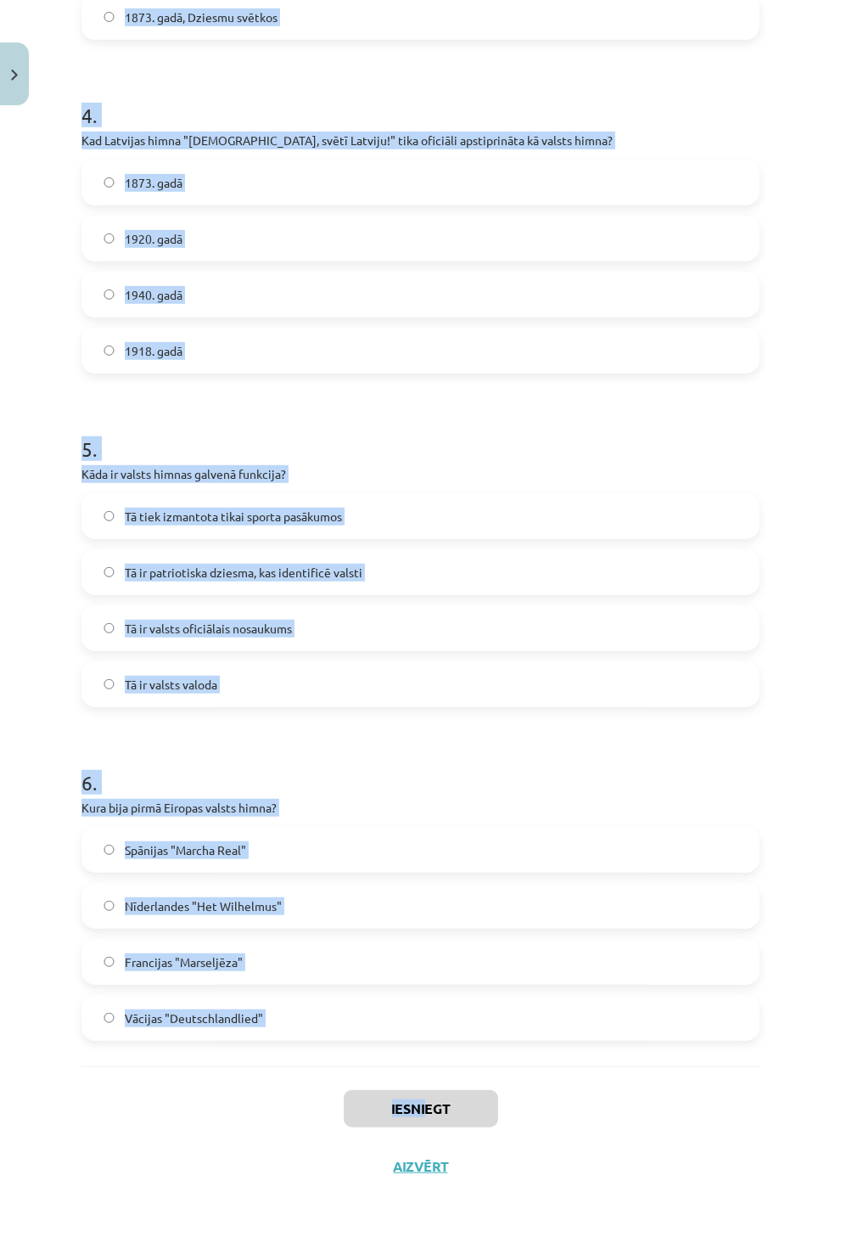
click at [418, 1104] on div "Mācību tēma: Kultūras un mākslas i (vizuālā māksla) - 11. klases 1. ieskaites m…" at bounding box center [420, 618] width 841 height 1237
copy div "1 . Kas ir nacionālās identitātes pozitīvā izpausme? Patriotisms Šovinisms Etno…"
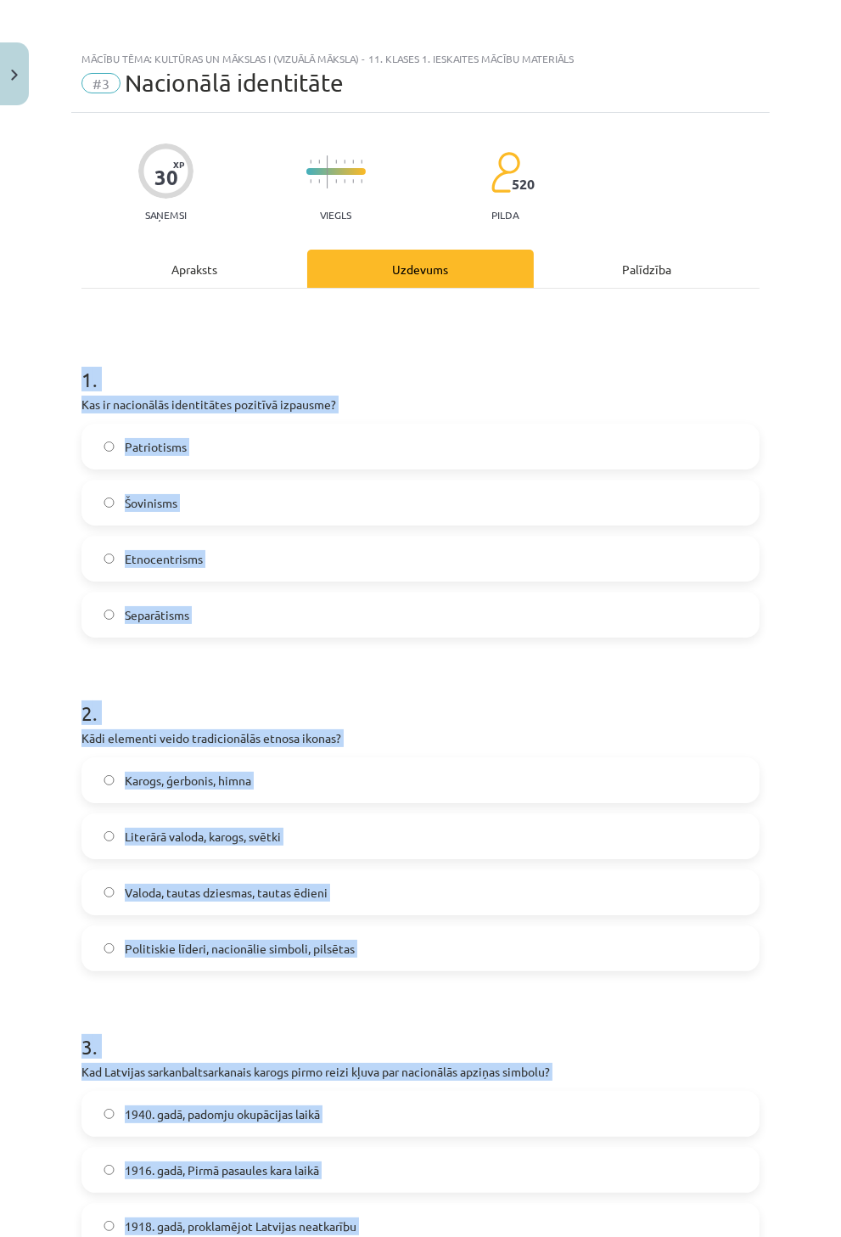
click at [497, 701] on h1 "2 ." at bounding box center [420, 698] width 678 height 53
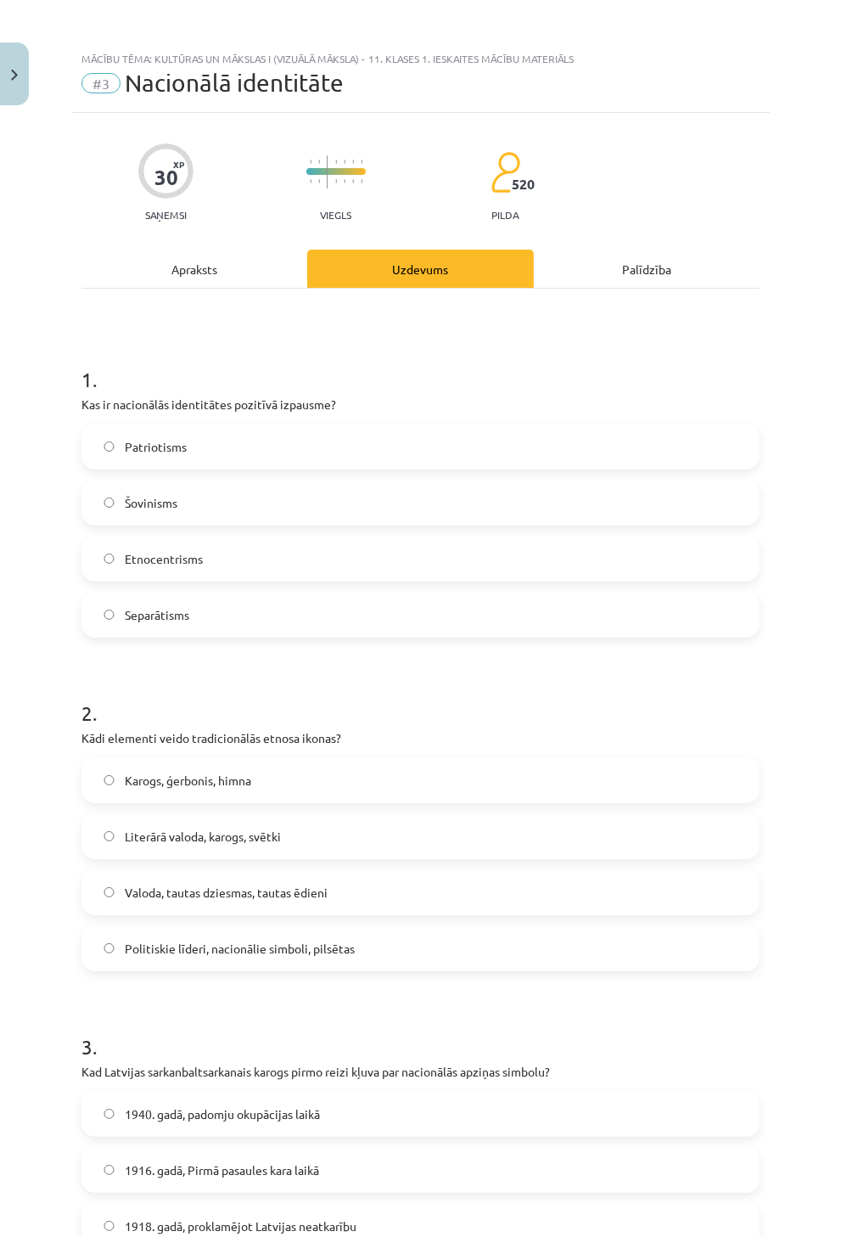
click at [497, 701] on h1 "2 ." at bounding box center [420, 698] width 678 height 53
click at [209, 451] on label "Patriotisms" at bounding box center [420, 446] width 675 height 42
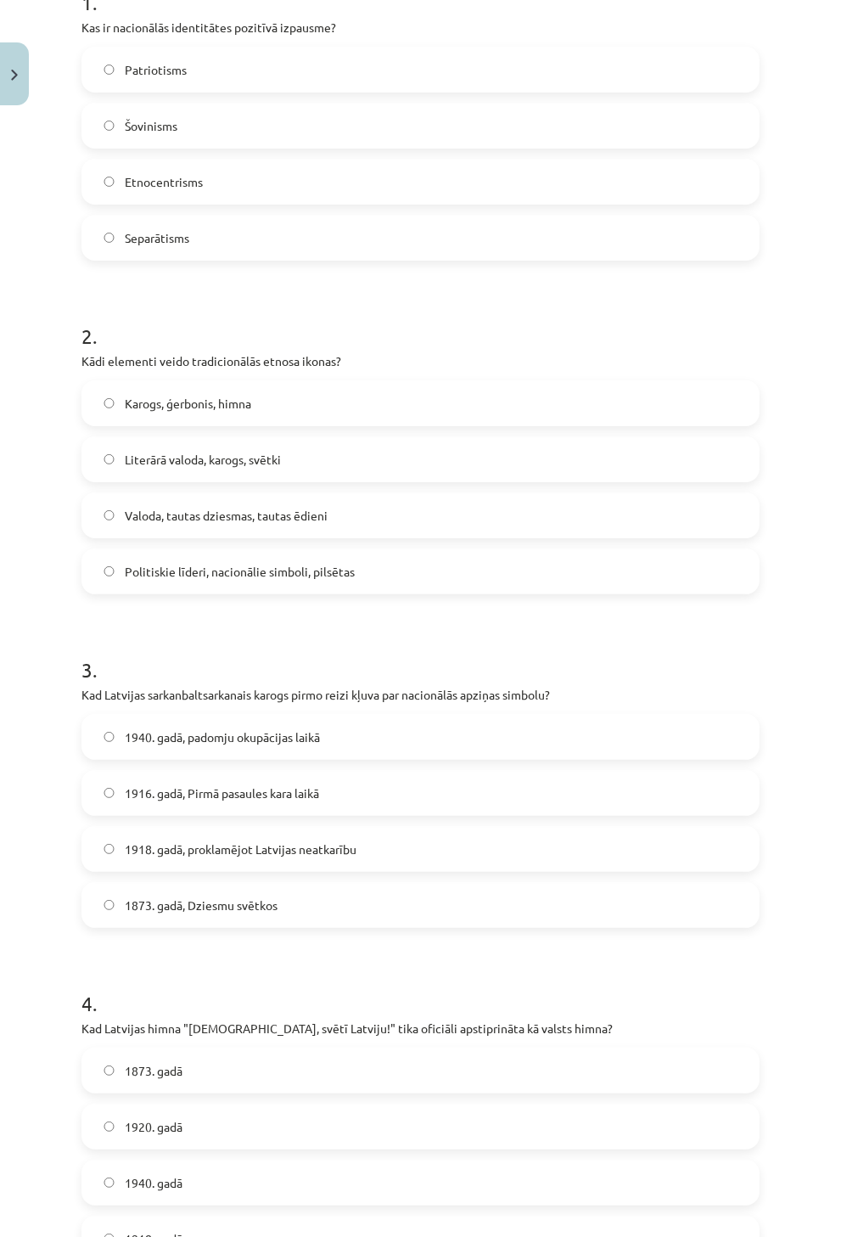
click at [354, 417] on label "Karogs, ģerbonis, himna" at bounding box center [420, 403] width 675 height 42
click at [312, 522] on span "Valoda, tautas dziesmas, tautas ēdieni" at bounding box center [226, 516] width 203 height 18
click at [337, 807] on label "1916. gadā, Pirmā pasaules kara laikā" at bounding box center [420, 793] width 675 height 42
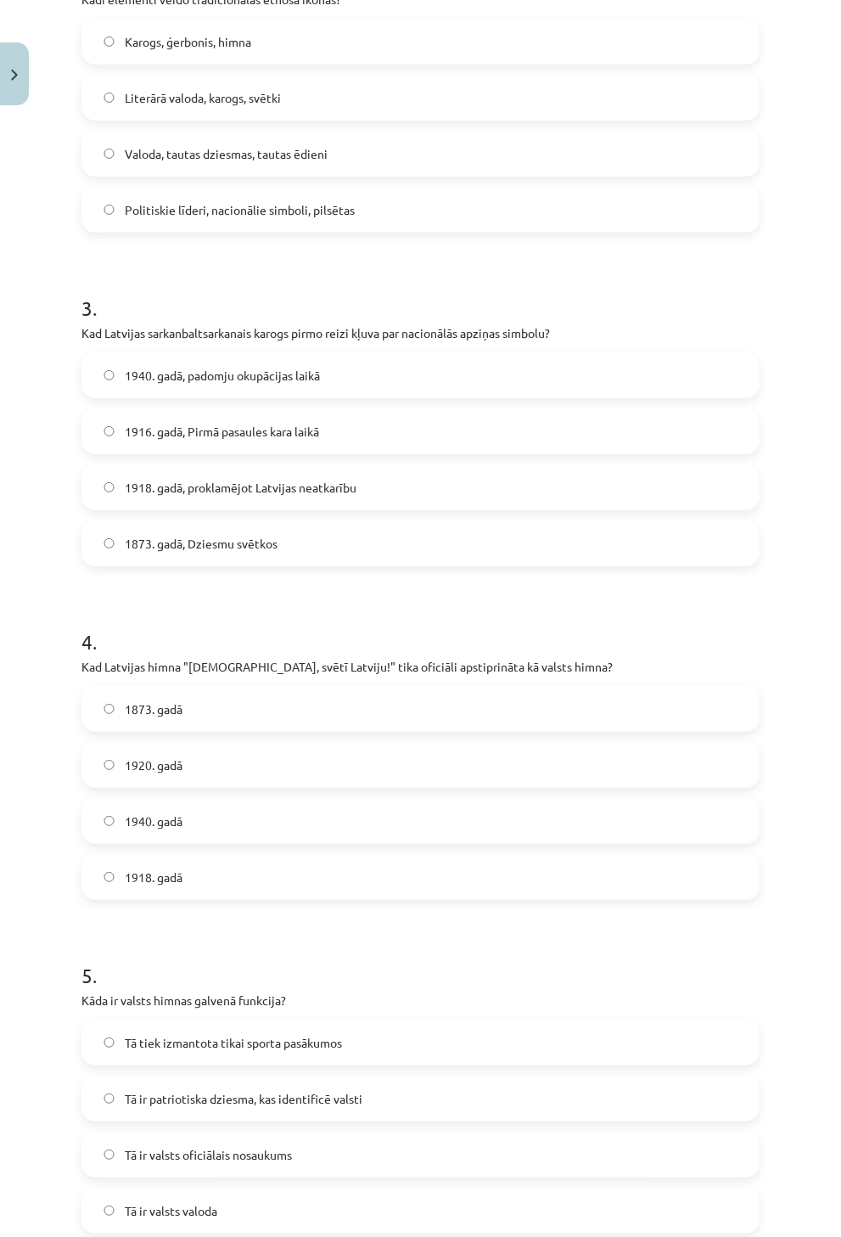
scroll to position [754, 0]
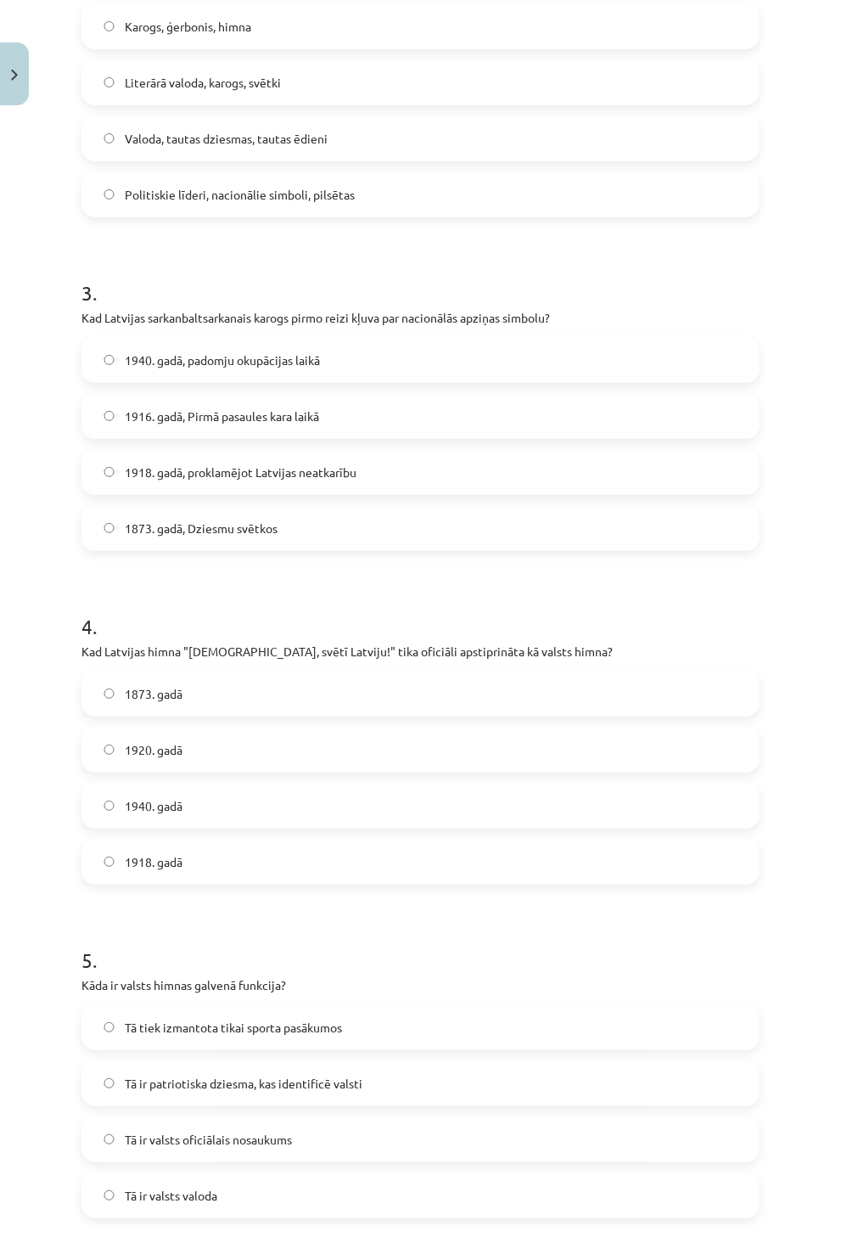
click at [253, 731] on label "1920. gadā" at bounding box center [420, 749] width 675 height 42
click at [283, 1080] on span "Tā ir patriotiska dziesma, kas identificē valsti" at bounding box center [244, 1084] width 238 height 18
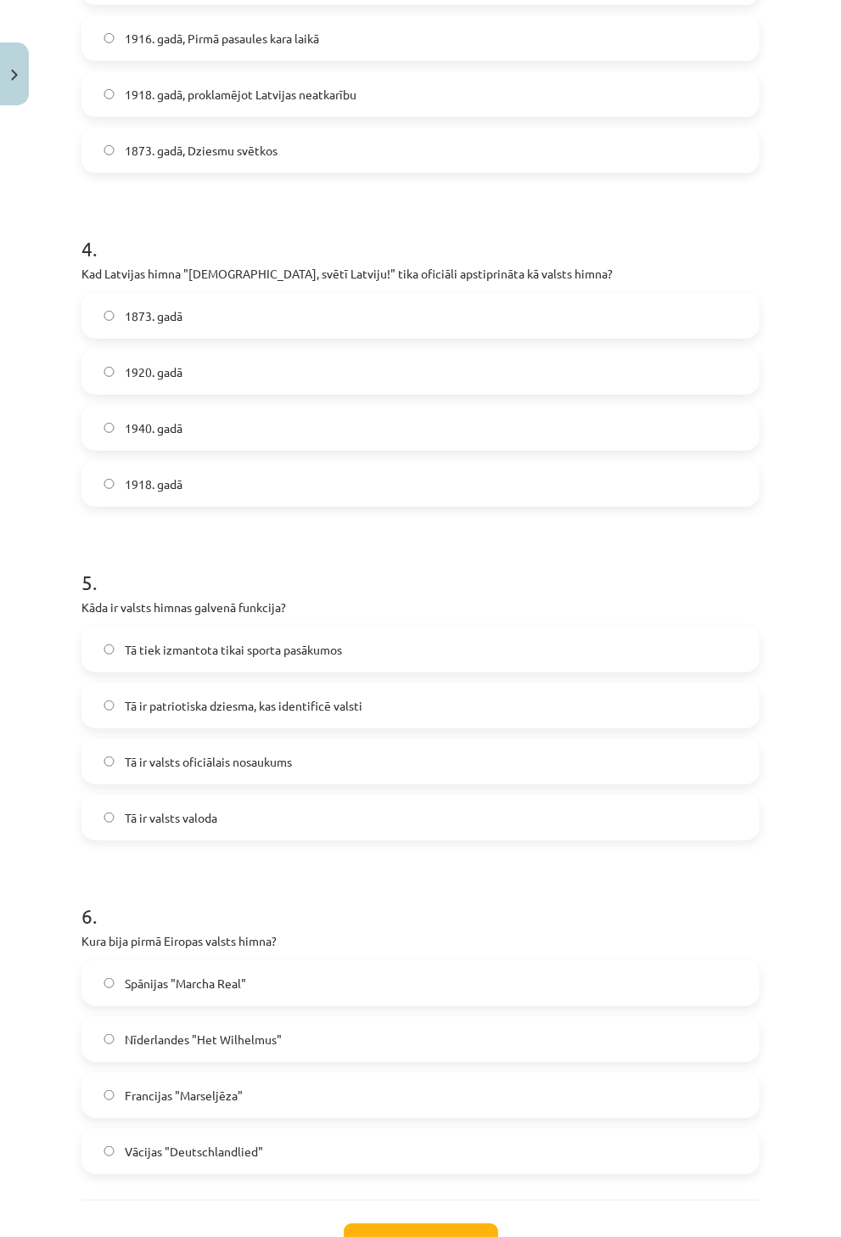
click at [238, 1045] on span "Nīderlandes "Het Wilhelmus"" at bounding box center [203, 1040] width 157 height 18
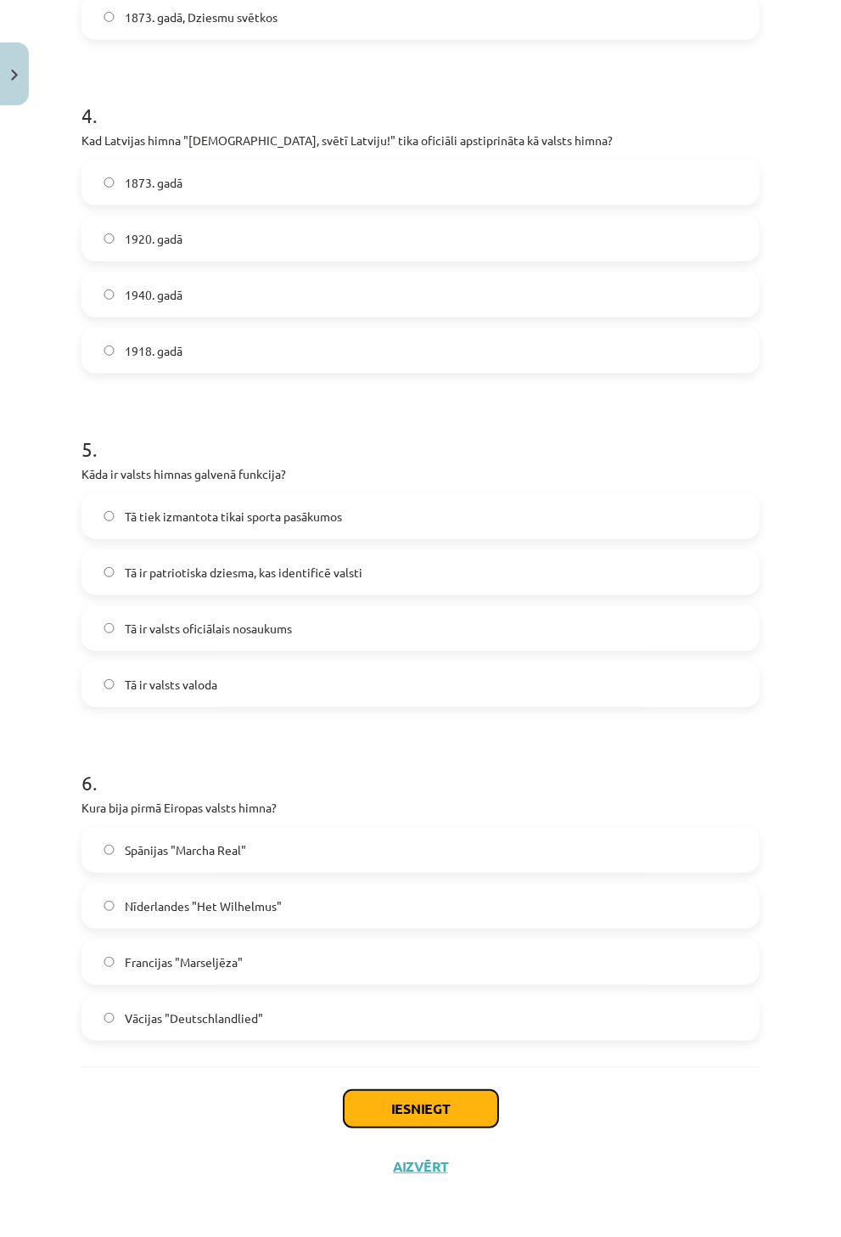
click at [417, 1109] on button "Iesniegt" at bounding box center [421, 1108] width 155 height 37
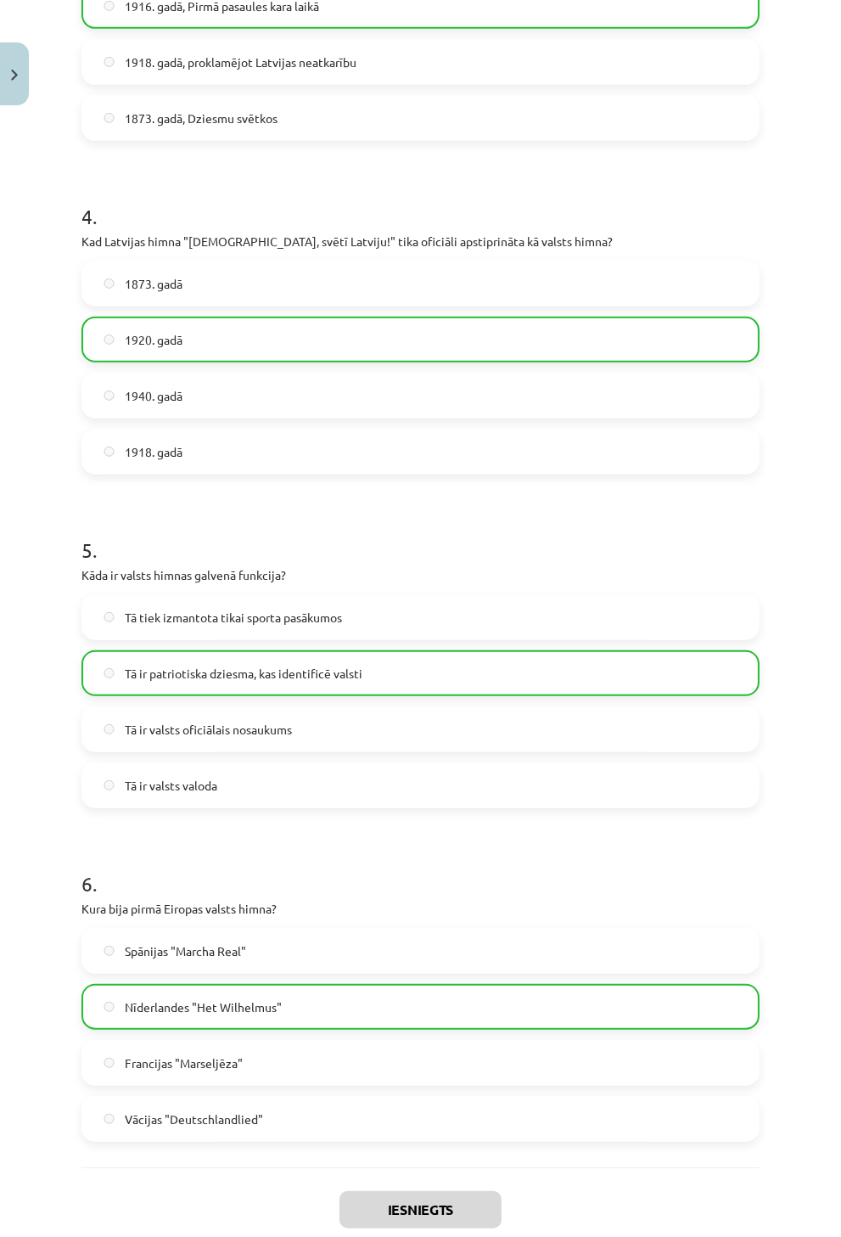
scroll to position [1318, 0]
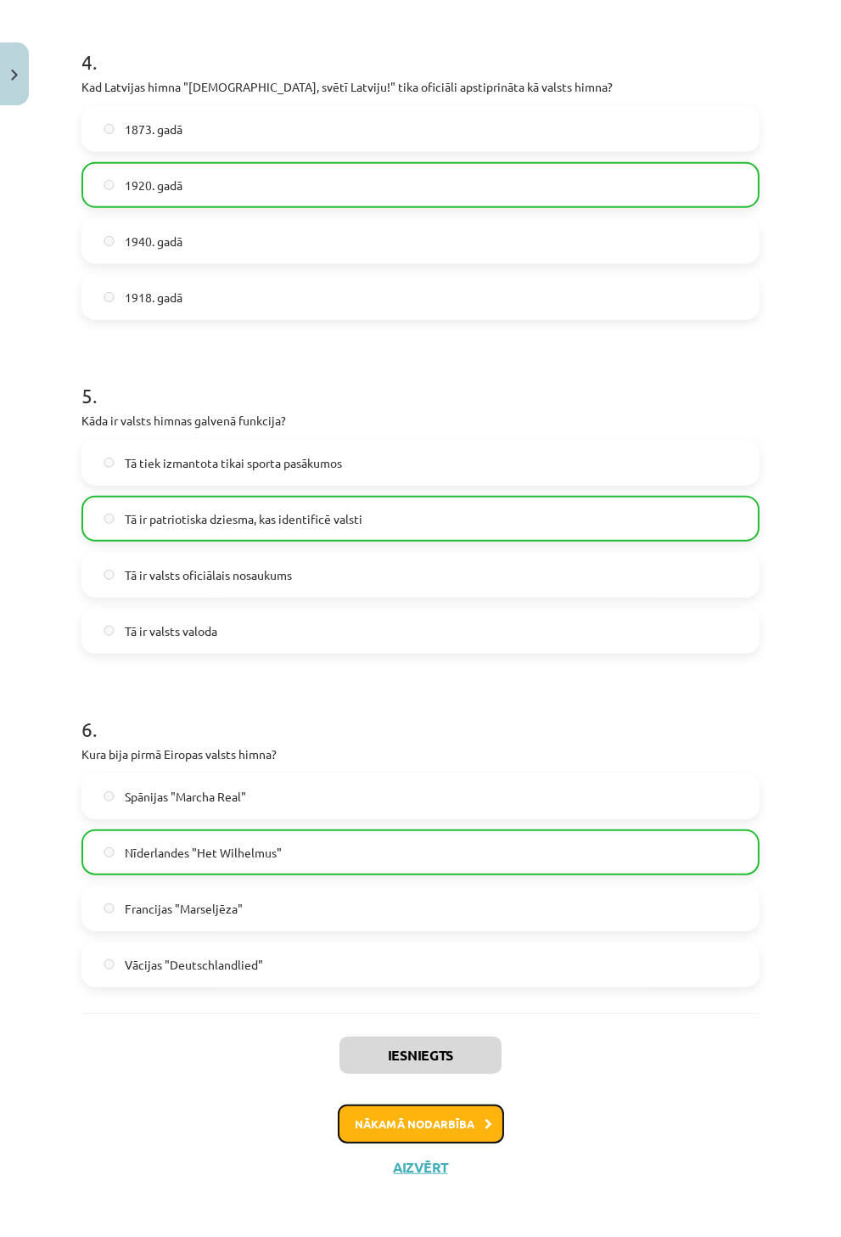
click at [450, 1112] on button "Nākamā nodarbība" at bounding box center [421, 1123] width 166 height 39
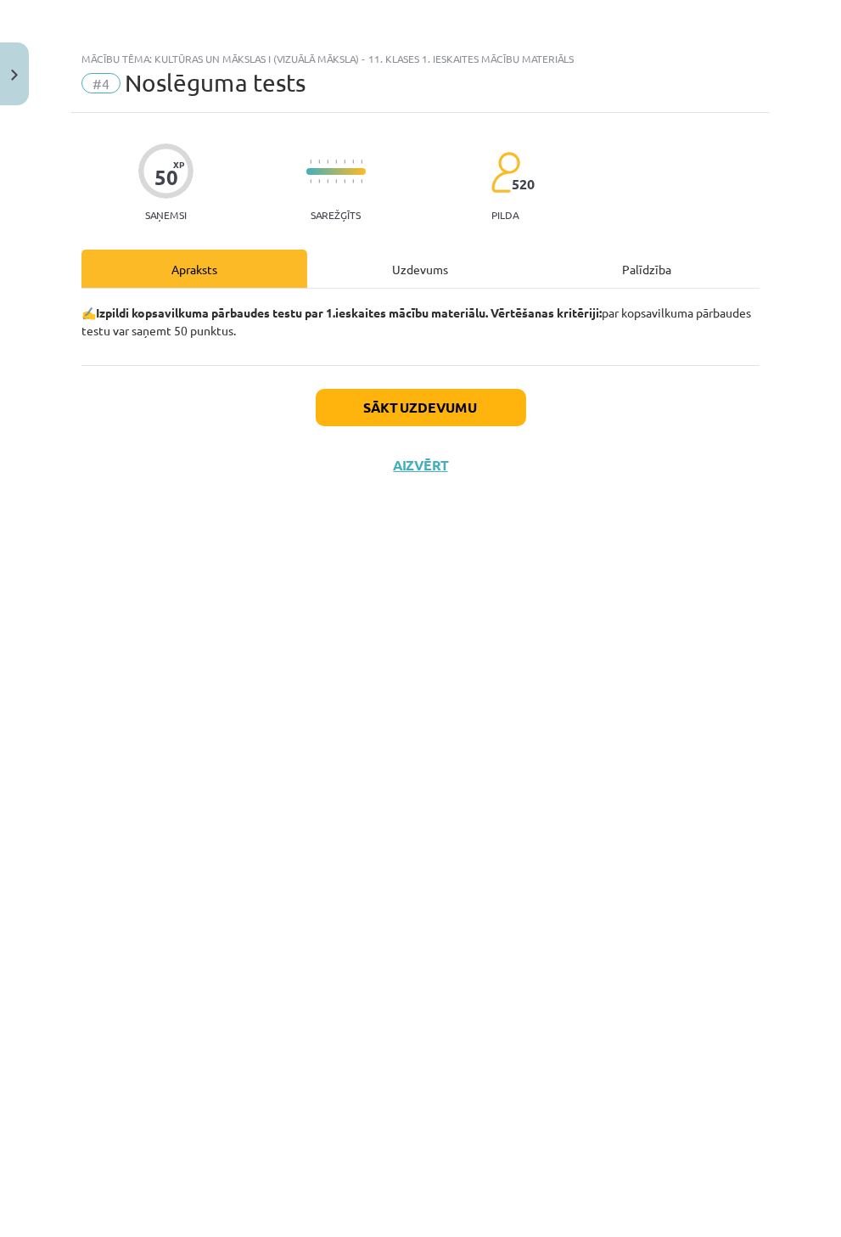
scroll to position [0, 0]
click at [450, 434] on div "Sākt uzdevumu Aizvērt" at bounding box center [420, 424] width 678 height 119
click at [452, 430] on div "Sākt uzdevumu Aizvērt" at bounding box center [420, 424] width 678 height 119
click at [452, 417] on button "Sākt uzdevumu" at bounding box center [421, 407] width 211 height 37
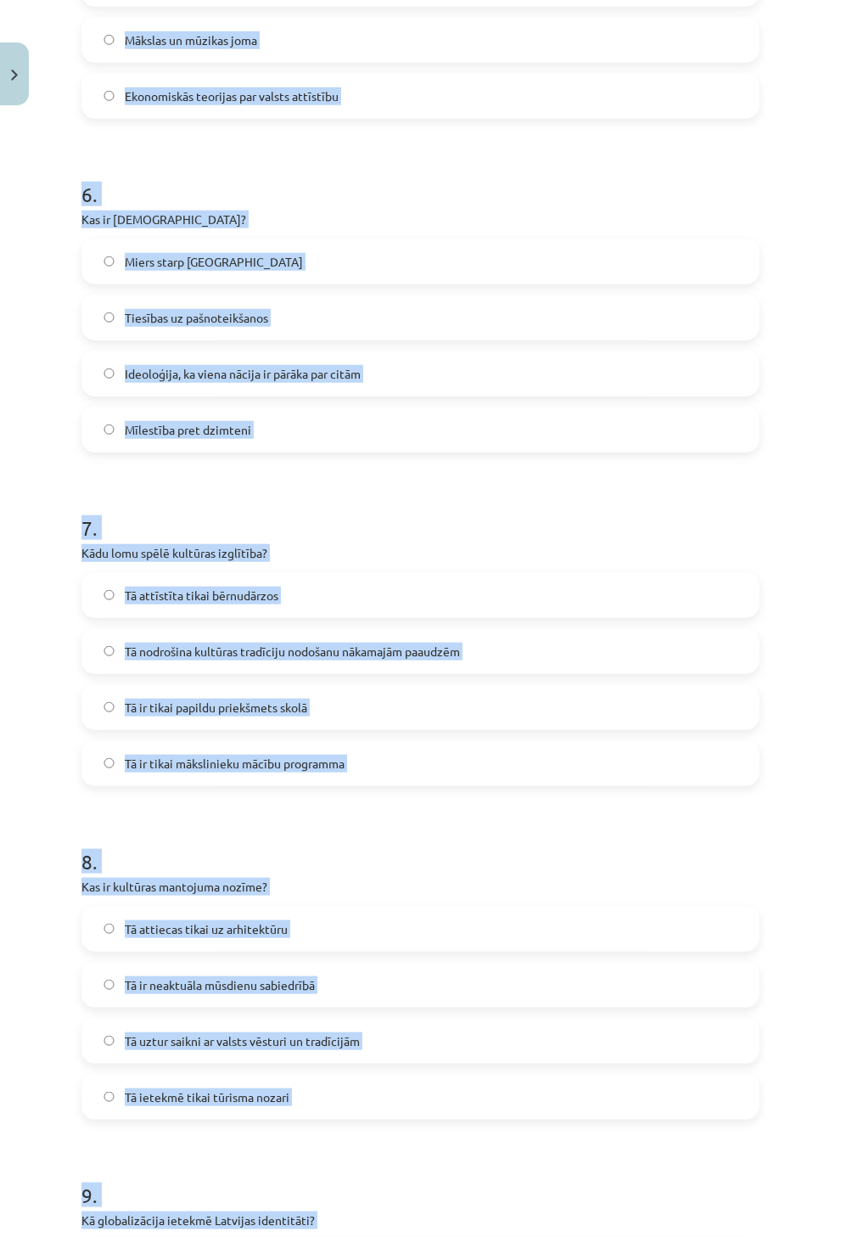
scroll to position [2599, 0]
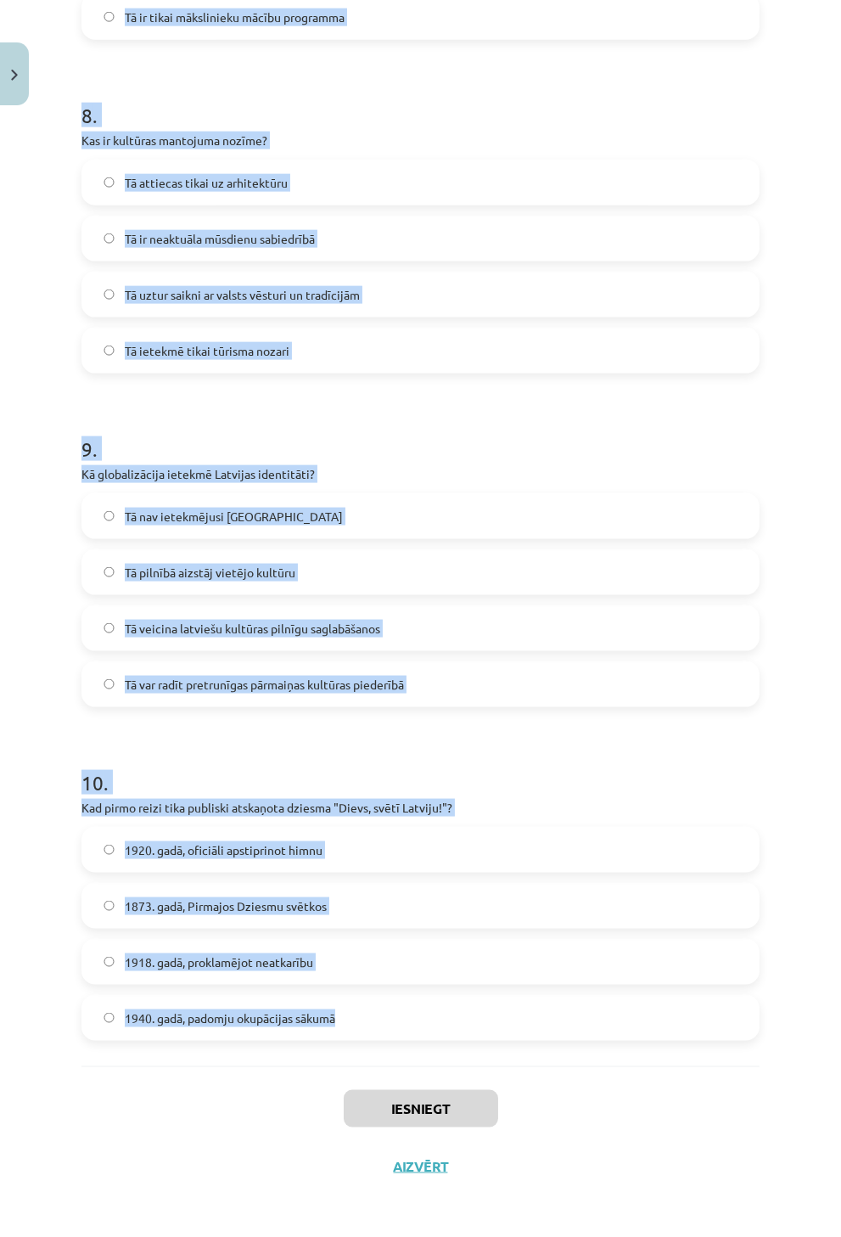
drag, startPoint x: 43, startPoint y: 400, endPoint x: 529, endPoint y: 1054, distance: 815.0
click at [529, 1054] on div "Mācību tēma: Kultūras un mākslas i (vizuālā māksla) - 11. klases 1. ieskaites m…" at bounding box center [420, 618] width 841 height 1237
copy form "Kāda ir kultūras loma sabiedrībā? Tā ir ekonomikas nozare Kultūra ietekmē tikai…"
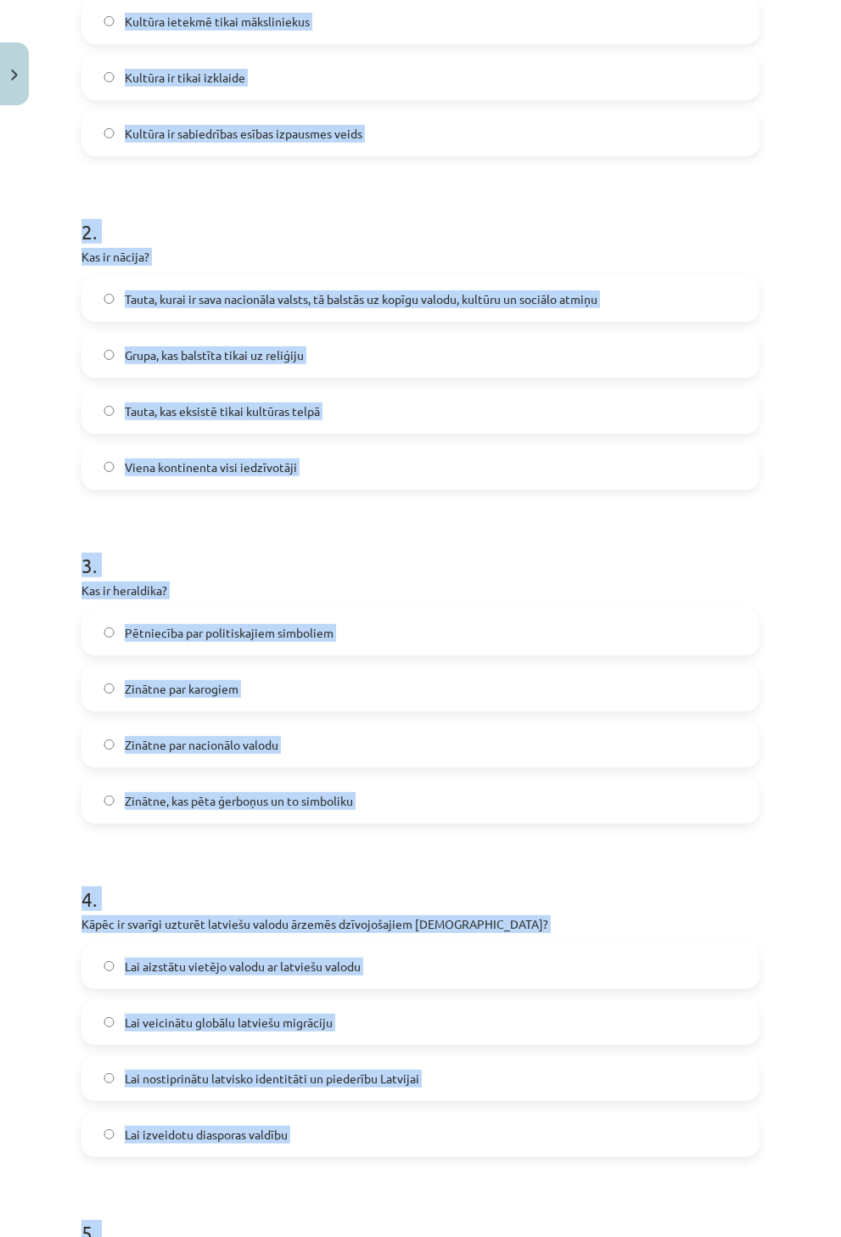
scroll to position [0, 0]
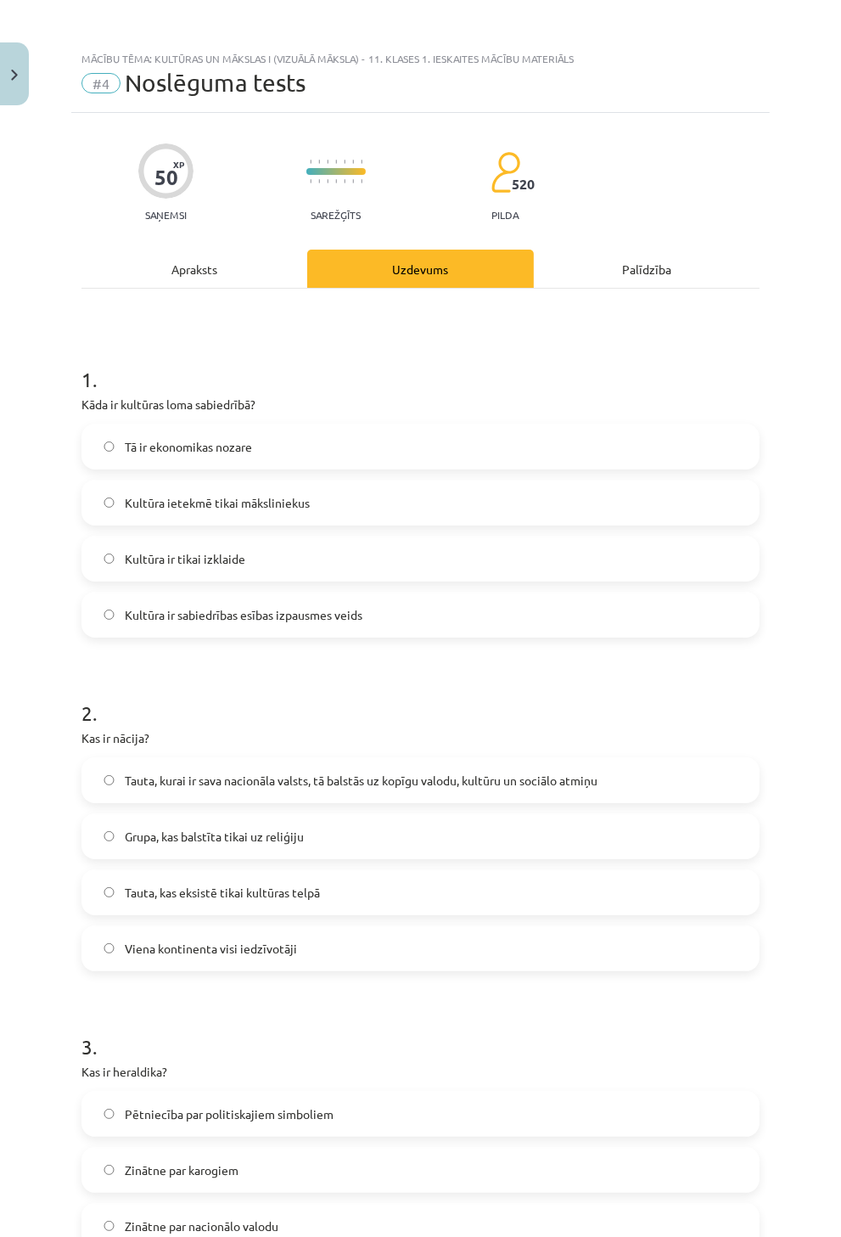
click at [468, 343] on h1 "1 ." at bounding box center [420, 364] width 678 height 53
click at [346, 616] on span "Kultūra ir sabiedrības esības izpausmes veids" at bounding box center [244, 615] width 238 height 18
click at [285, 784] on span "Tauta, kurai ir sava nacionāla valsts, tā balstās uz kopīgu valodu, kultūru un …" at bounding box center [361, 781] width 473 height 18
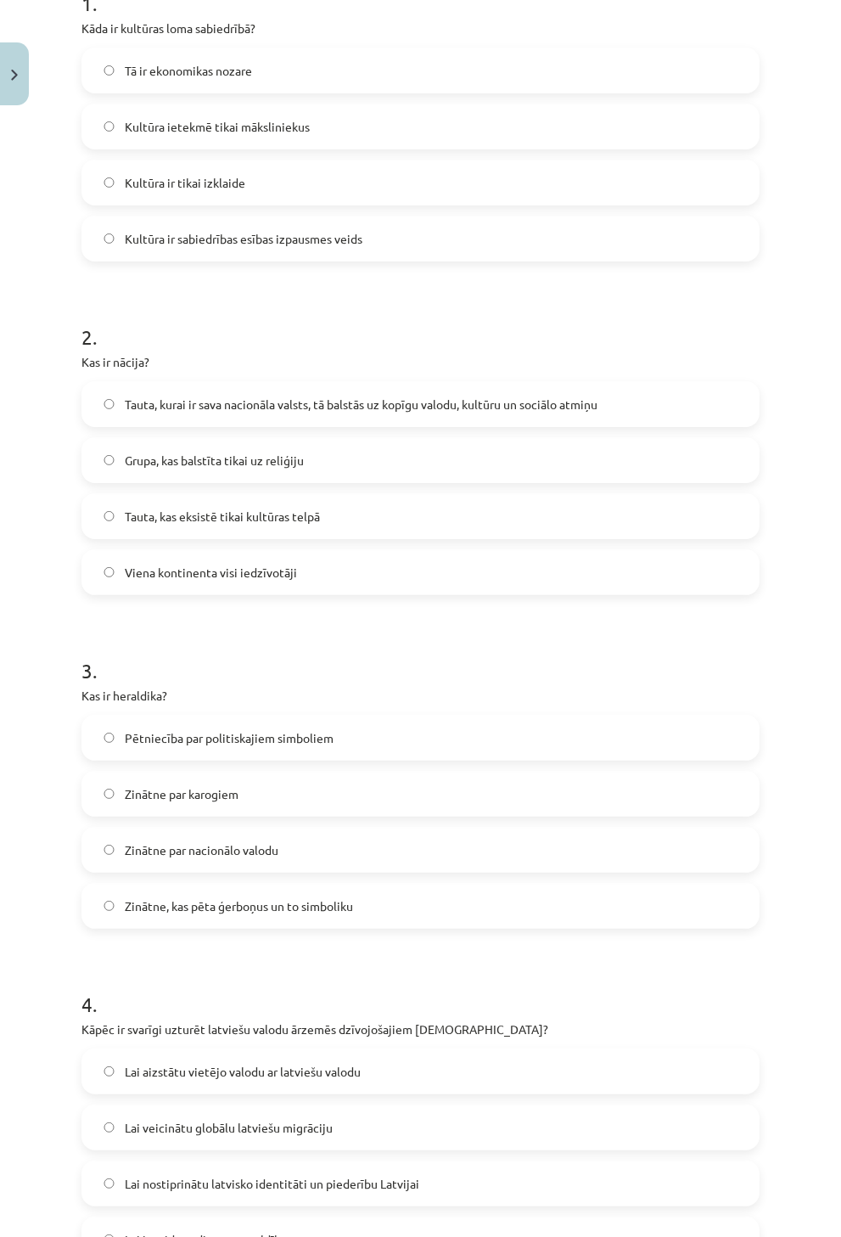
scroll to position [377, 0]
click at [204, 793] on span "Zinātne par karogiem" at bounding box center [182, 793] width 114 height 18
click at [309, 894] on label "Zinātne, kas pēta ģerboņus un to simboliku" at bounding box center [420, 905] width 675 height 42
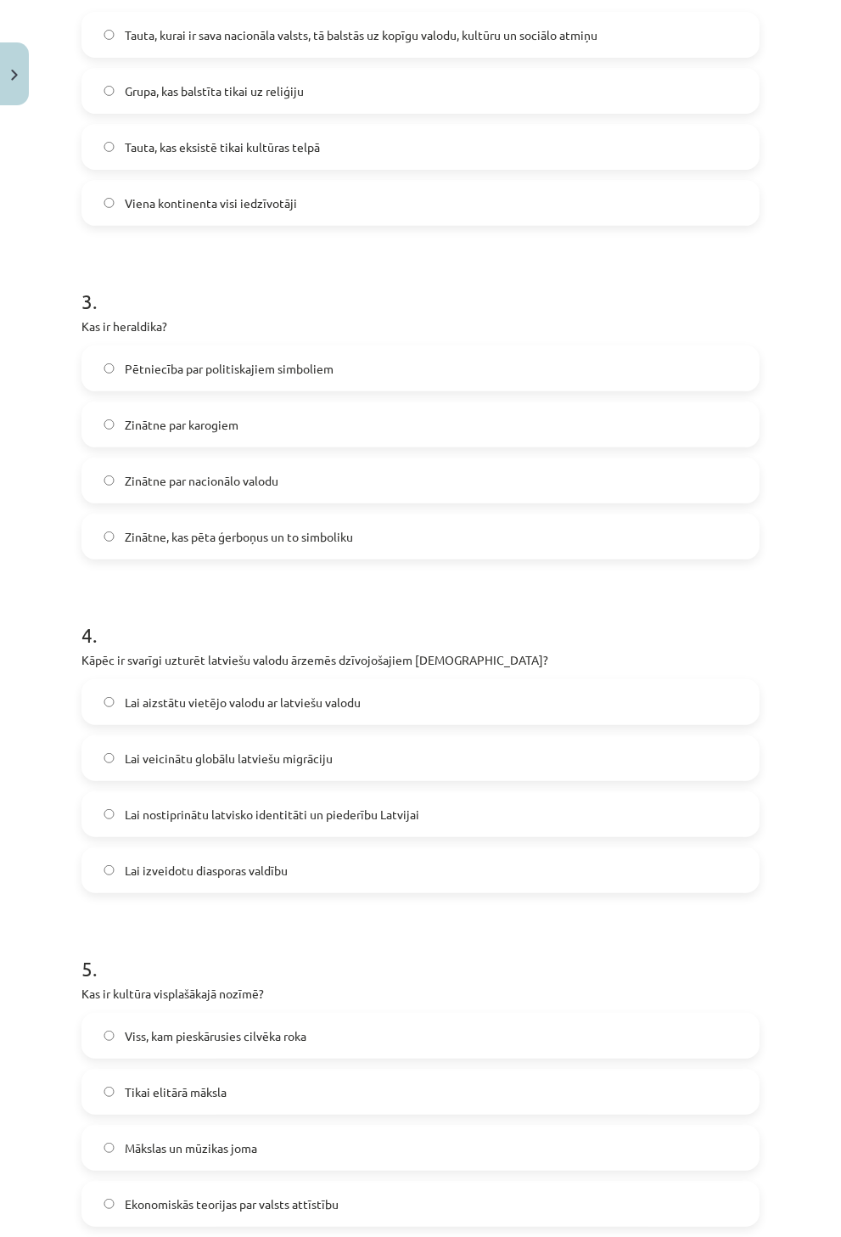
scroll to position [754, 0]
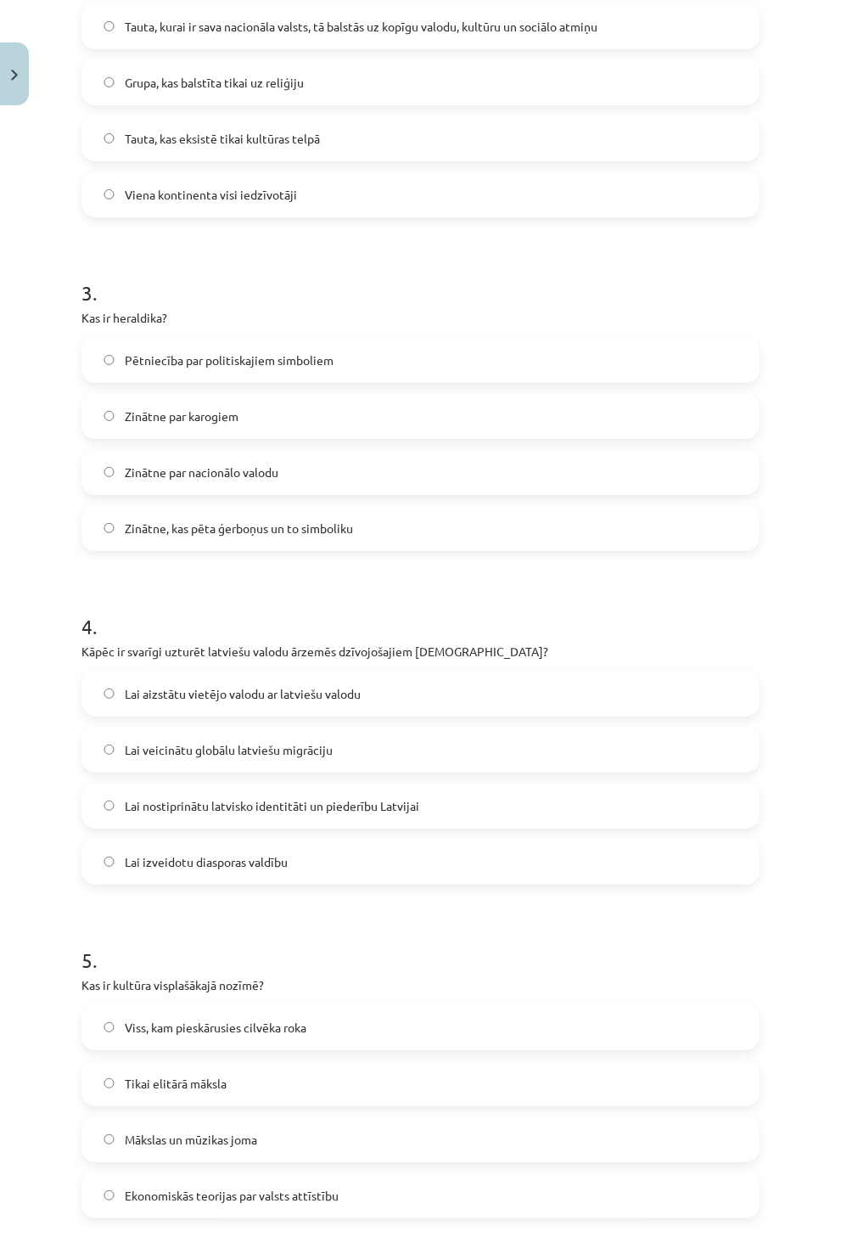
click at [249, 813] on label "Lai nostiprinātu latvisko identitāti un piederību Latvijai" at bounding box center [420, 805] width 675 height 42
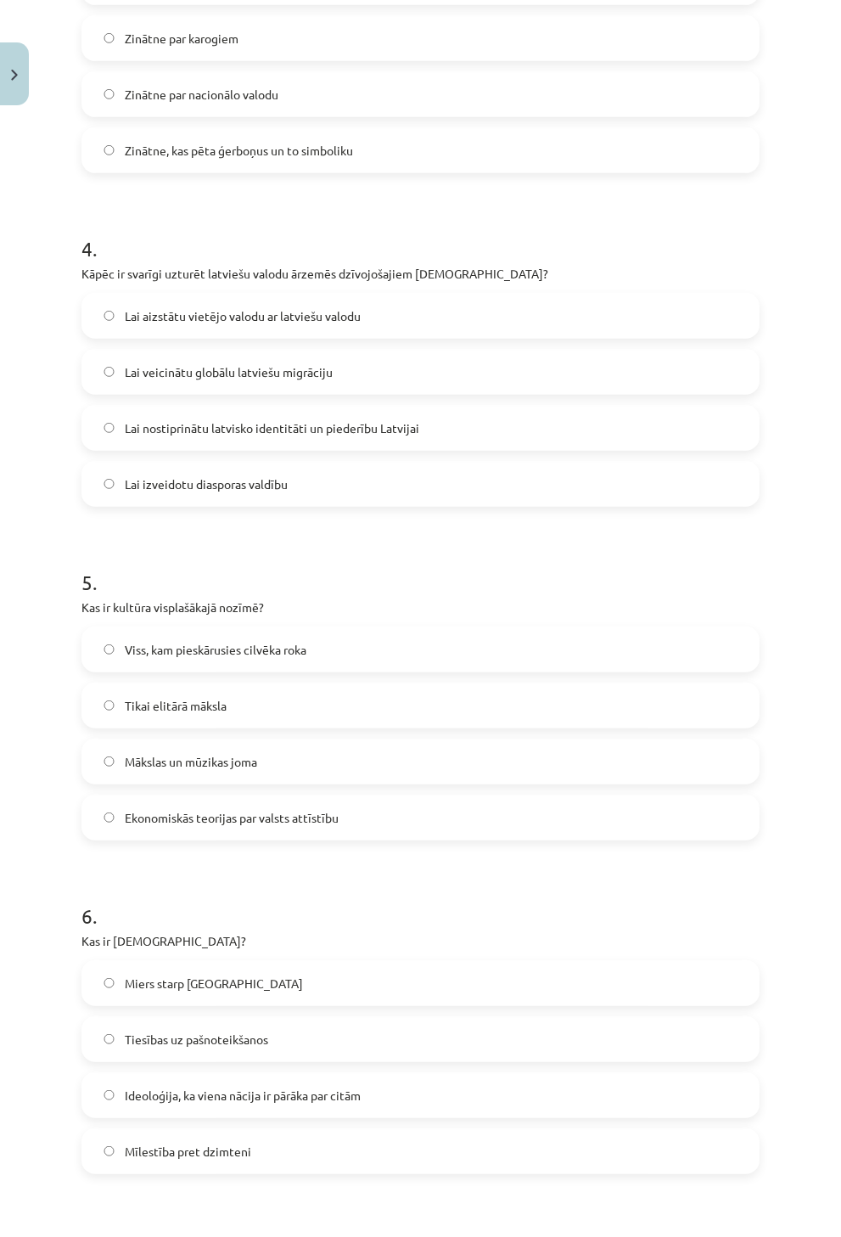
click at [329, 654] on label "Viss, kam pieskārusies cilvēka roka" at bounding box center [420, 649] width 675 height 42
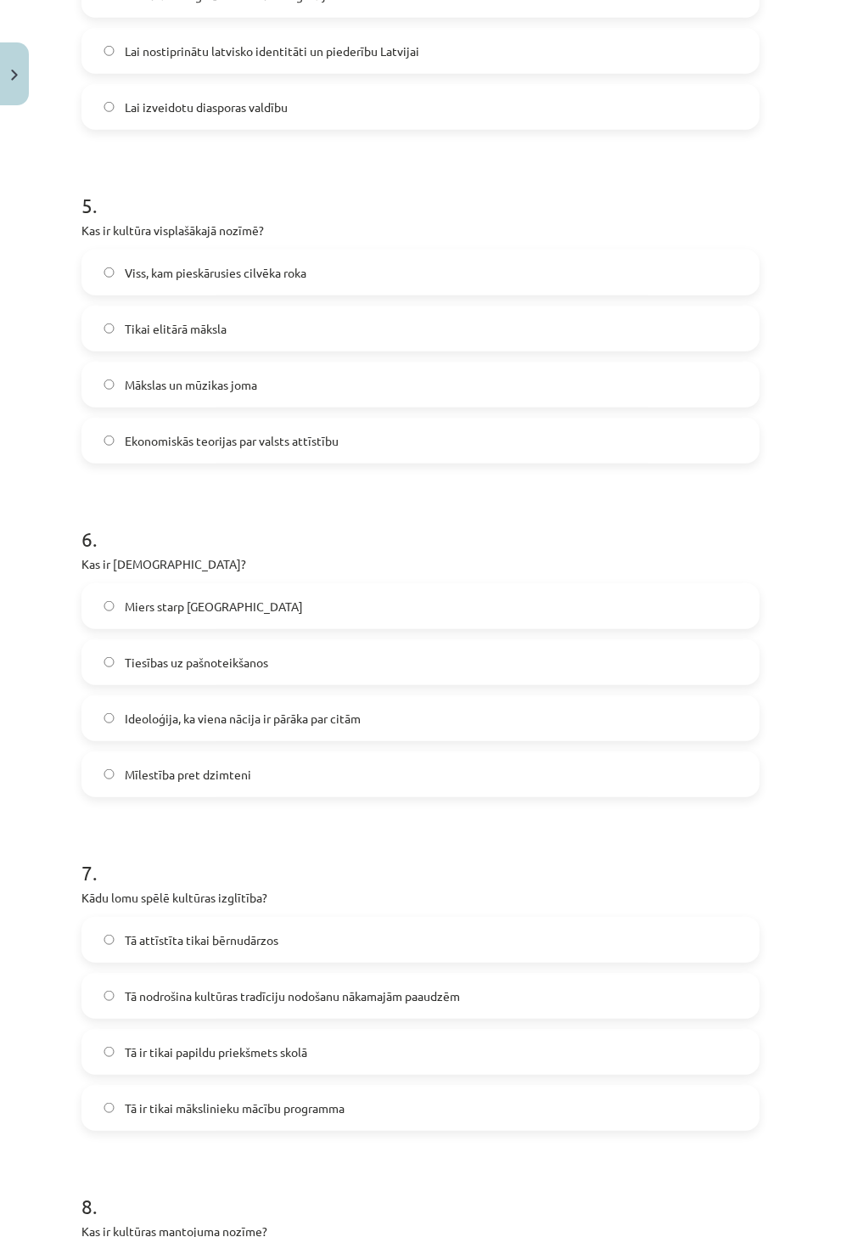
click at [179, 710] on span "Ideoloģija, ka viena nācija ir pārāka par citām" at bounding box center [243, 719] width 236 height 18
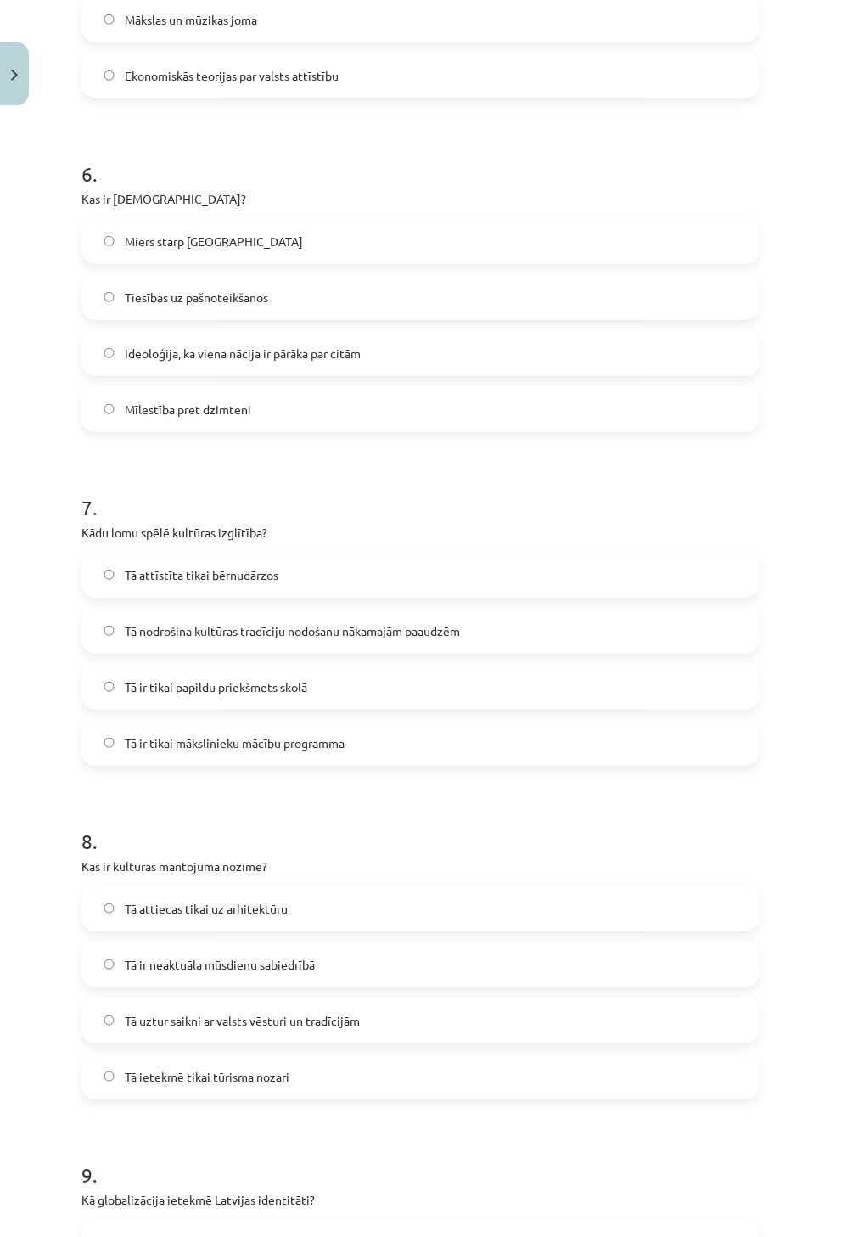
scroll to position [1886, 0]
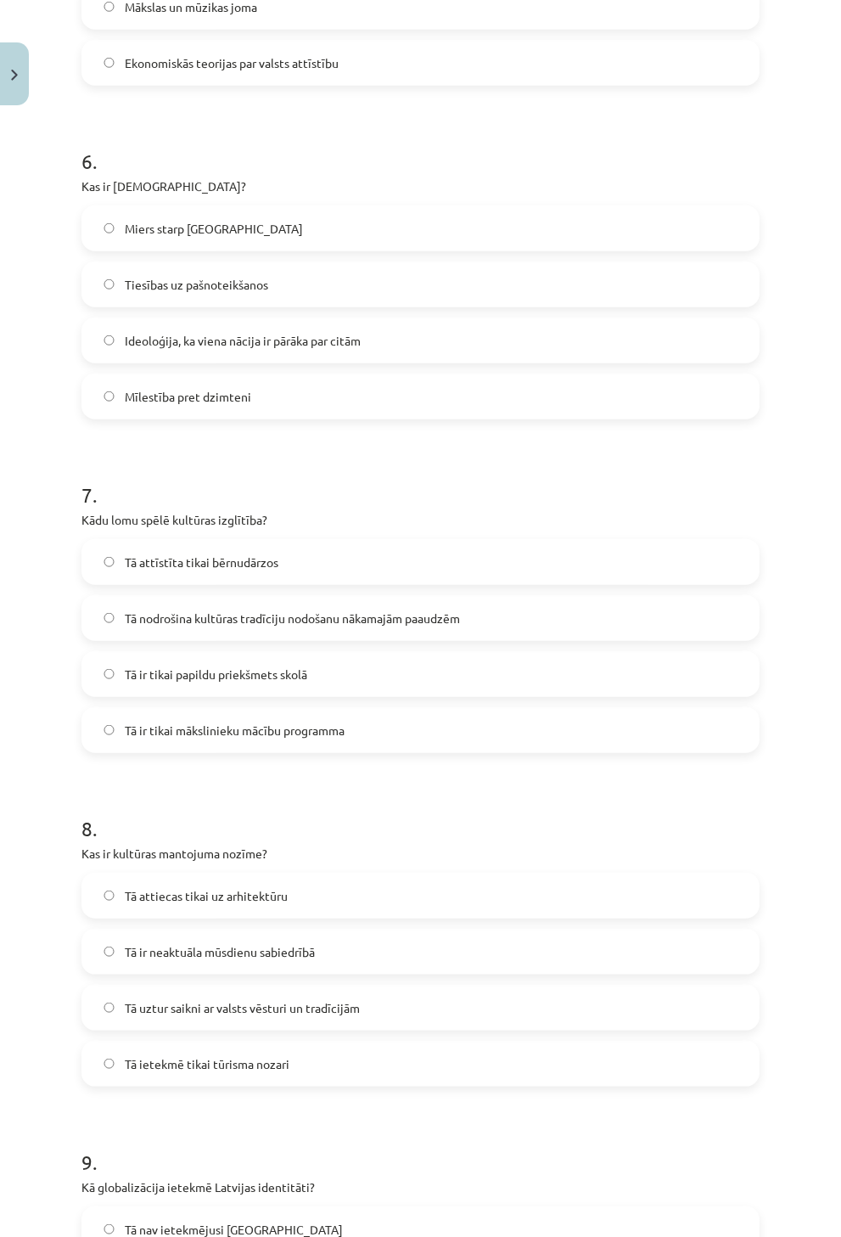
click at [204, 610] on span "Tā nodrošina kultūras tradīciju nodošanu nākamajām paaudzēm" at bounding box center [292, 619] width 335 height 18
click at [278, 1003] on span "Tā uztur saikni ar valsts vēsturi un tradīcijām" at bounding box center [242, 1008] width 235 height 18
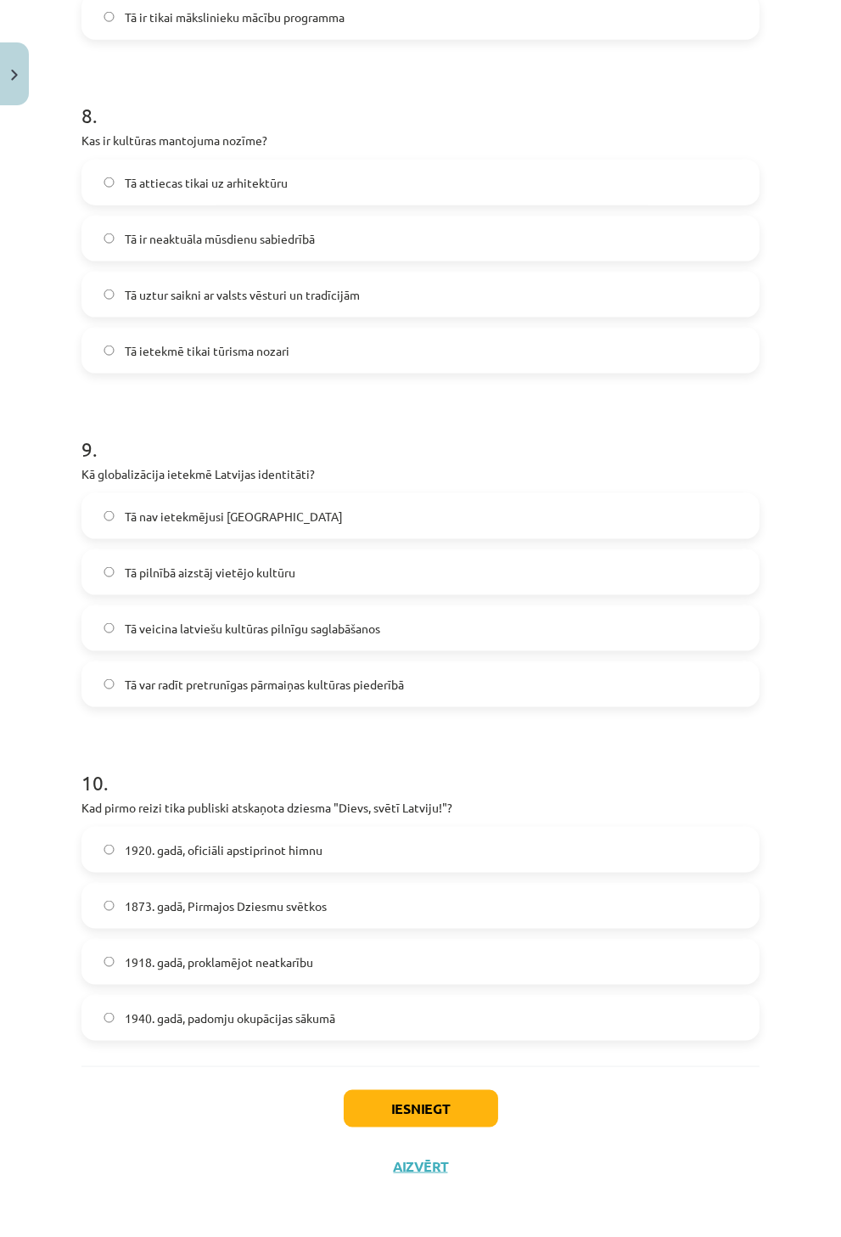
click at [260, 673] on label "Tā var radīt pretrunīgas pārmaiņas kultūras piederībā" at bounding box center [420, 684] width 675 height 42
click at [261, 891] on label "1873. gadā, Pirmajos Dziesmu svētkos" at bounding box center [420, 906] width 675 height 42
click at [481, 1093] on button "Iesniegt" at bounding box center [421, 1108] width 155 height 37
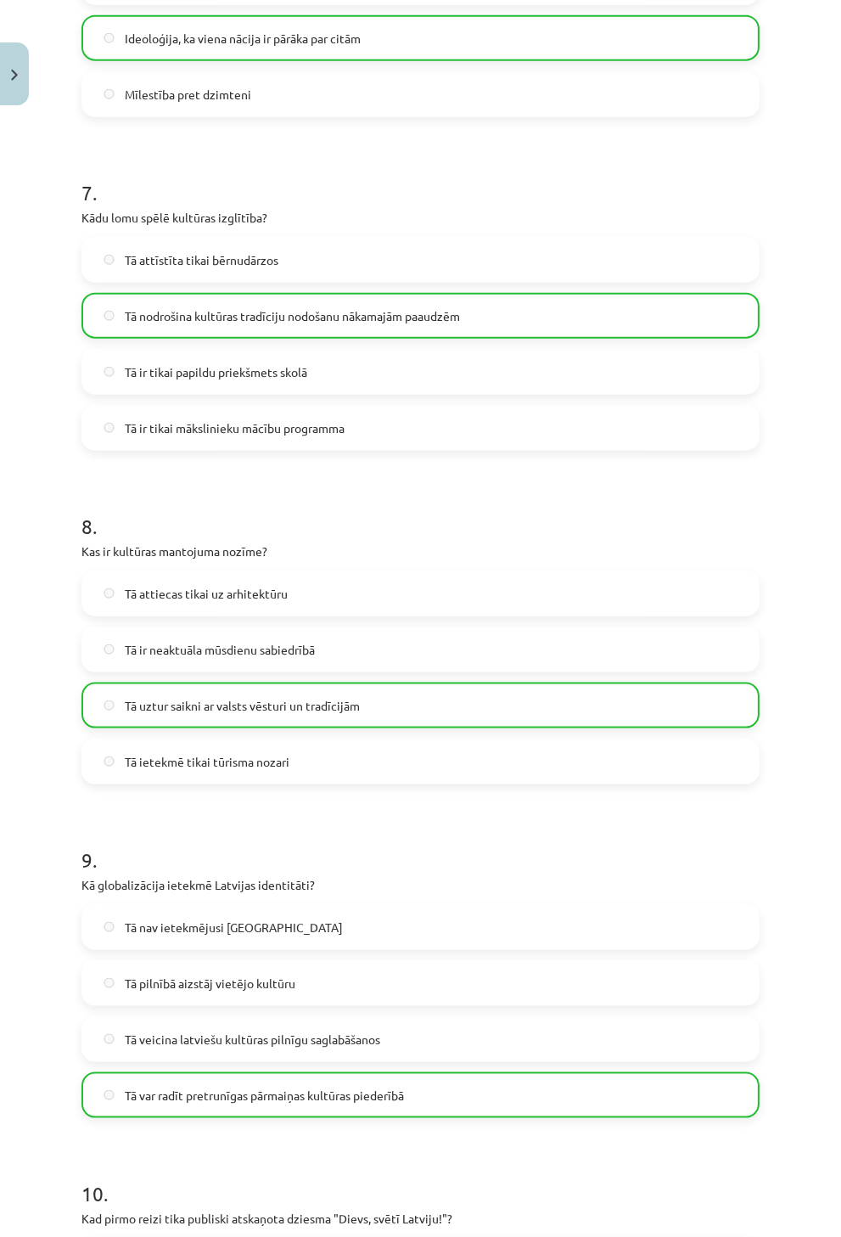
scroll to position [2653, 0]
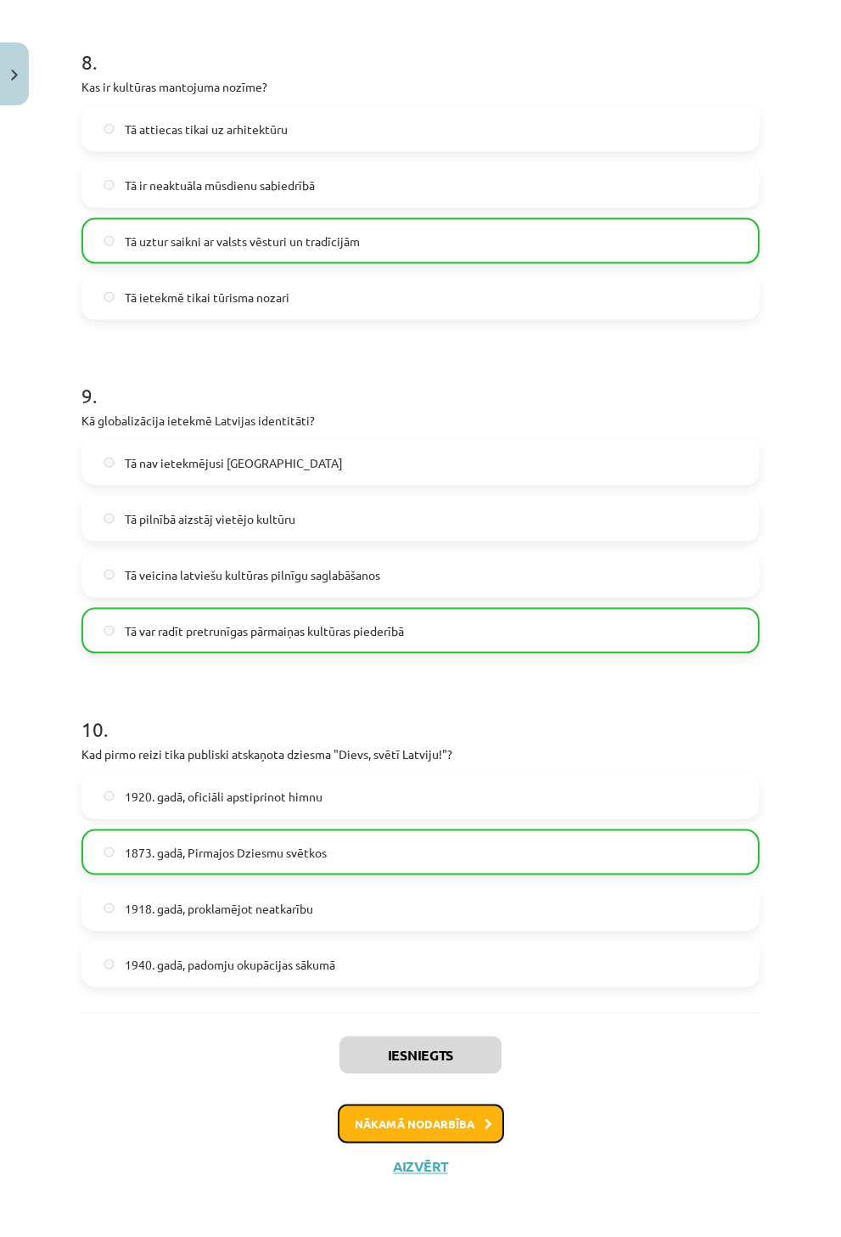
click at [457, 1109] on button "Nākamā nodarbība" at bounding box center [421, 1123] width 166 height 39
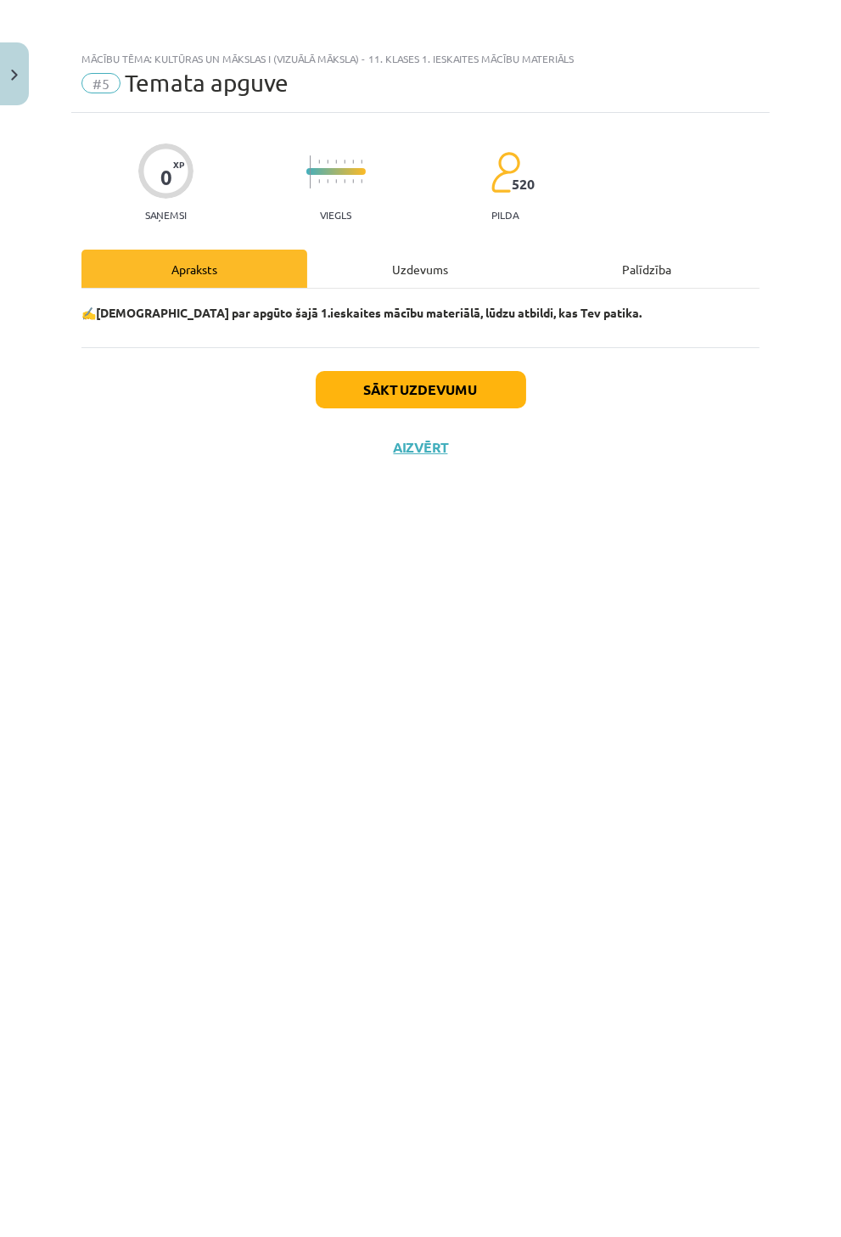
scroll to position [0, 0]
click at [443, 386] on button "Sākt uzdevumu" at bounding box center [421, 389] width 211 height 37
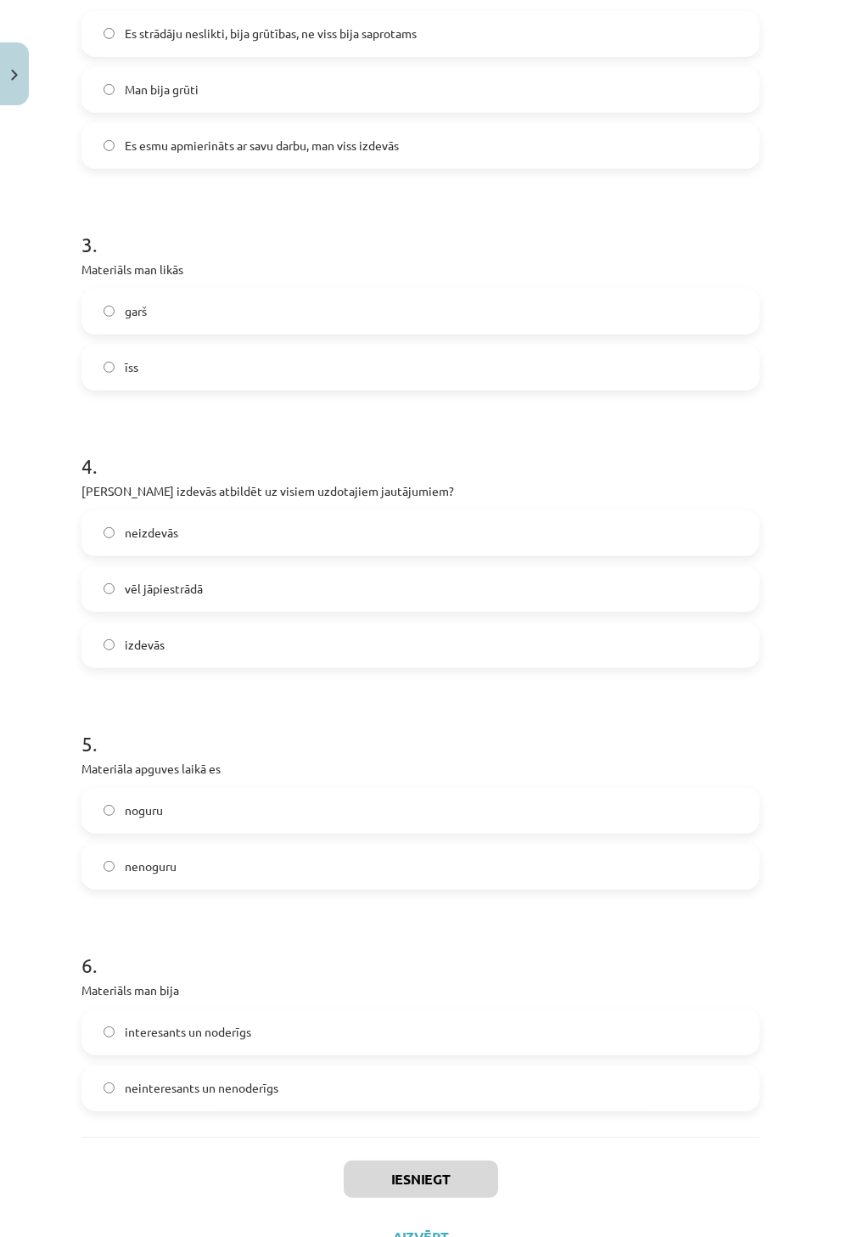
scroll to position [913, 0]
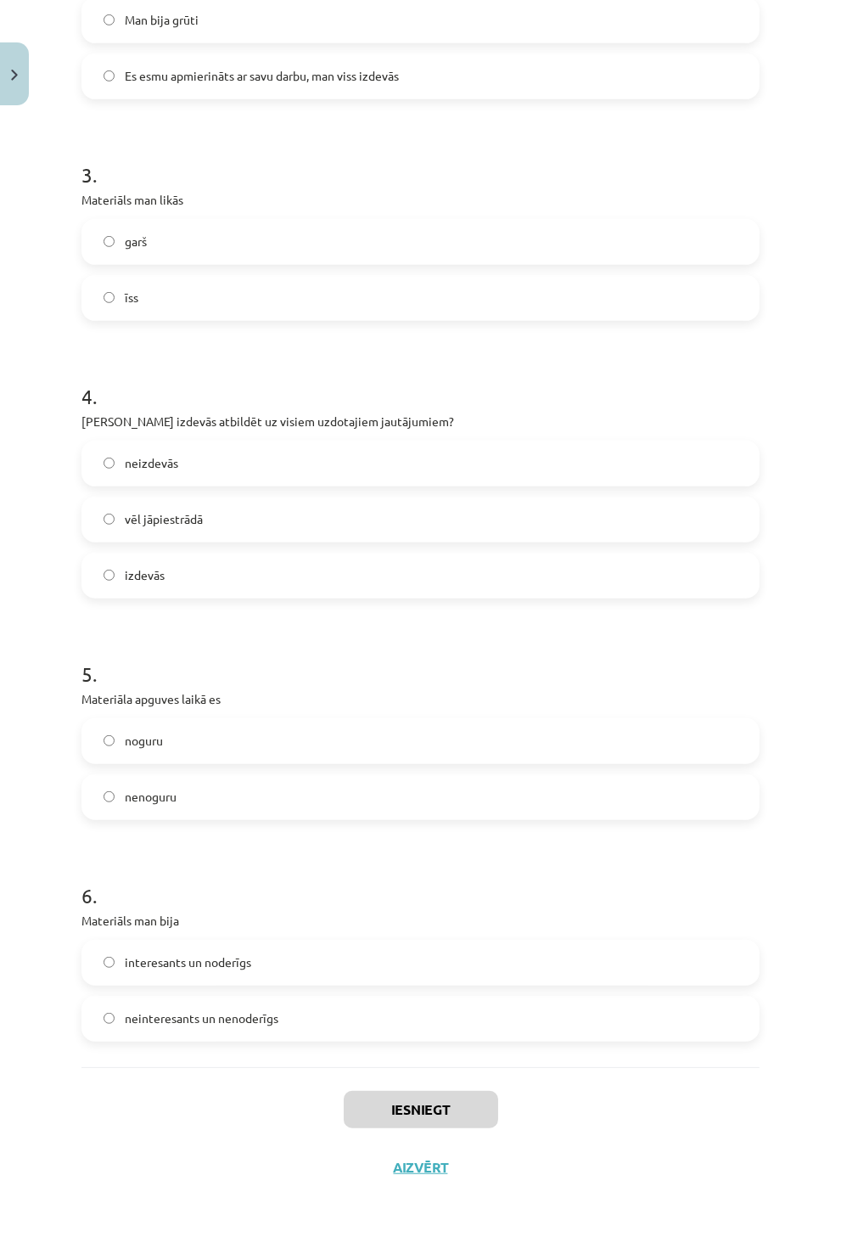
click at [337, 771] on div "noguru nenoguru" at bounding box center [420, 769] width 678 height 102
click at [337, 800] on label "nenoguru" at bounding box center [420, 797] width 675 height 42
click at [359, 733] on label "noguru" at bounding box center [420, 741] width 675 height 42
click at [372, 510] on label "vēl jāpiestrādā" at bounding box center [420, 519] width 675 height 42
click at [402, 1043] on div "1 . Mans noskaņojums pasliktinājās uzlabojās 2 . Noskaņojuma un emocionālā stāv…" at bounding box center [420, 221] width 678 height 1692
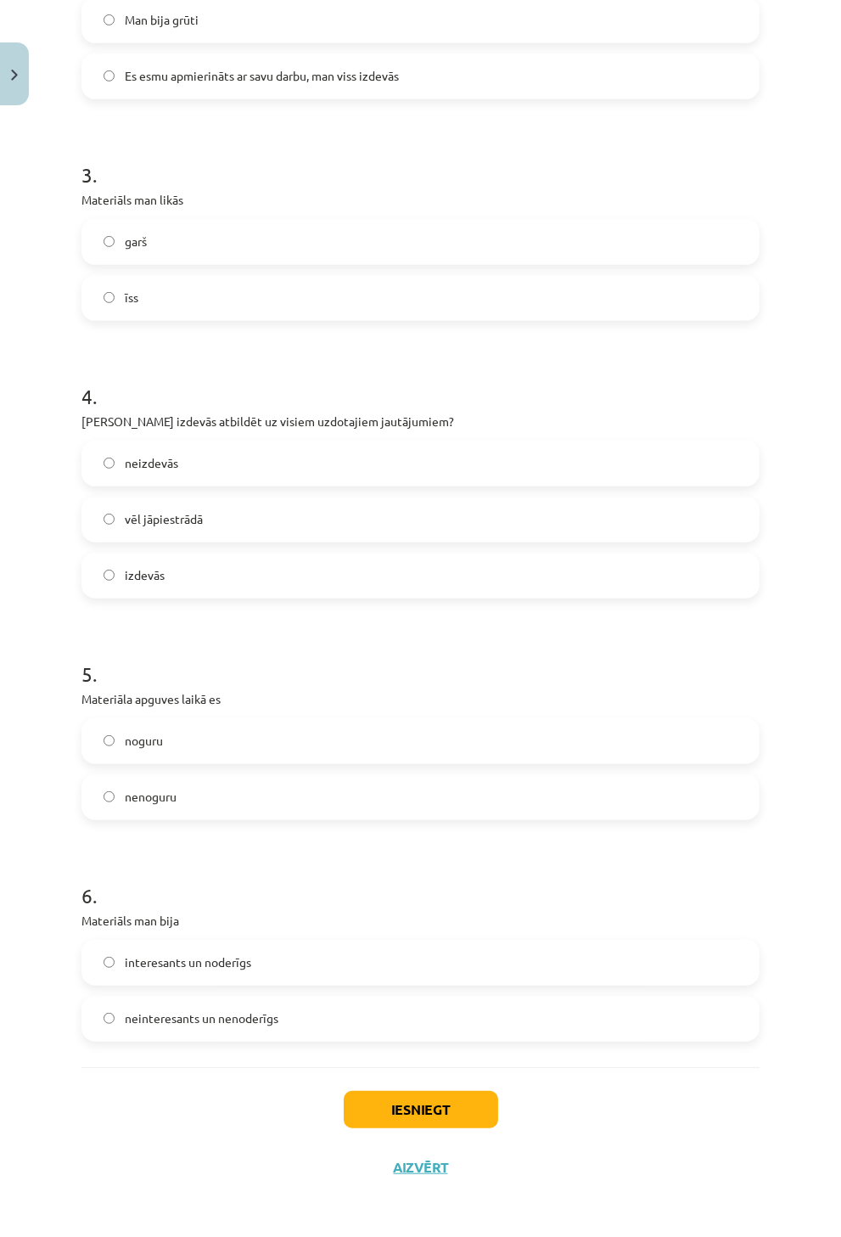
click at [421, 981] on label "interesants un noderīgs" at bounding box center [420, 962] width 675 height 42
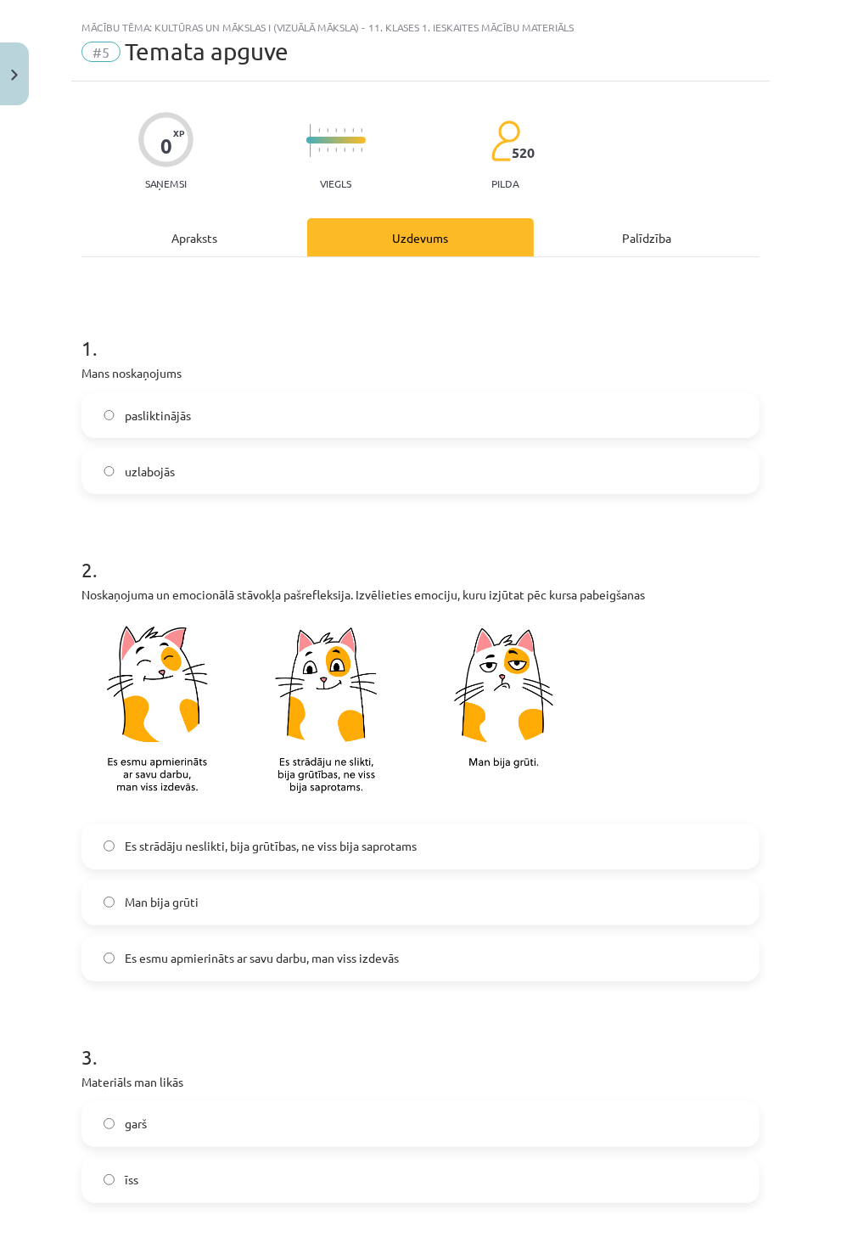
scroll to position [0, 0]
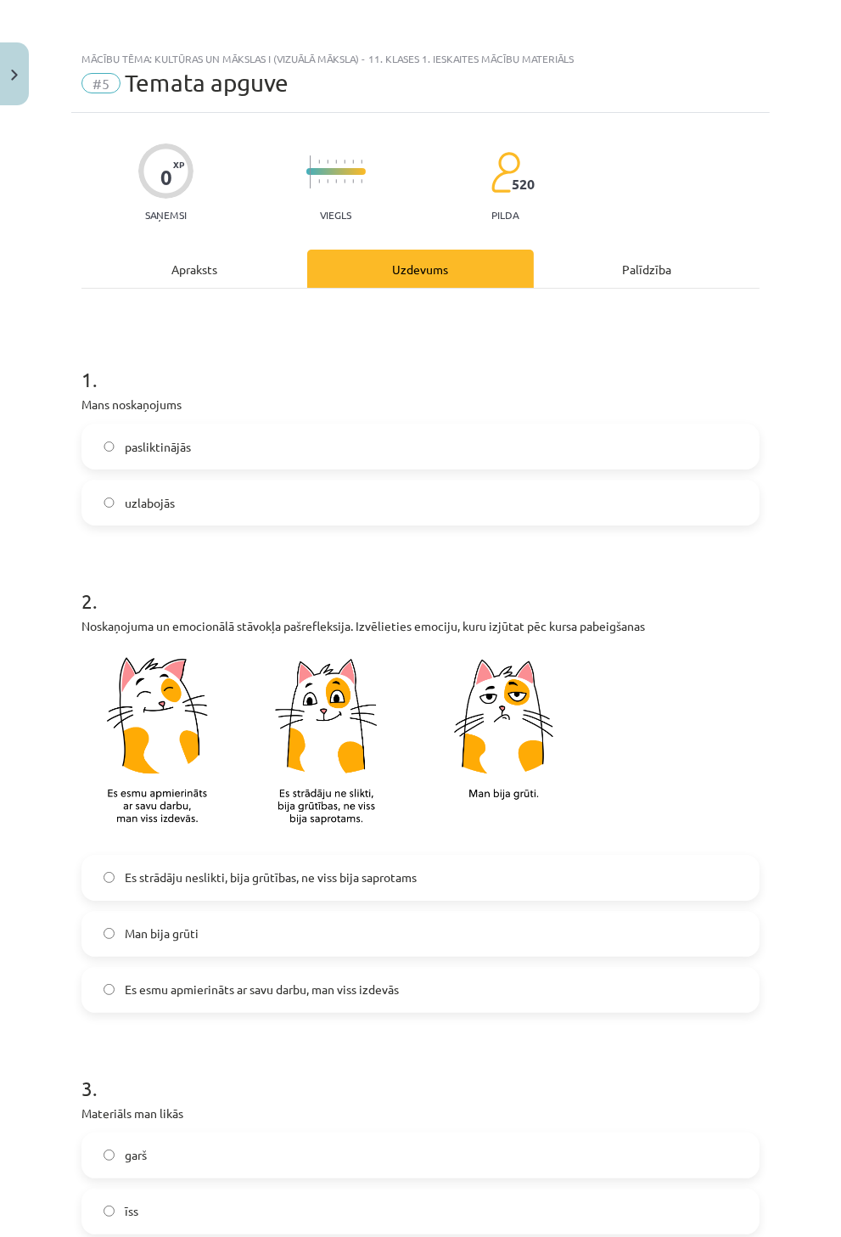
click at [431, 956] on div "Man bija grūti" at bounding box center [420, 934] width 678 height 46
click at [371, 724] on img at bounding box center [335, 745] width 509 height 200
click at [351, 497] on label "uzlabojās" at bounding box center [420, 502] width 675 height 42
click at [368, 447] on label "pasliktinājās" at bounding box center [420, 446] width 675 height 42
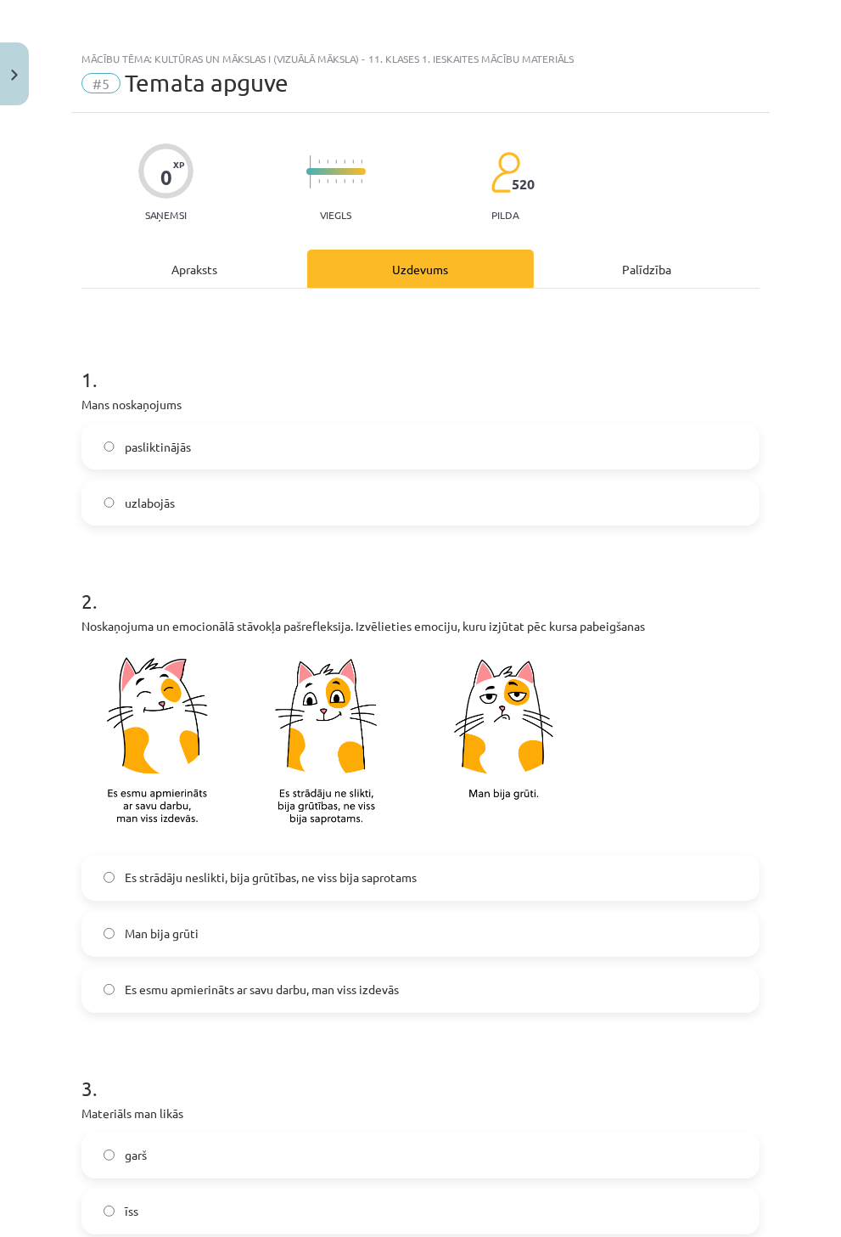
click at [334, 936] on label "Man bija grūti" at bounding box center [420, 934] width 675 height 42
click at [328, 1005] on label "Es esmu apmierināts ar savu darbu, man viss izdevās" at bounding box center [420, 990] width 675 height 42
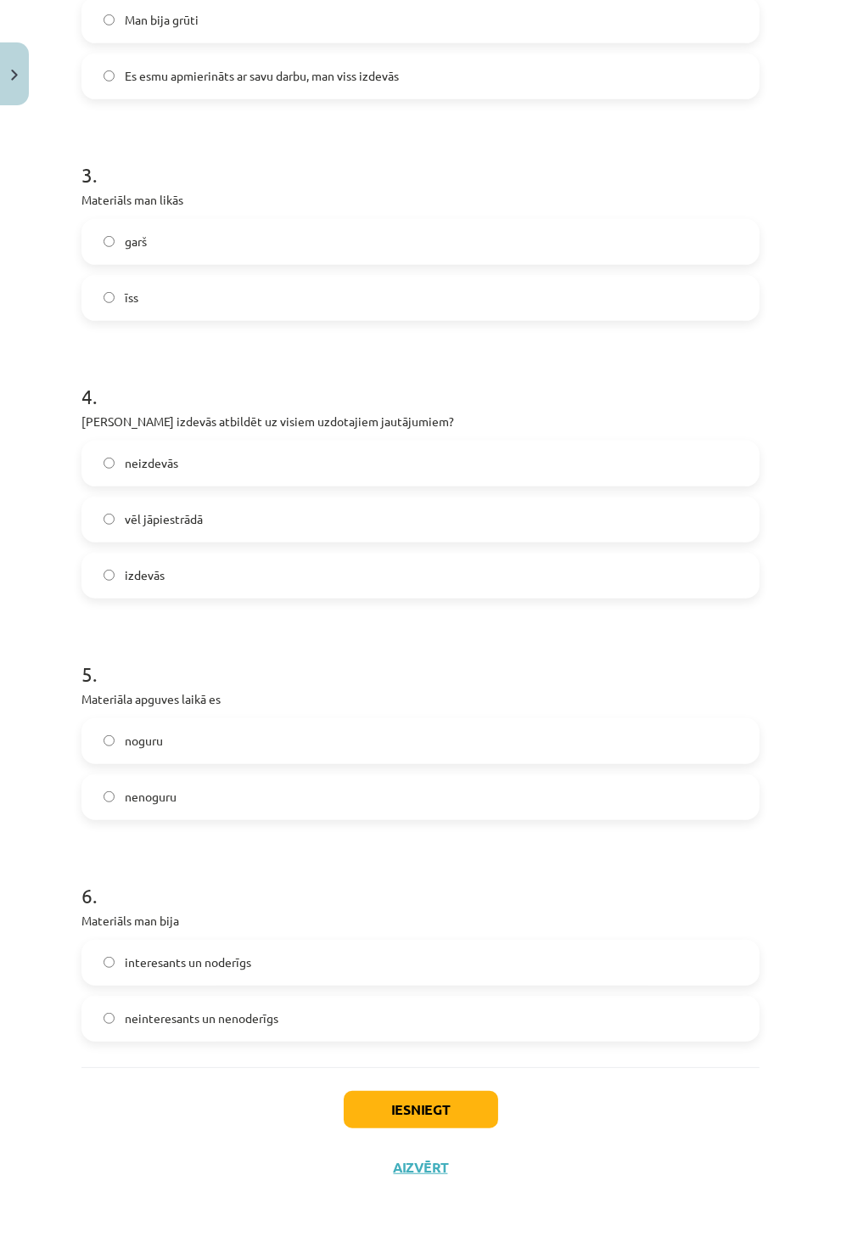
scroll to position [537, 0]
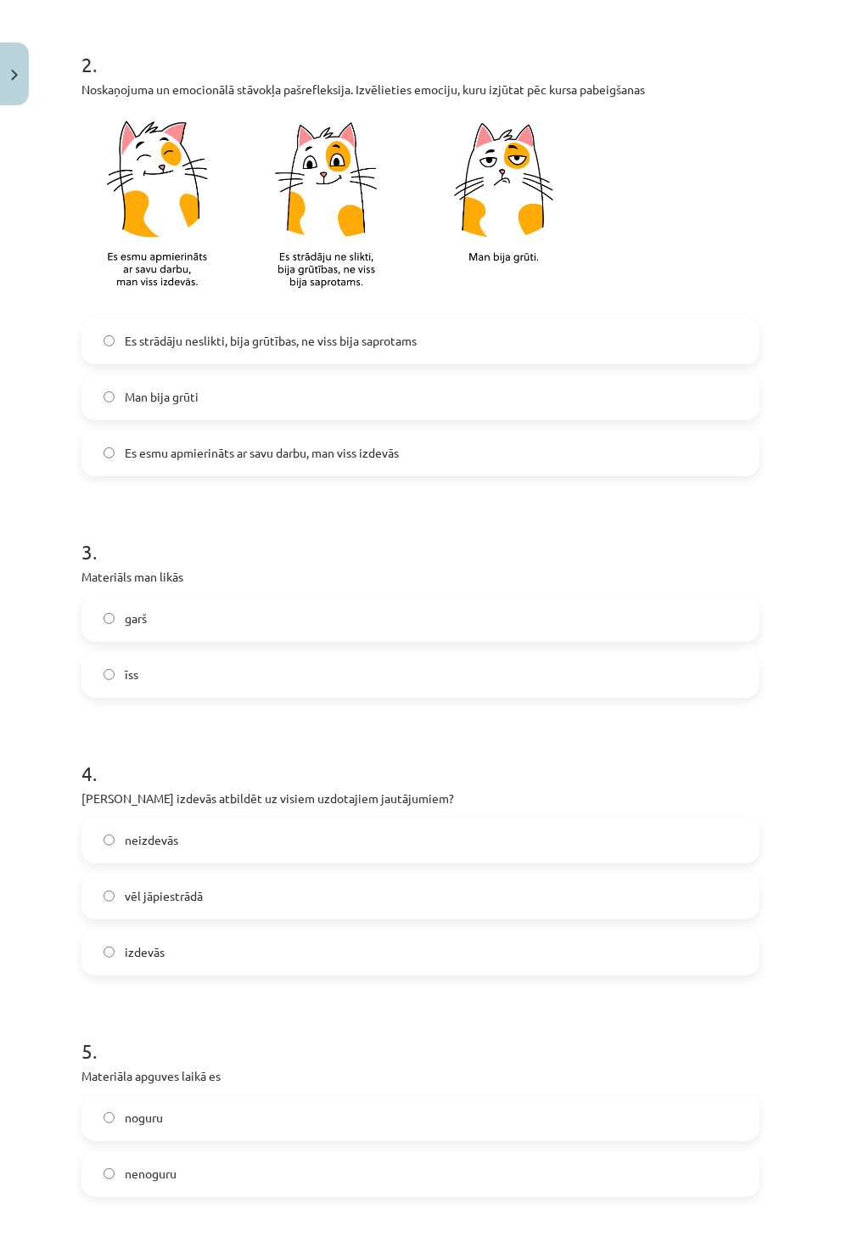
click at [248, 942] on label "izdevās" at bounding box center [420, 952] width 675 height 42
click at [248, 868] on div "neizdevās vēl jāpiestrādā izdevās" at bounding box center [420, 897] width 678 height 158
click at [242, 892] on label "vēl jāpiestrādā" at bounding box center [420, 896] width 675 height 42
click at [304, 608] on label "garš" at bounding box center [420, 619] width 675 height 42
click at [300, 657] on label "īss" at bounding box center [420, 675] width 675 height 42
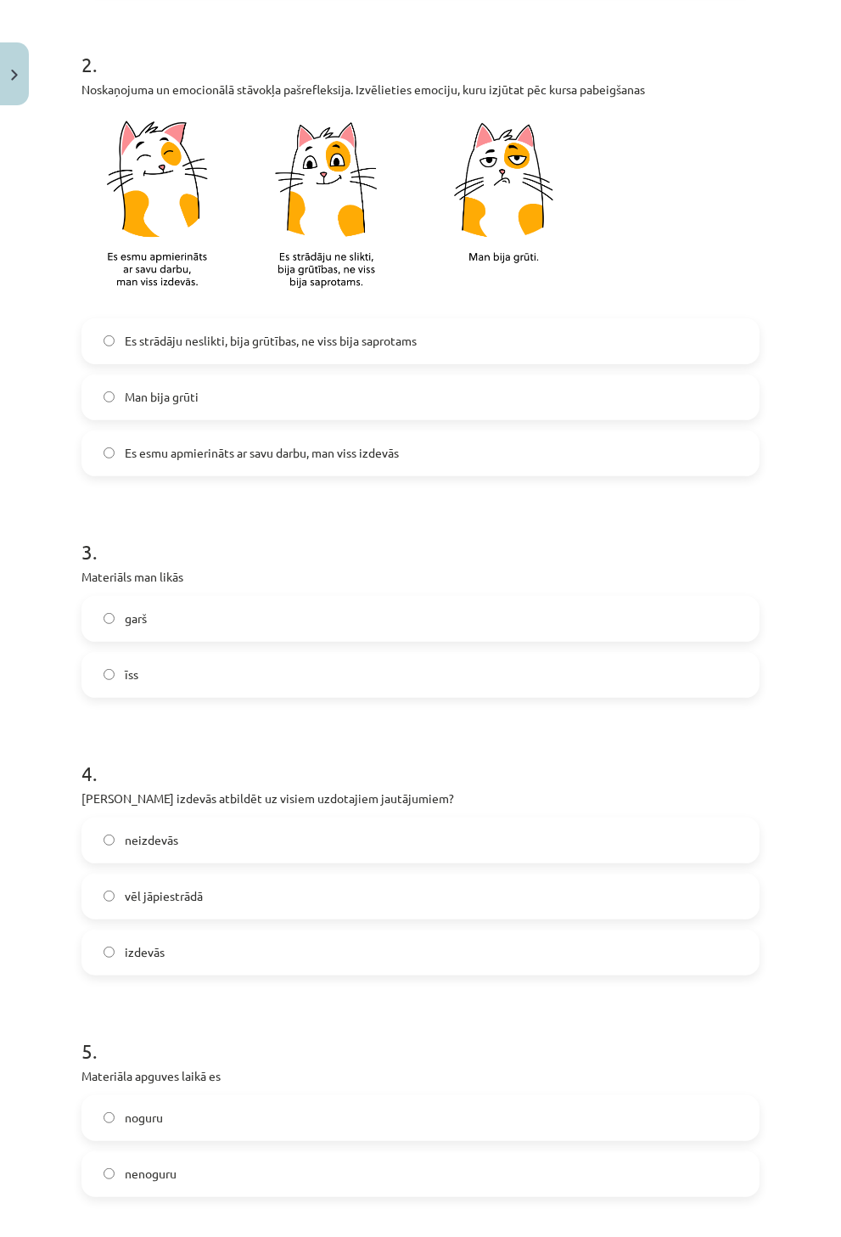
click at [301, 626] on label "garš" at bounding box center [420, 619] width 675 height 42
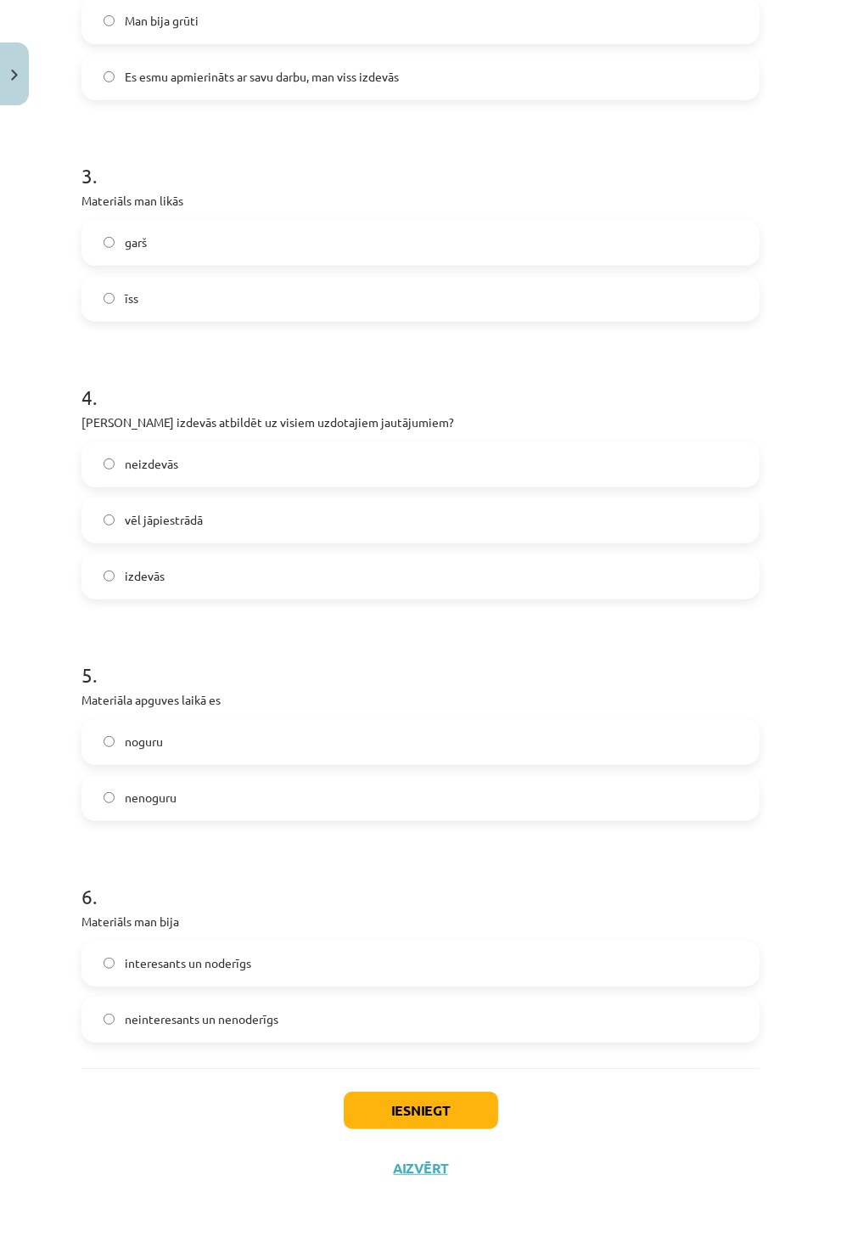
scroll to position [913, 0]
click at [428, 1095] on button "Iesniegt" at bounding box center [421, 1109] width 155 height 37
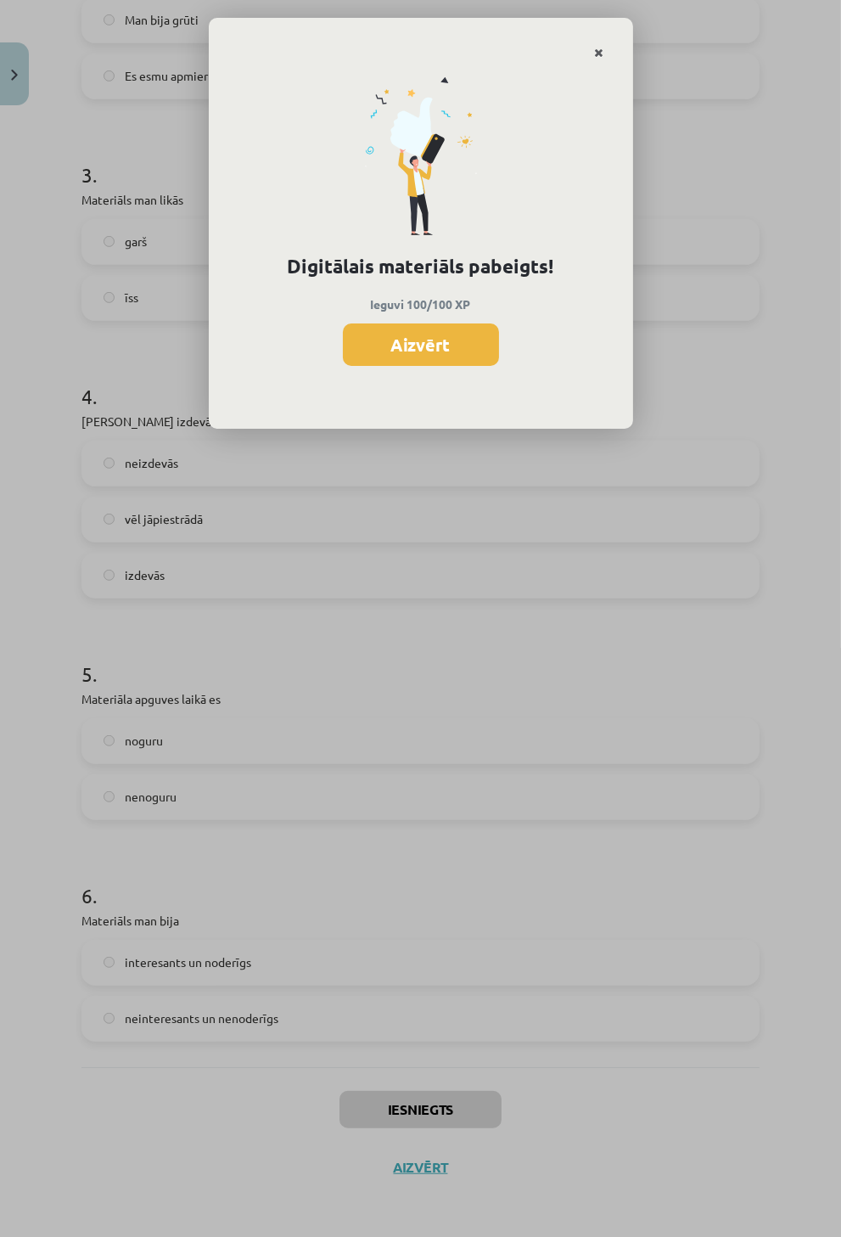
click at [595, 53] on icon "Close" at bounding box center [599, 54] width 9 height 12
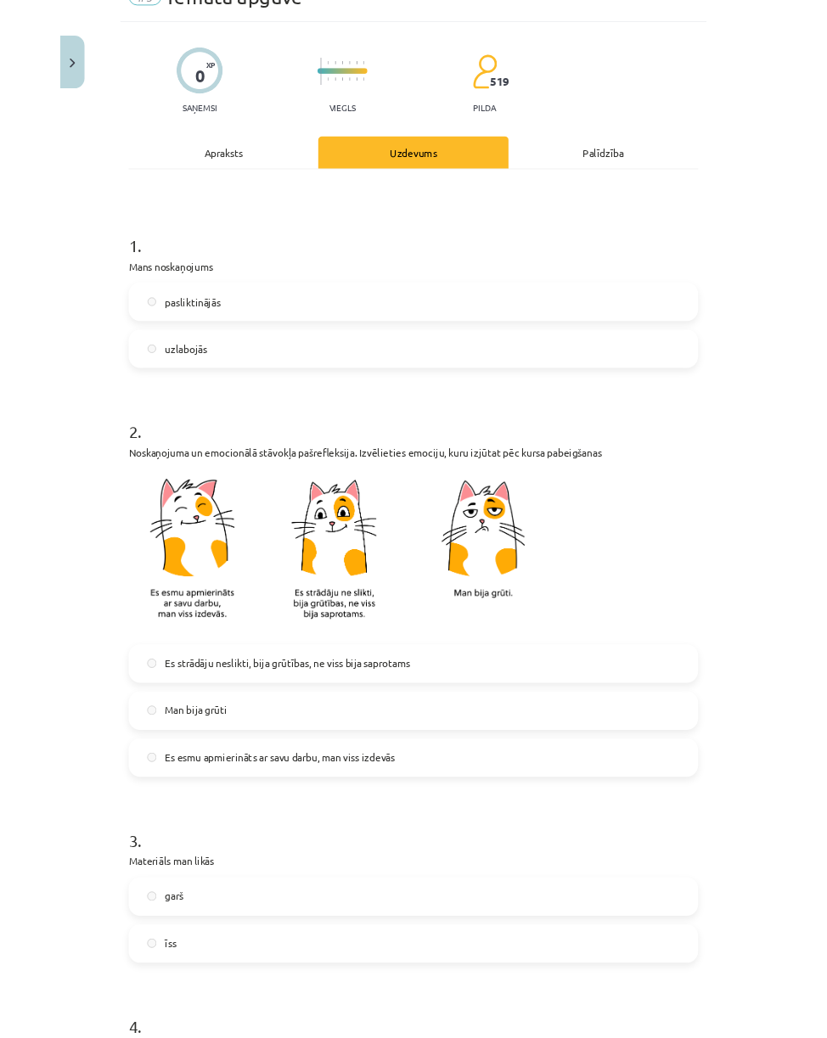
scroll to position [0, 0]
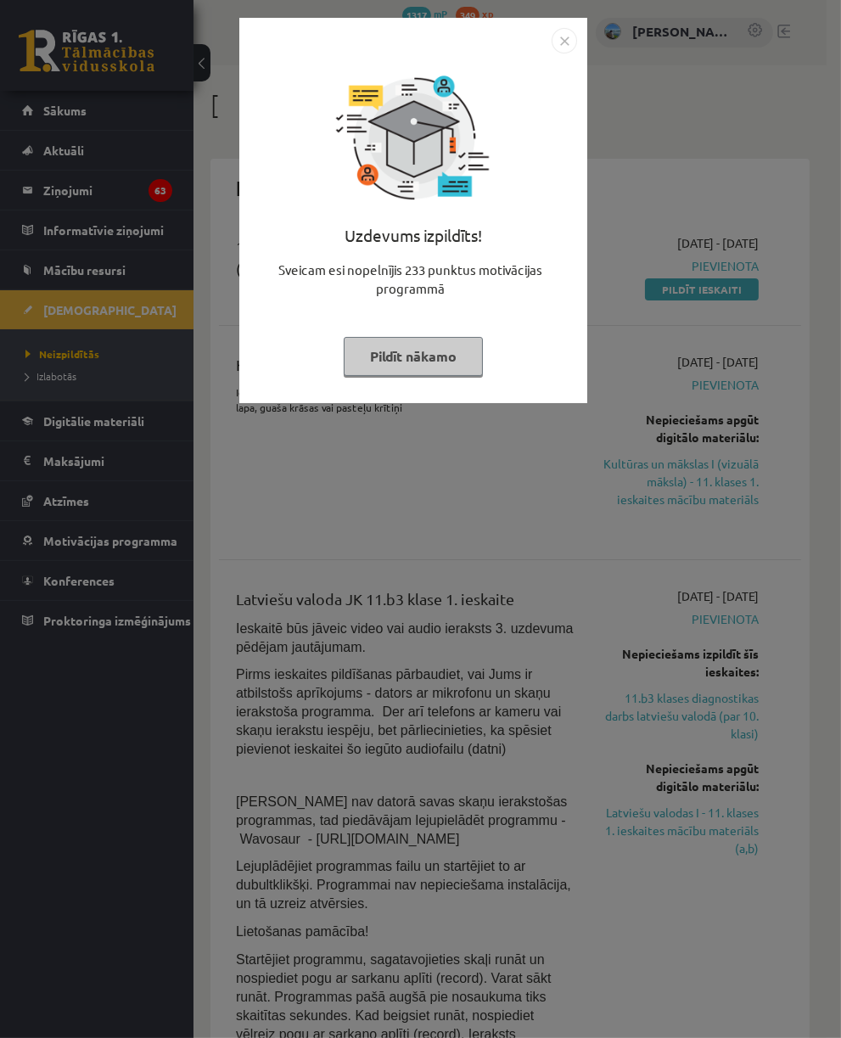
click at [628, 495] on div "Uzdevums izpildīts! Sveicam esi nopelnījis 233 punktus motivācijas programmā Pi…" at bounding box center [420, 519] width 841 height 1038
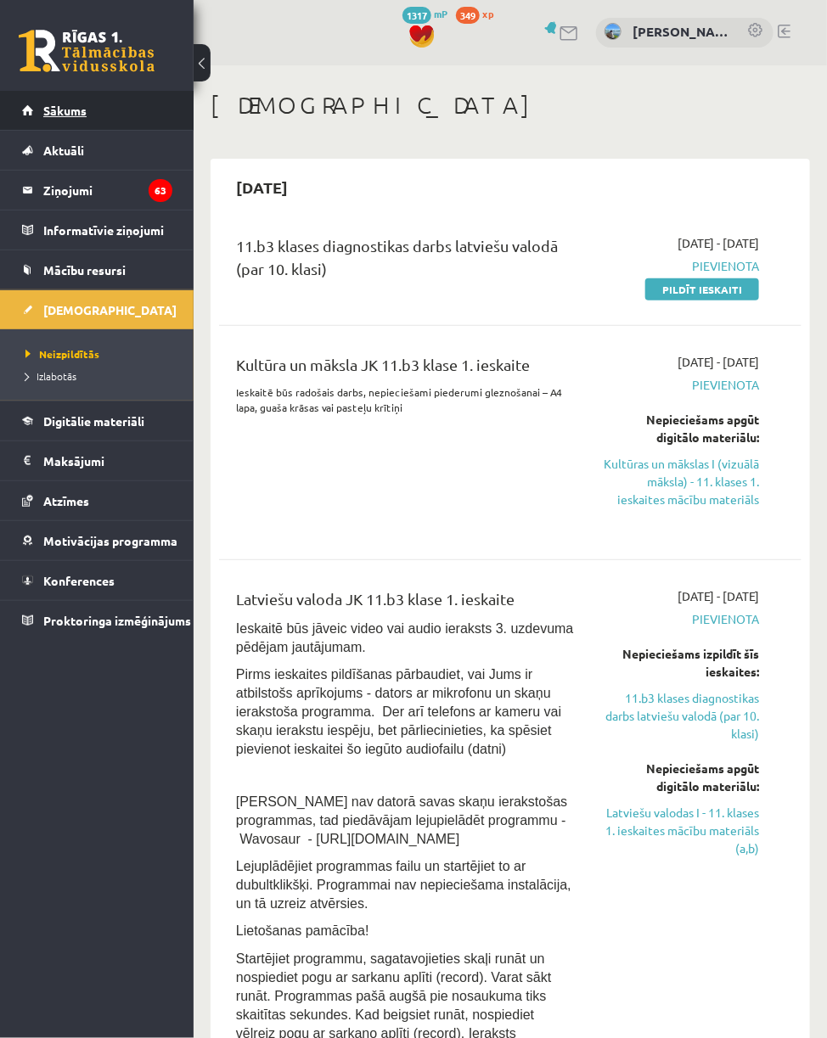
click at [92, 103] on link "Sākums" at bounding box center [97, 110] width 150 height 39
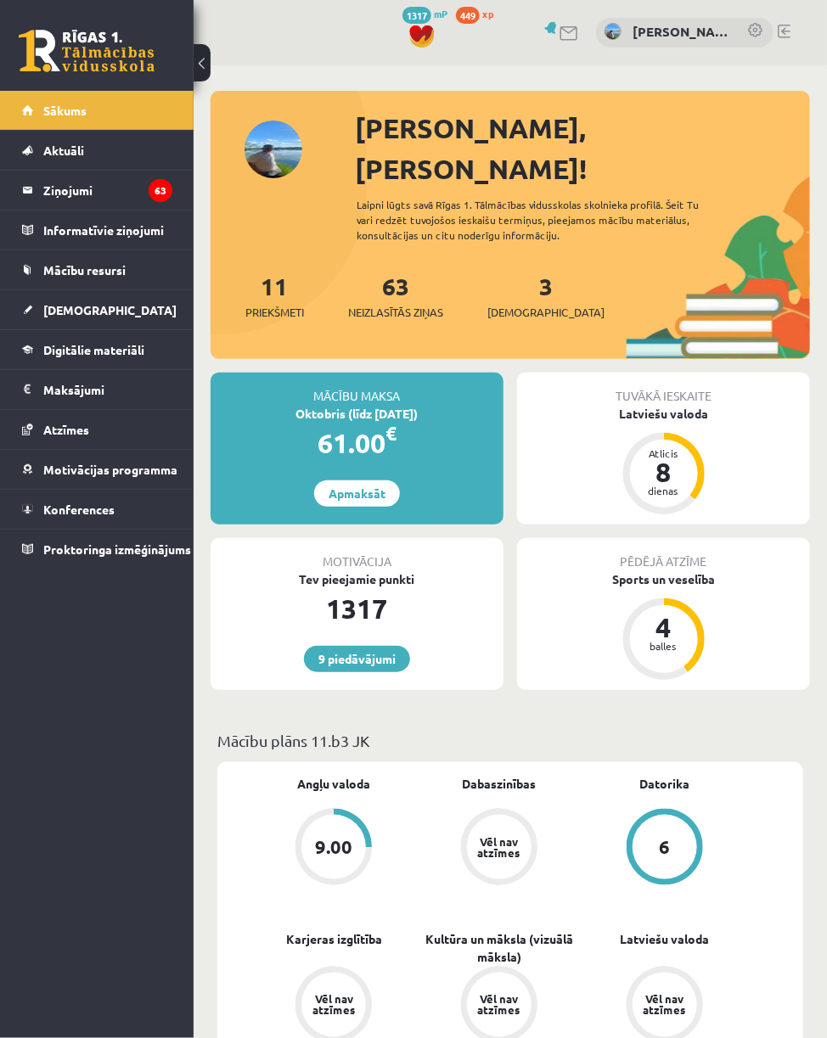
scroll to position [754, 0]
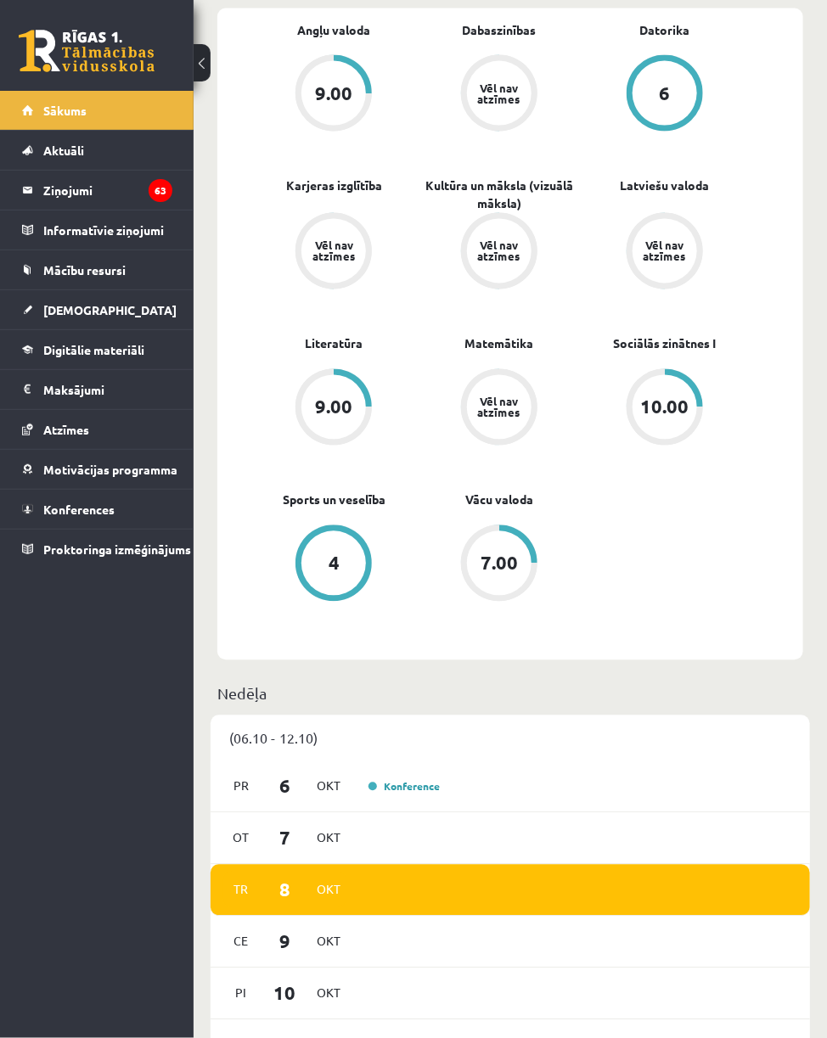
click at [679, 369] on link "10.00" at bounding box center [665, 409] width 166 height 80
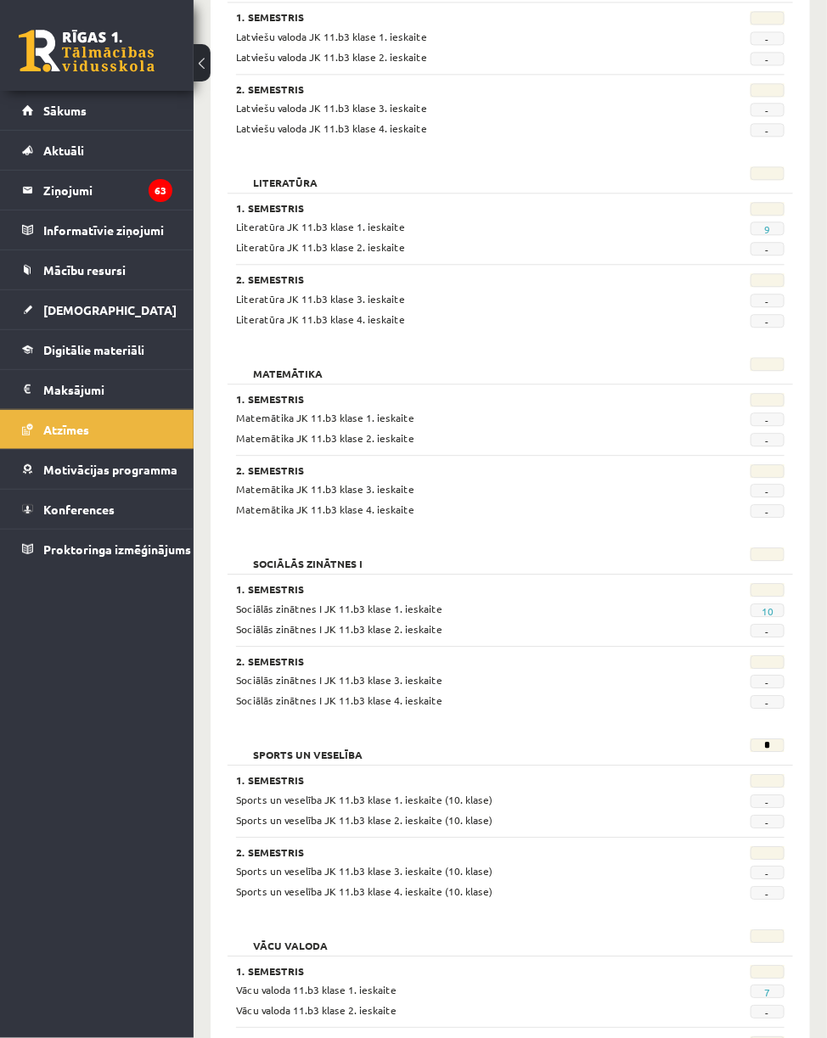
scroll to position [1234, 0]
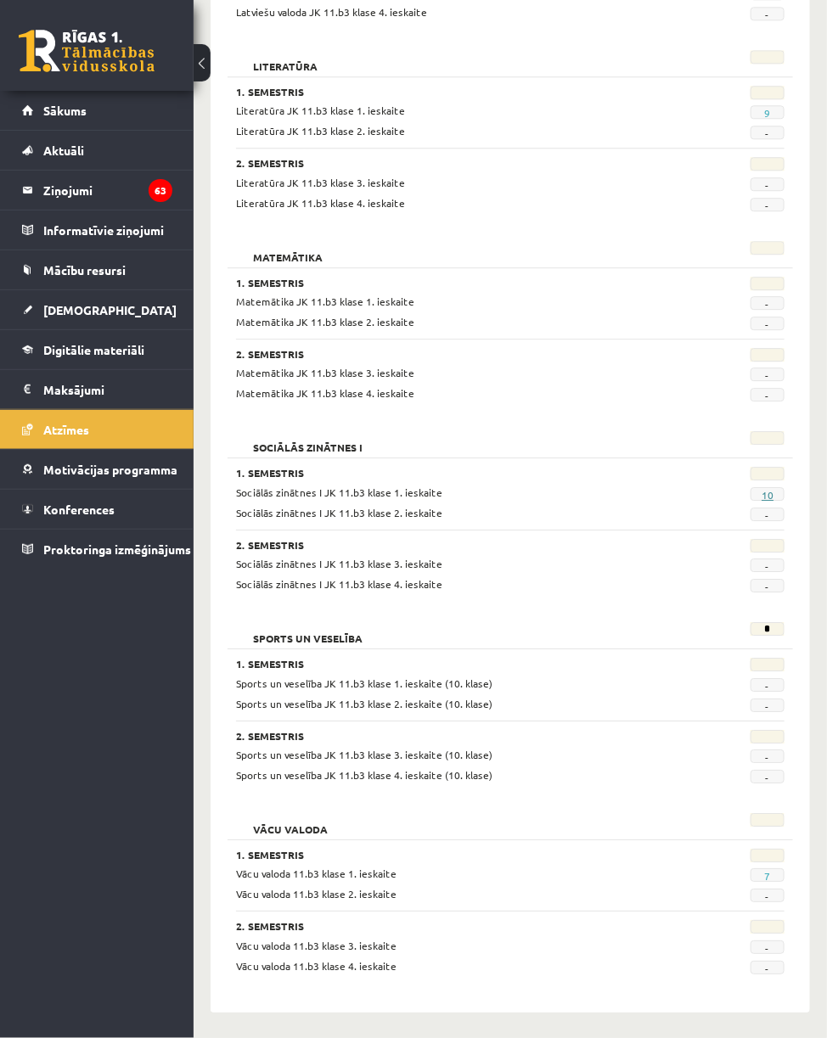
click at [767, 492] on link "10" at bounding box center [768, 495] width 12 height 14
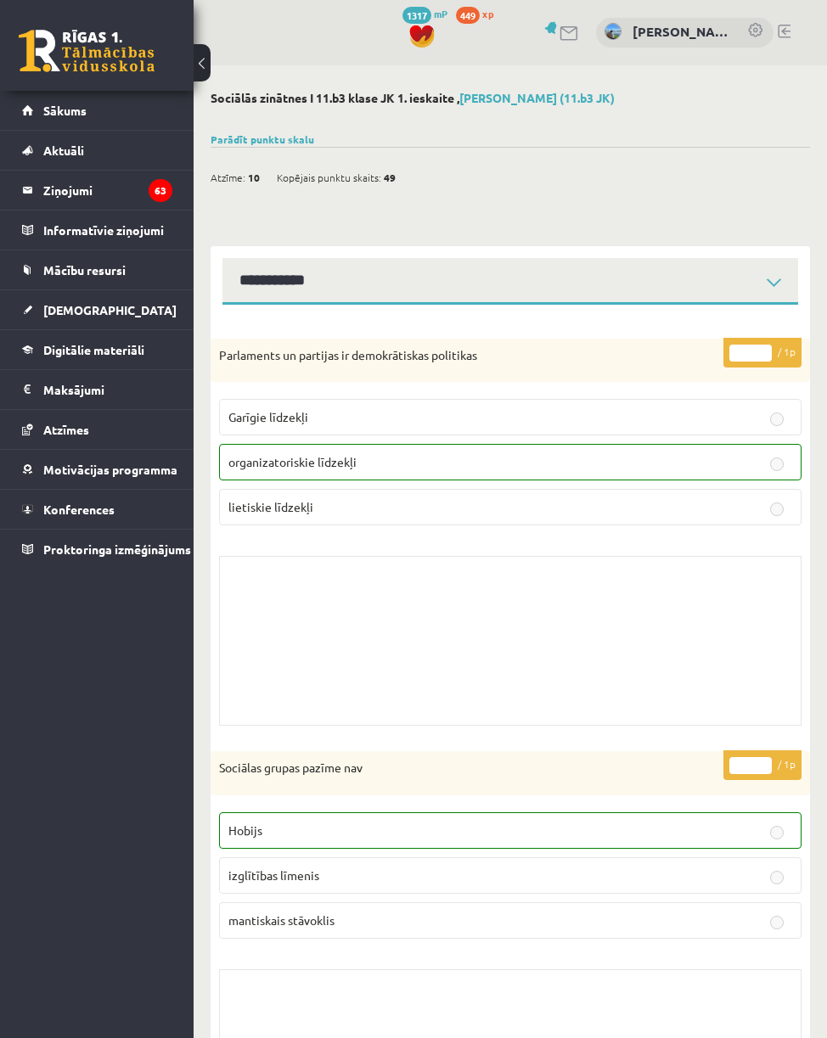
select select "**********"
click at [488, 252] on div "**********" at bounding box center [510, 275] width 599 height 59
click at [488, 280] on select "**********" at bounding box center [510, 281] width 576 height 47
